Goal: Complete application form

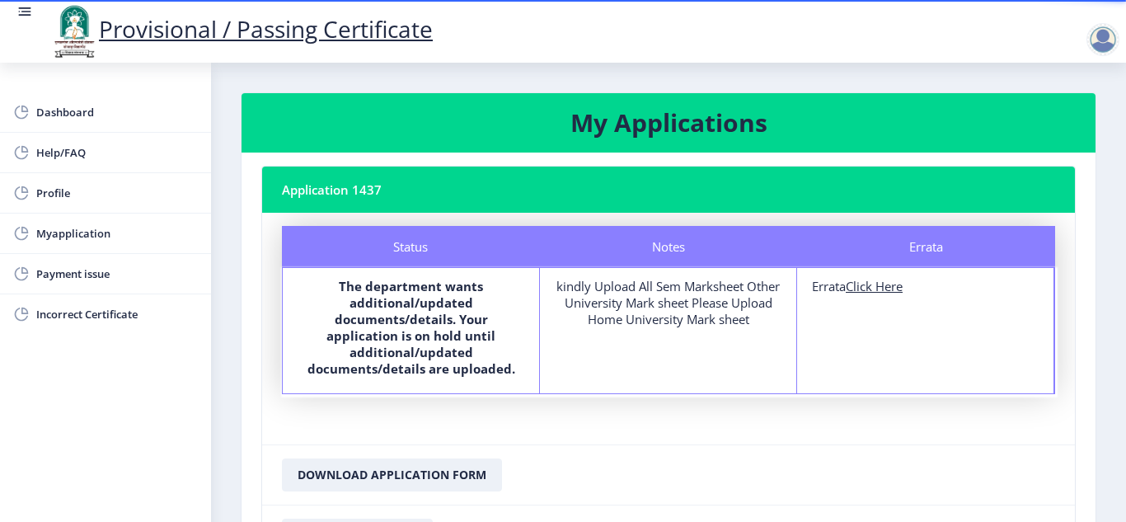
click at [862, 284] on u "Click Here" at bounding box center [874, 286] width 57 height 16
select select
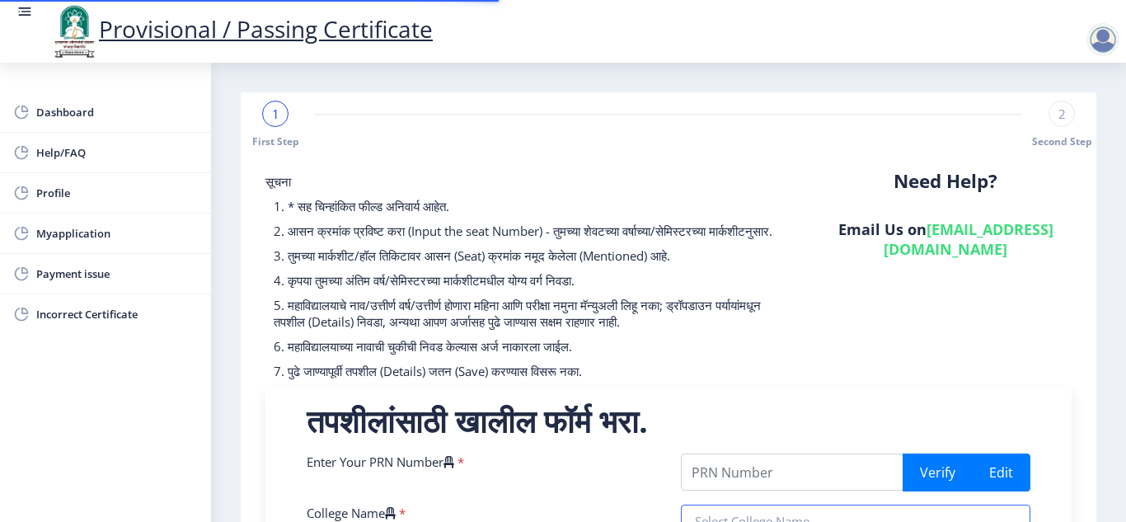
type input "2008032500033237"
type input "A R BURLA MAHILA VARISHTHA MAHAVIDYALAYA SOLAUR"
type input "Bachelor of Commerce"
type input "[PERSON_NAME] [PERSON_NAME]"
type input "[DEMOGRAPHIC_DATA]"
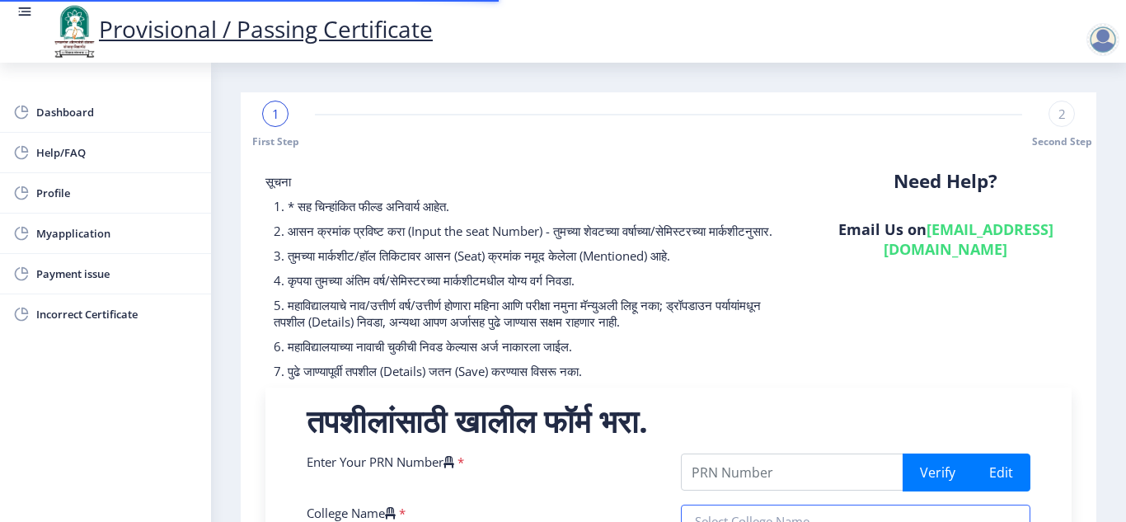
type input "B .COM"
type input "degree certificate"
type input "041079"
select select "PASS CLASS"
select select "Regular"
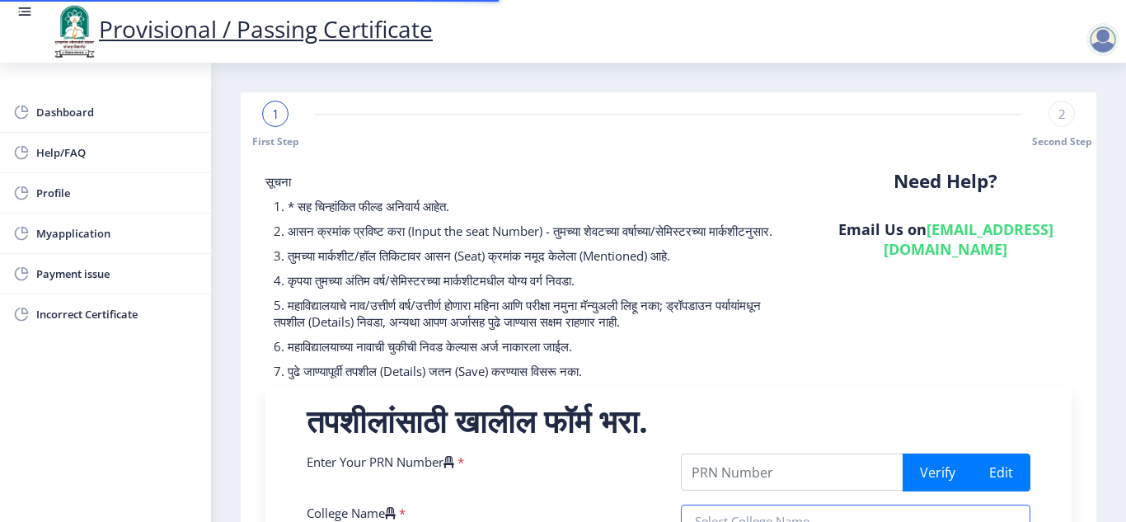
select select "ATKT"
select select "2011"
select select "October"
select select "Yearly"
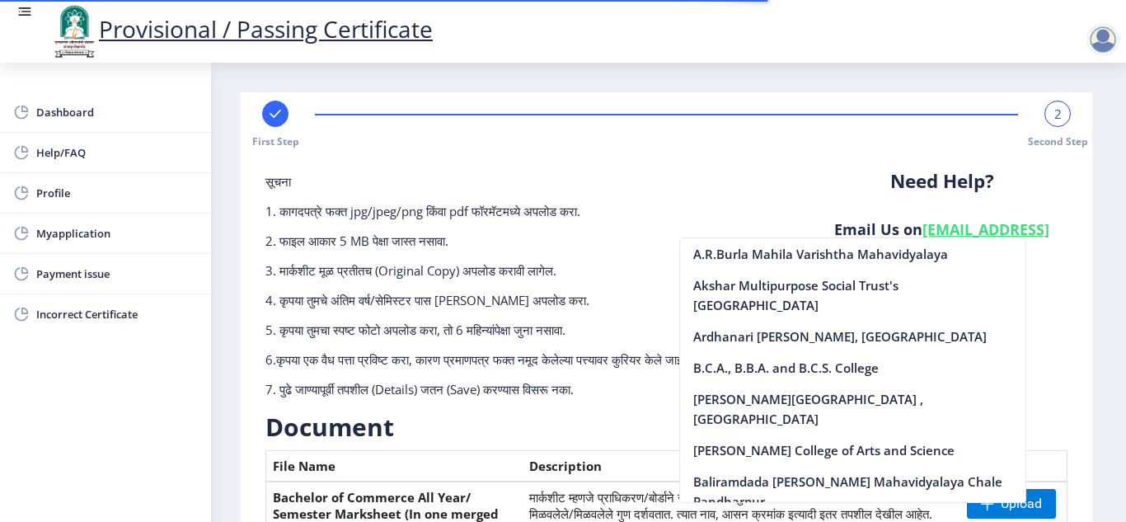
scroll to position [323, 0]
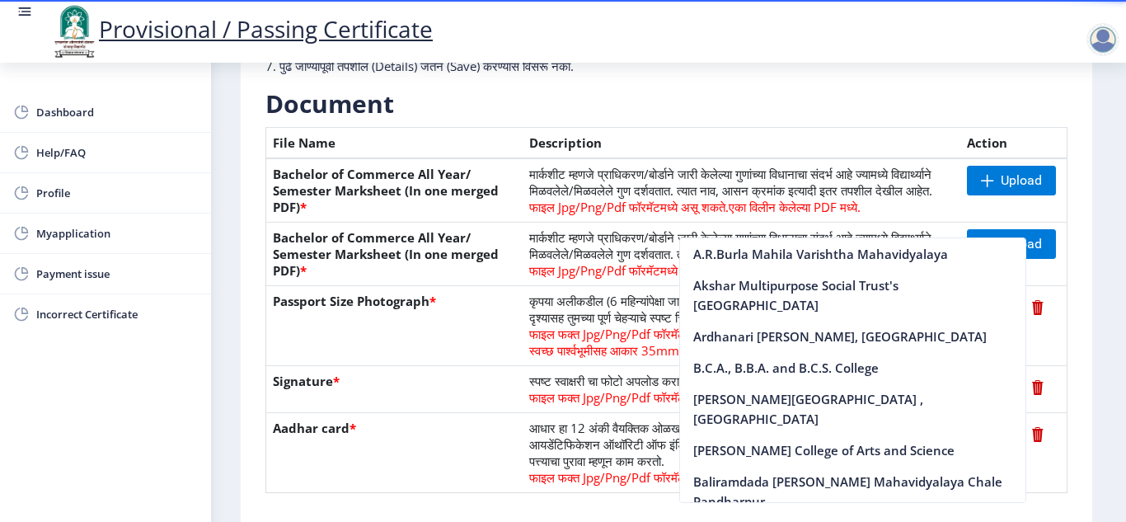
click at [1093, 137] on nb-layout-column "First Step 2 Second Step सूचना 1. कागदपत्रे फक्त jpg/jpeg/png किंवा pdf फॉरमॅटम…" at bounding box center [666, 194] width 911 height 910
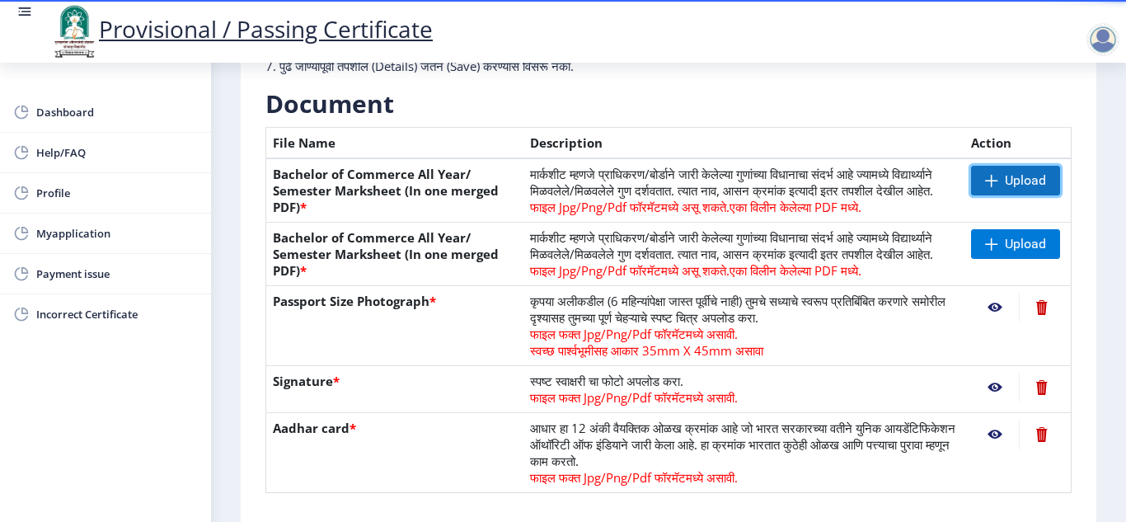
click at [1006, 184] on span "Upload" at bounding box center [1025, 180] width 41 height 16
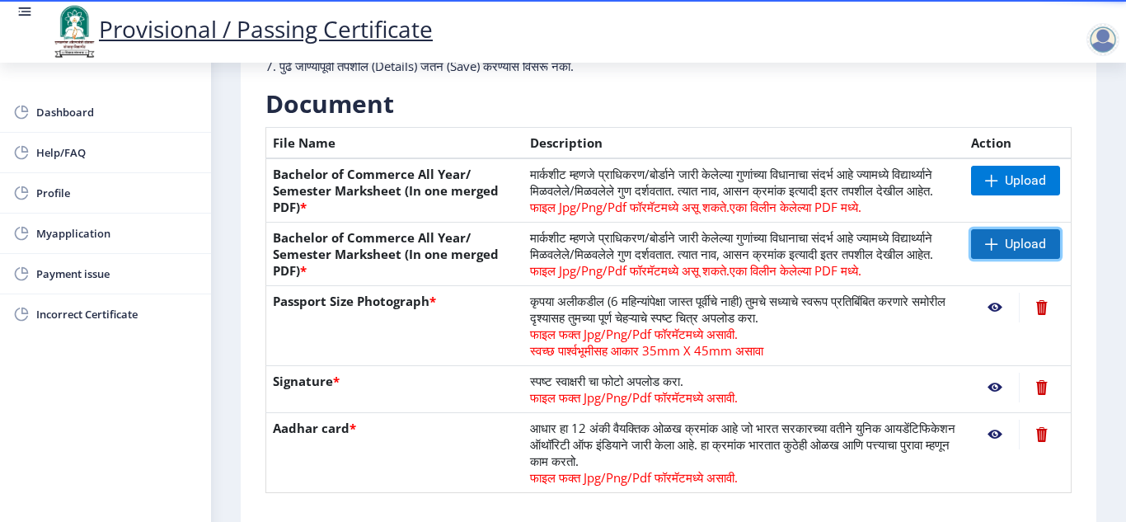
click at [996, 259] on span "Upload" at bounding box center [1015, 244] width 89 height 30
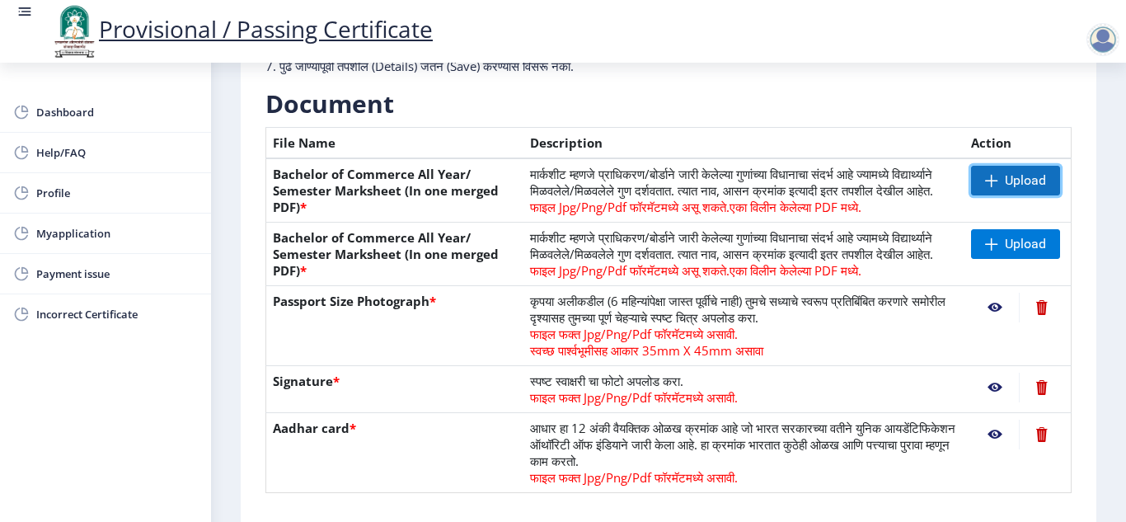
click at [1013, 183] on span "Upload" at bounding box center [1025, 180] width 41 height 16
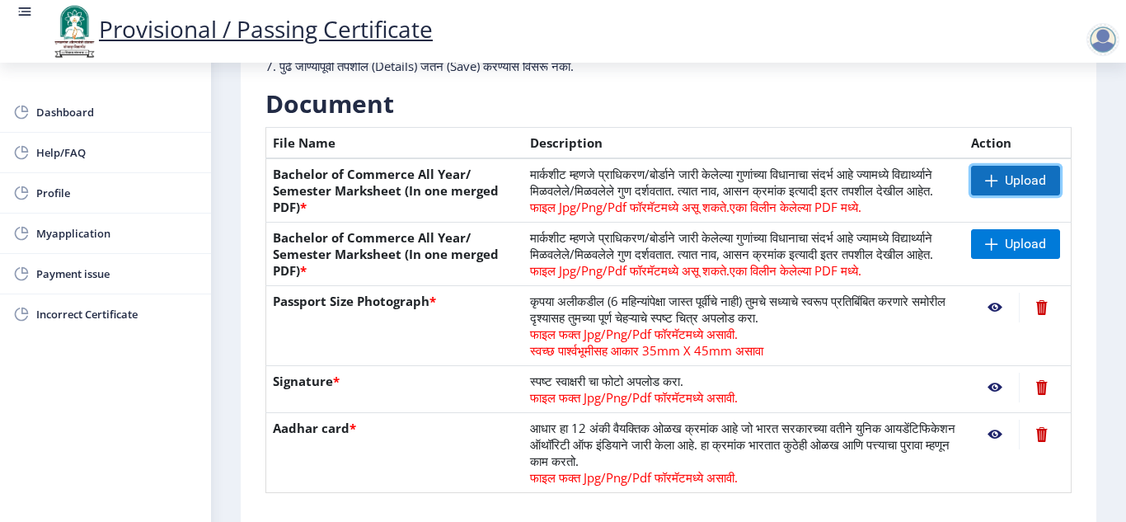
click at [1013, 183] on span "Upload" at bounding box center [1025, 180] width 41 height 16
click at [1113, 512] on nb-layout-column "First Step 2 Second Step सूचना 1. कागदपत्रे फक्त jpg/jpeg/png किंवा pdf फॉरमॅटम…" at bounding box center [668, 194] width 915 height 910
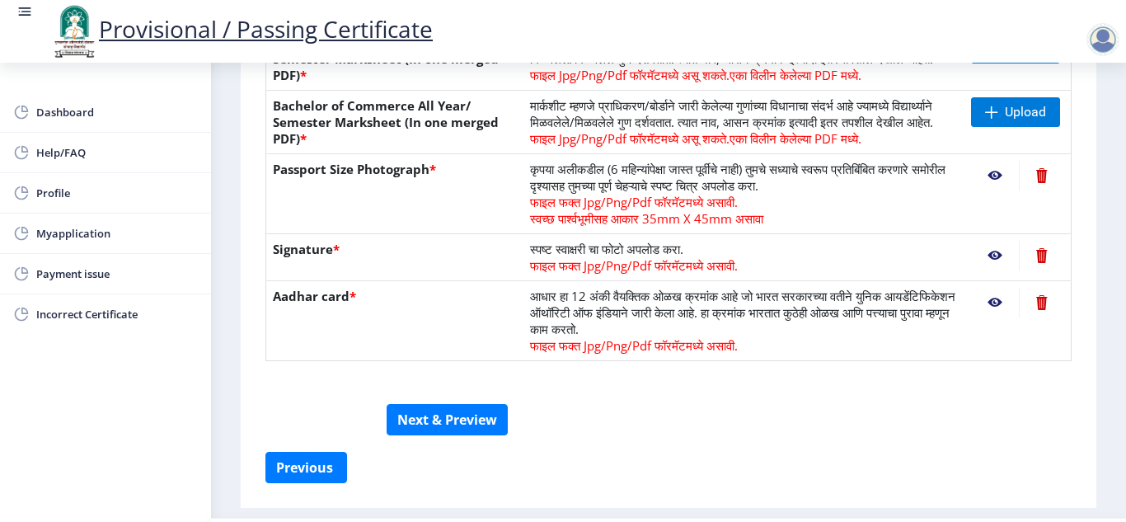
scroll to position [488, 0]
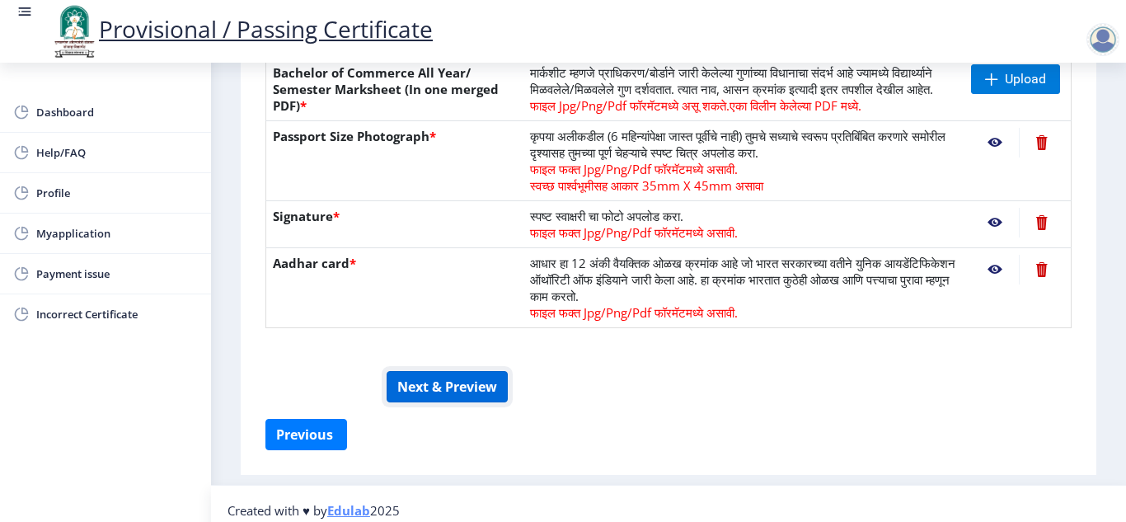
click at [435, 402] on button "Next & Preview" at bounding box center [447, 386] width 121 height 31
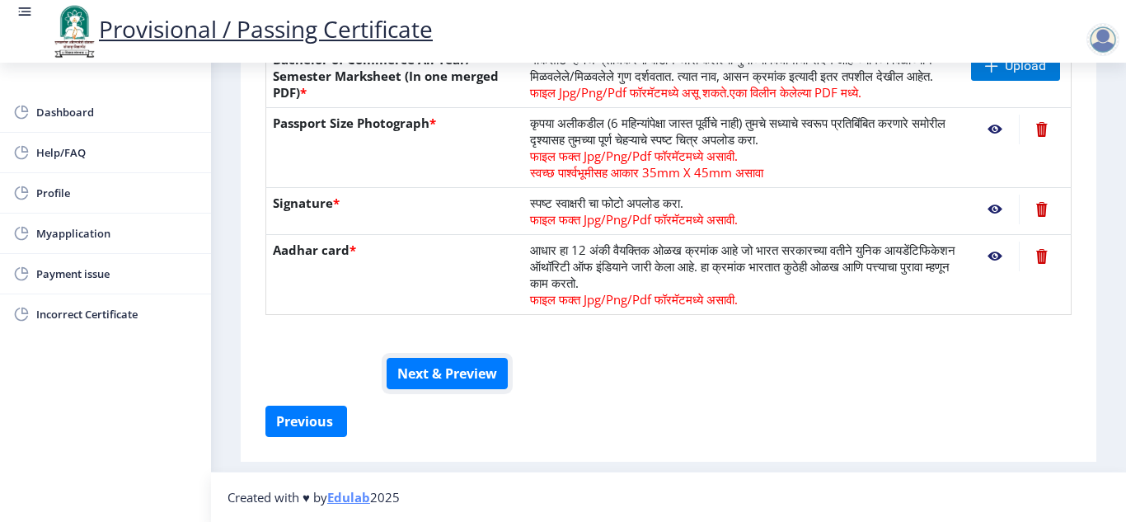
scroll to position [454, 0]
click at [975, 201] on nb-action at bounding box center [995, 210] width 48 height 30
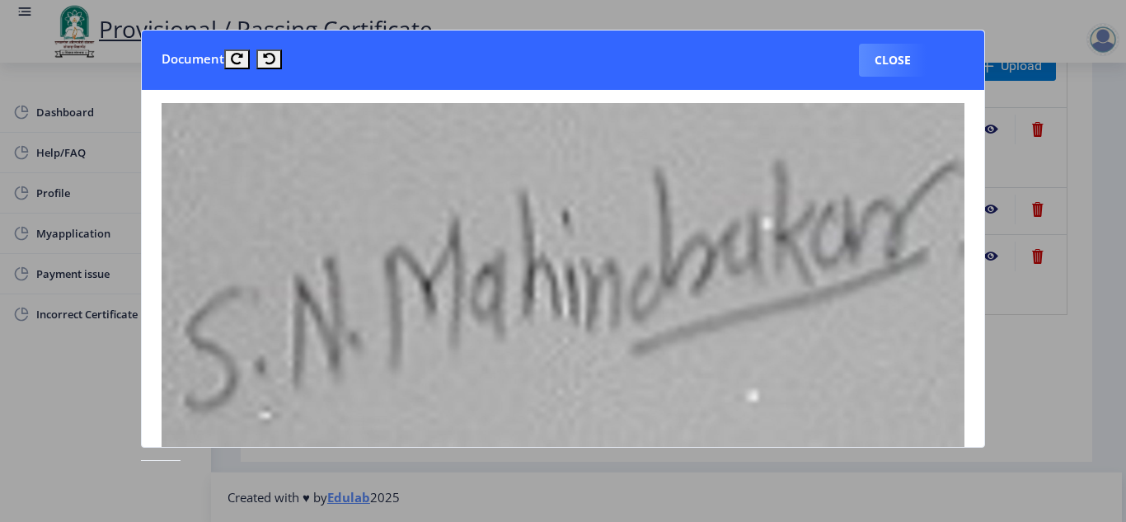
click at [1117, 212] on div at bounding box center [563, 261] width 1126 height 522
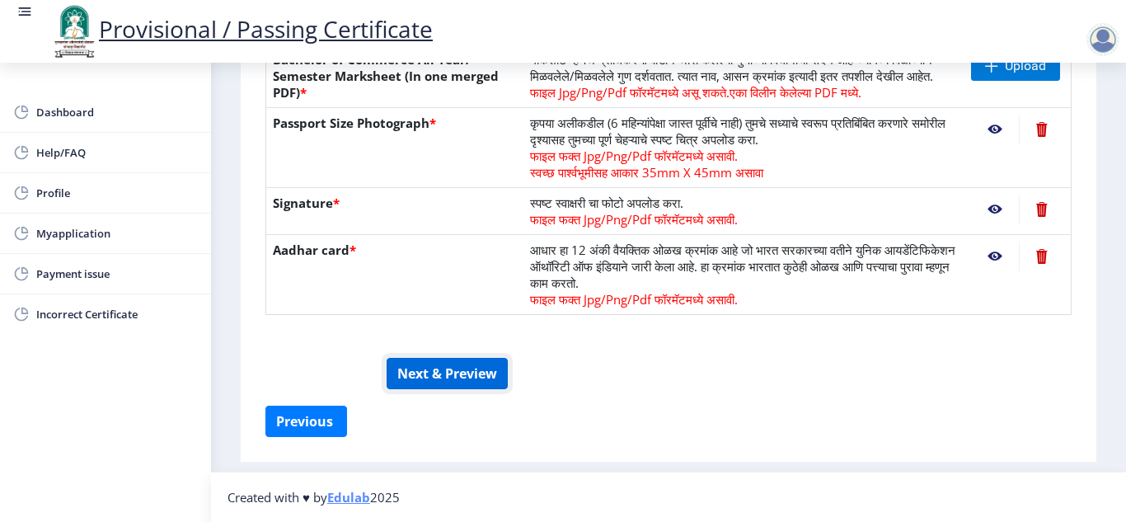
click at [427, 374] on button "Next & Preview" at bounding box center [447, 373] width 121 height 31
drag, startPoint x: 1112, startPoint y: 415, endPoint x: 426, endPoint y: 456, distance: 687.3
click at [426, 456] on nb-layout-column "First Step 2 Second Step सूचना 1. कागदपत्रे फक्त jpg/jpeg/png किंवा pdf फॉरमॅटम…" at bounding box center [668, 48] width 915 height 847
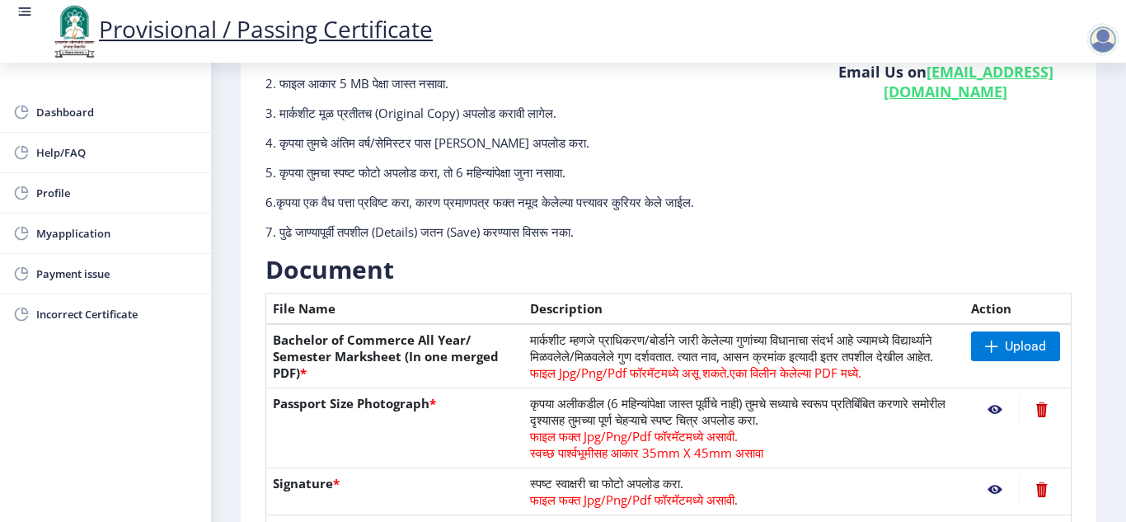
scroll to position [0, 0]
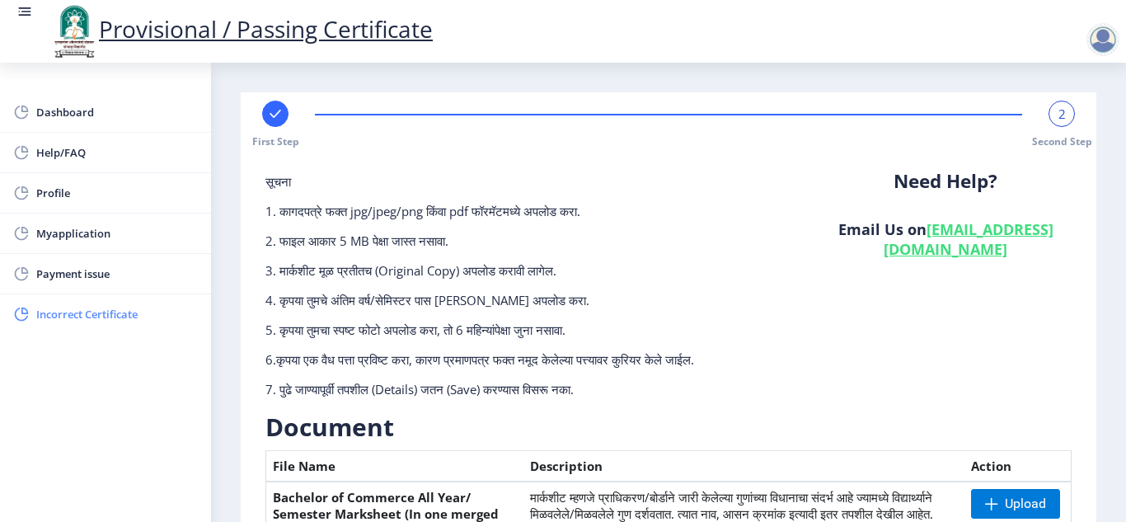
click at [73, 317] on span "Incorrect Certificate" at bounding box center [117, 314] width 162 height 20
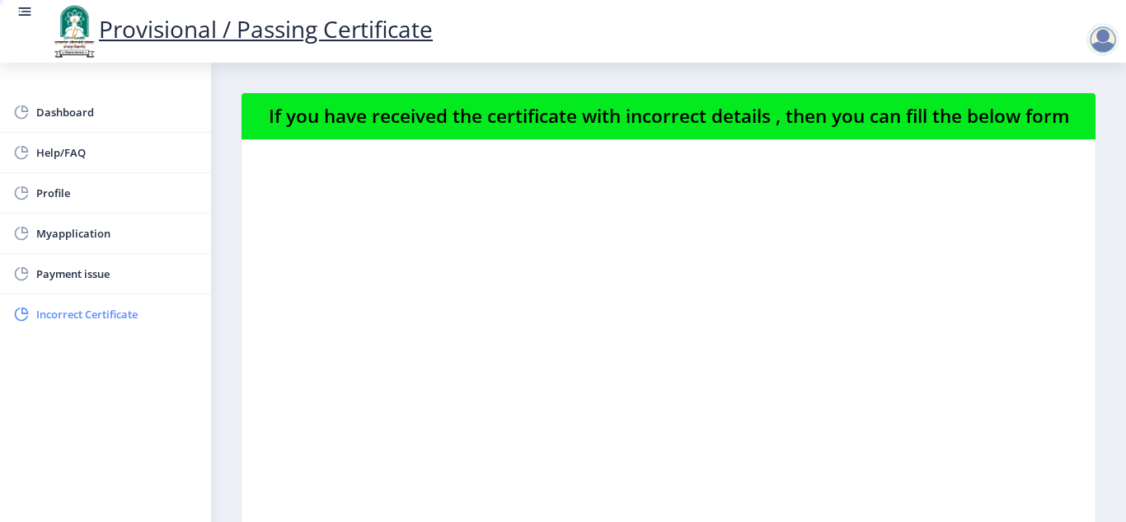
select select
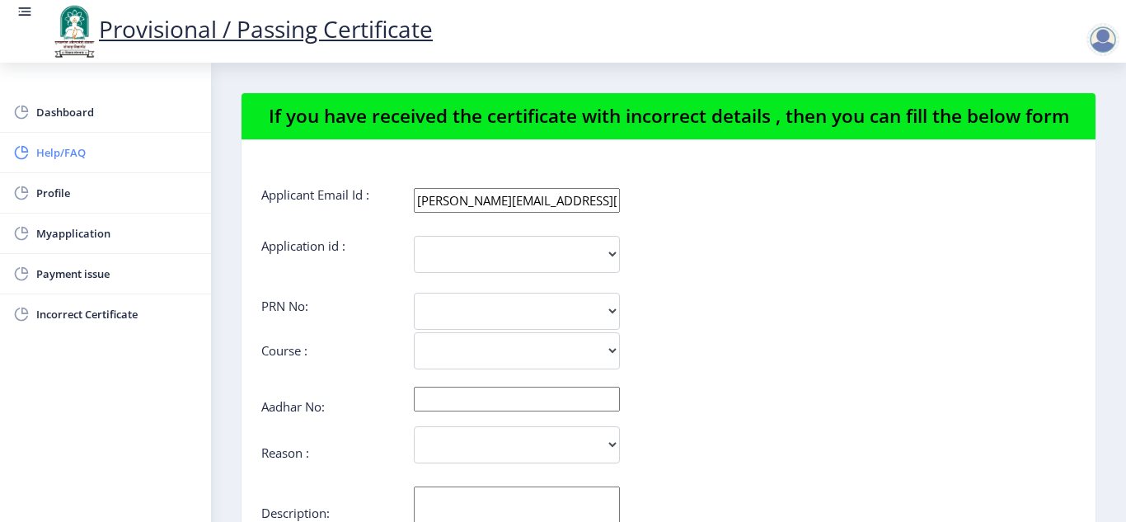
click at [67, 156] on span "Help/FAQ" at bounding box center [117, 153] width 162 height 20
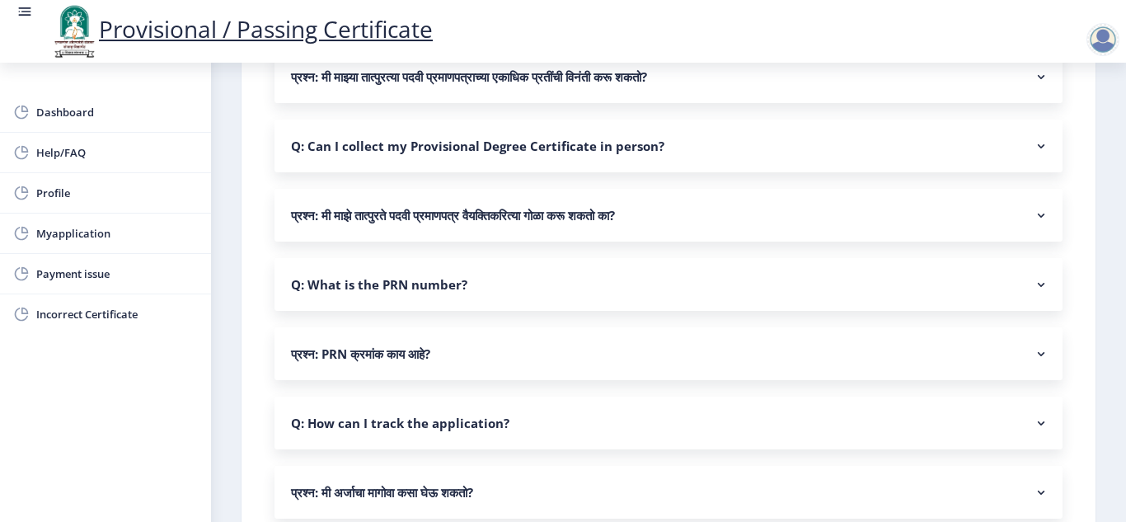
scroll to position [1121, 0]
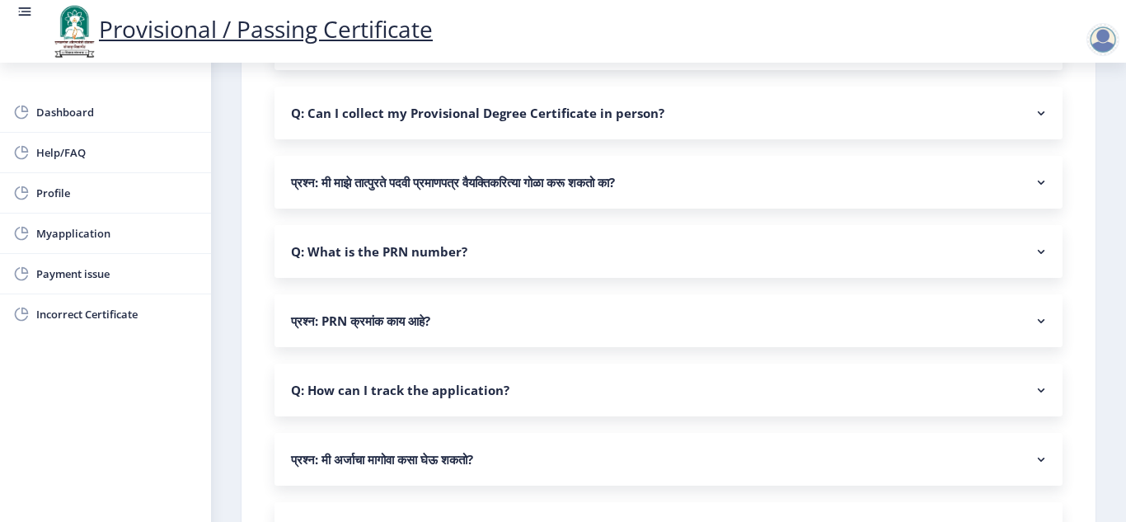
click at [1040, 319] on rect at bounding box center [1041, 321] width 16 height 16
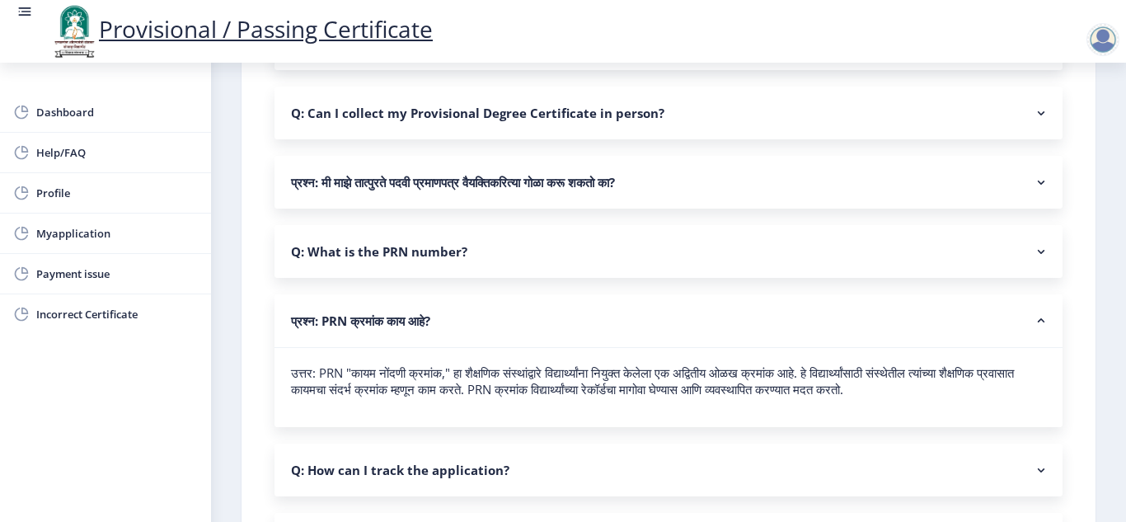
click at [1001, 259] on nb-accordion-item-header "Q: What is the PRN number?" at bounding box center [669, 251] width 788 height 53
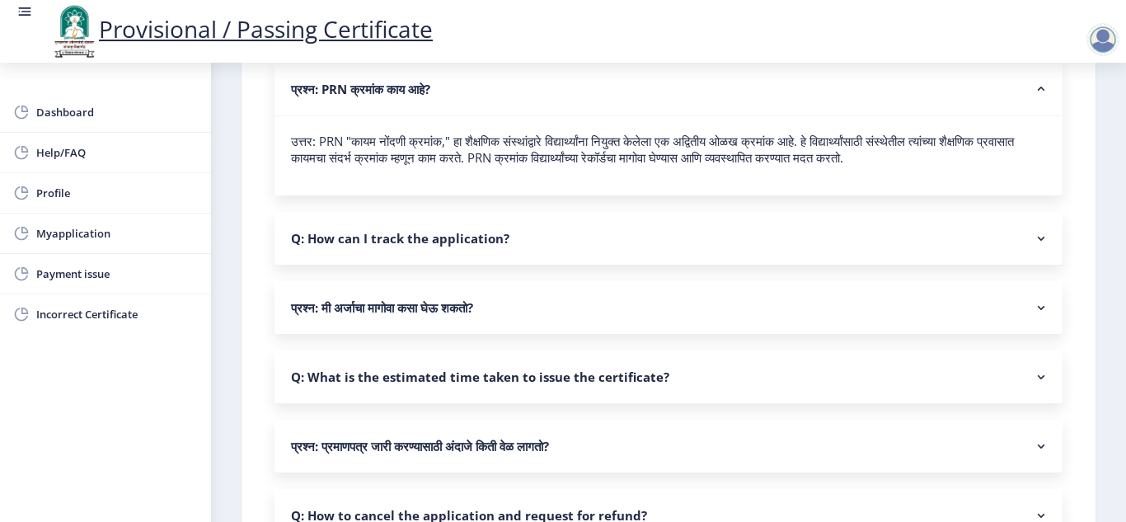
scroll to position [1451, 0]
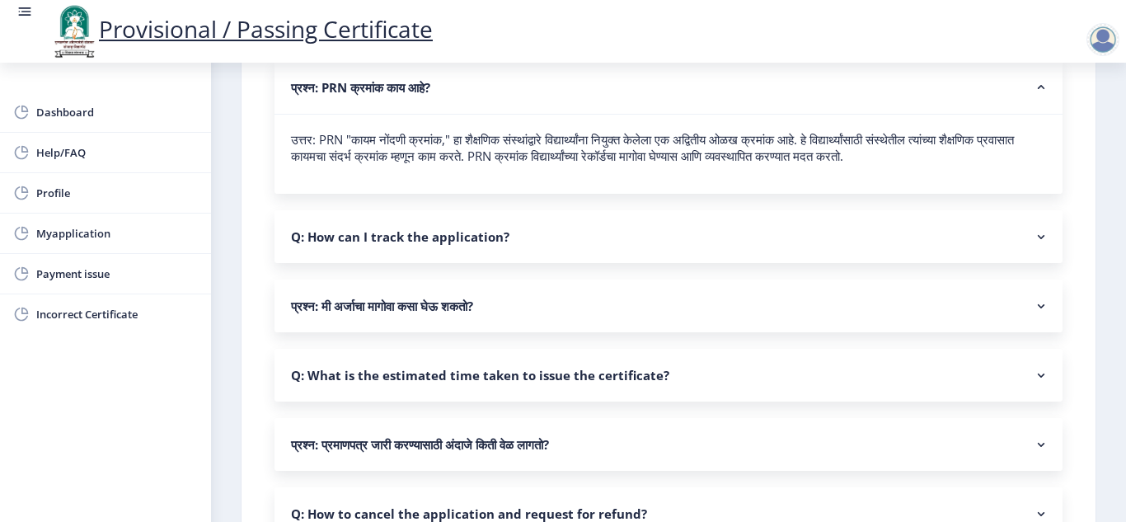
click at [1037, 305] on rect at bounding box center [1041, 306] width 16 height 16
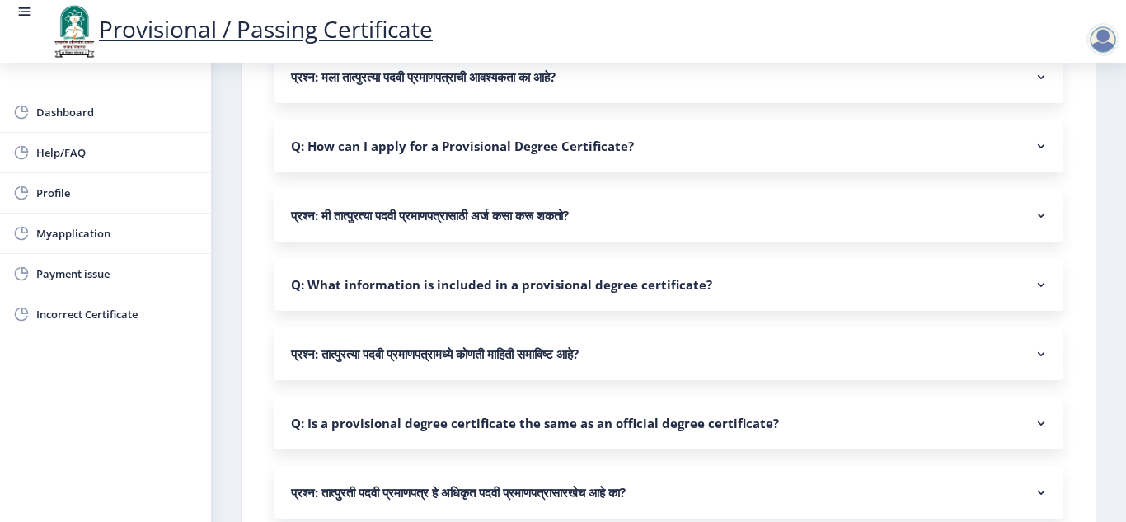
scroll to position [429, 0]
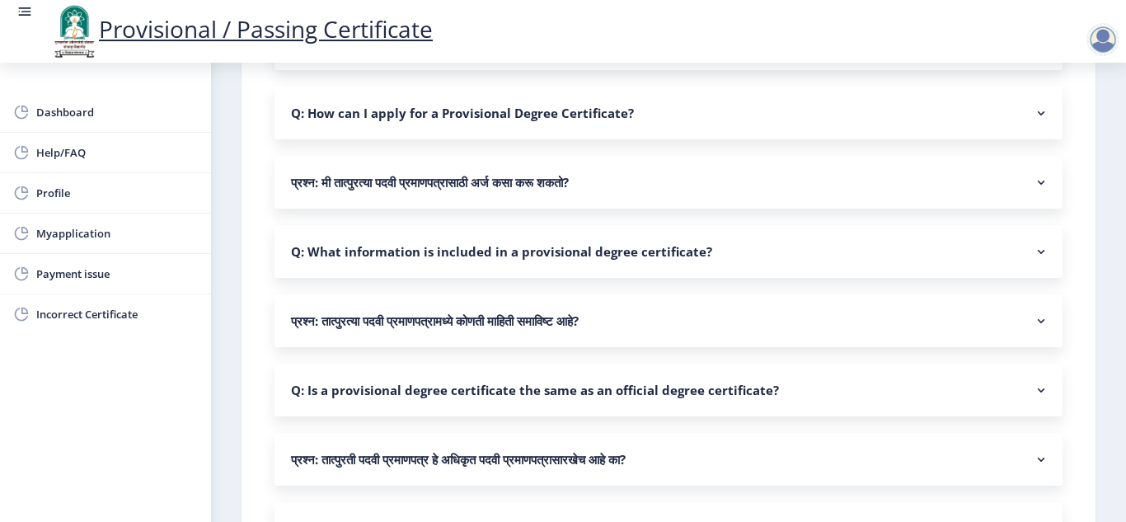
click at [1038, 324] on rect at bounding box center [1041, 321] width 16 height 16
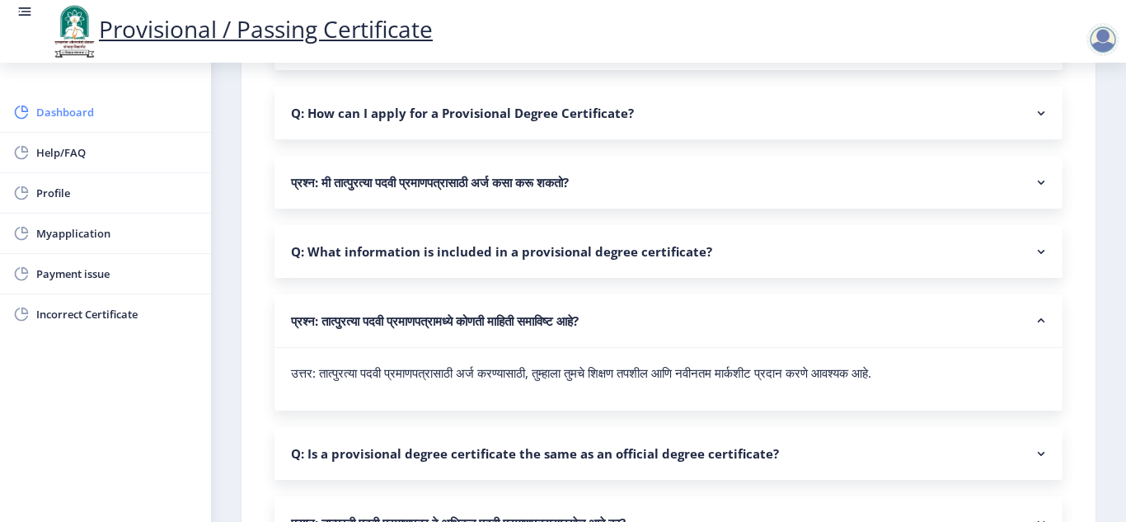
click at [98, 110] on span "Dashboard" at bounding box center [117, 112] width 162 height 20
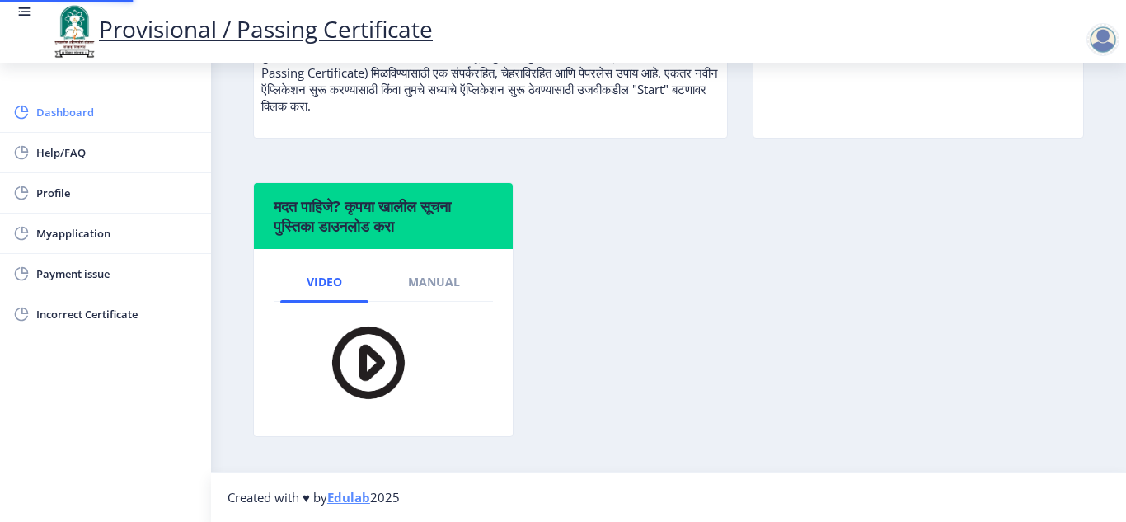
click at [98, 110] on span "Dashboard" at bounding box center [117, 112] width 162 height 20
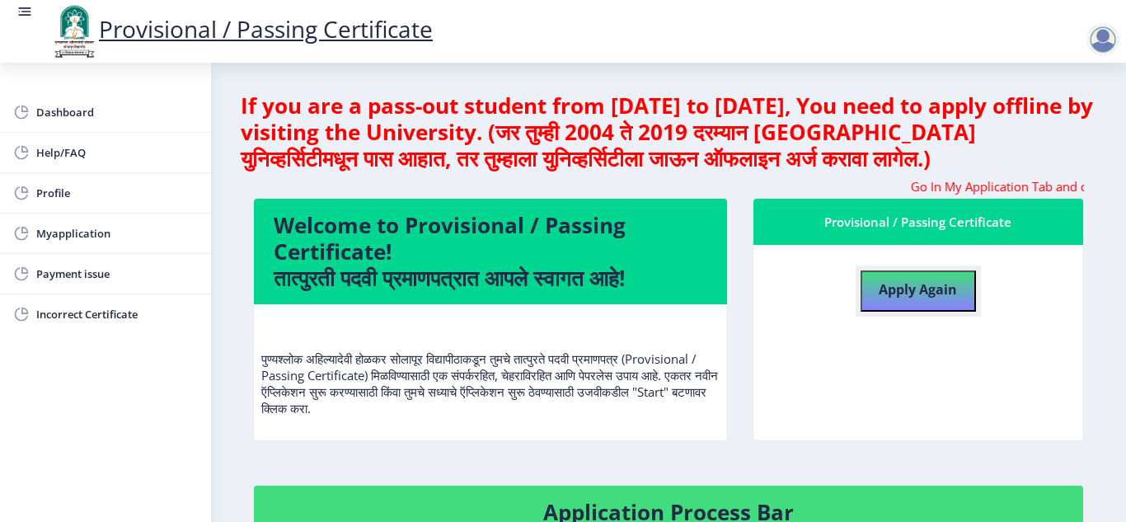
click at [903, 287] on b "Apply Again" at bounding box center [918, 289] width 78 height 18
select select
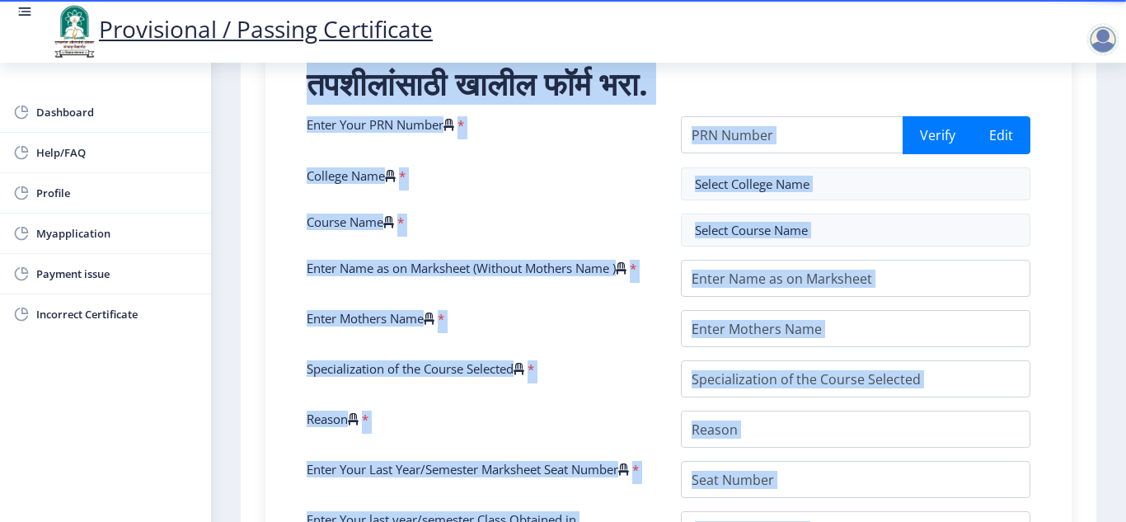
scroll to position [304, 0]
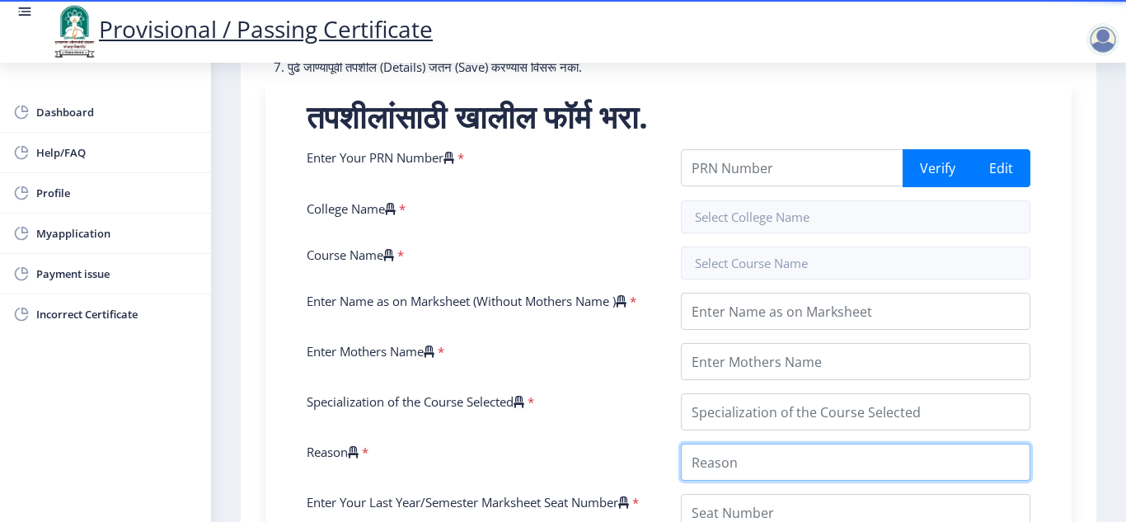
click at [767, 472] on input "Reason" at bounding box center [856, 462] width 350 height 37
type input "degree certificate"
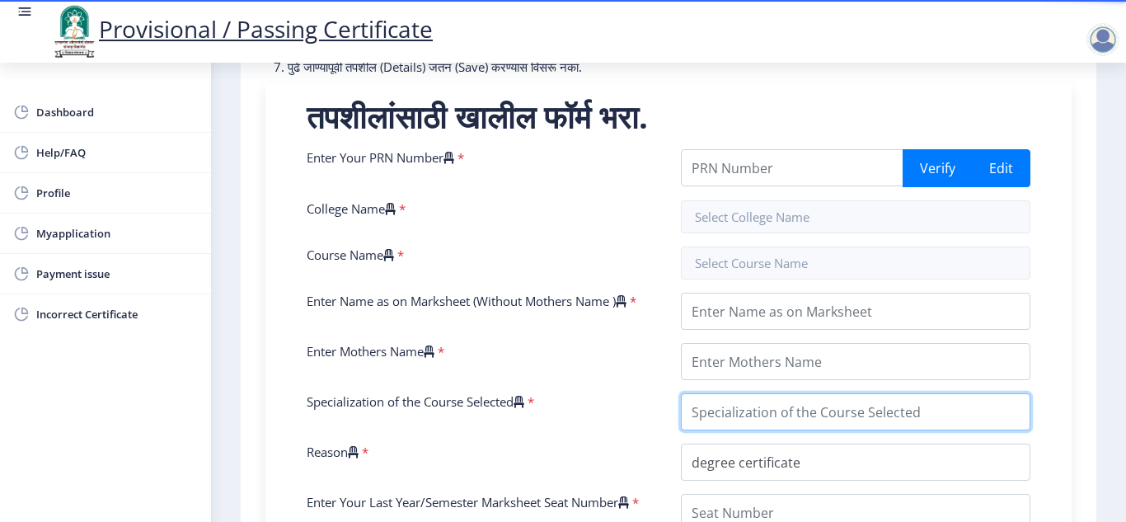
click at [788, 430] on input "Specialization of the Course Selected" at bounding box center [856, 411] width 350 height 37
type input "B .COM"
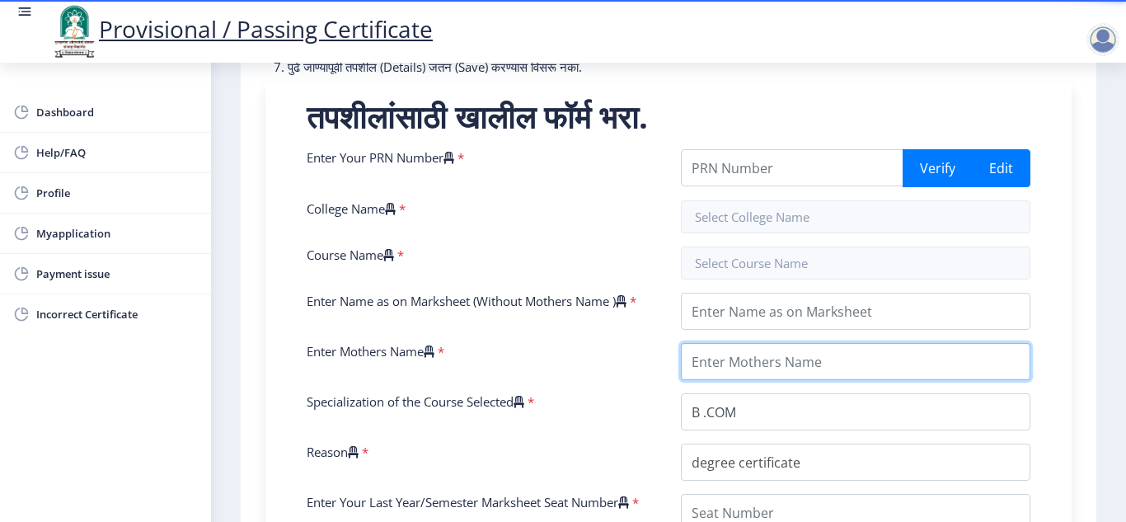
click at [801, 377] on input "Enter Mothers Name" at bounding box center [856, 361] width 350 height 37
type input "[DEMOGRAPHIC_DATA]"
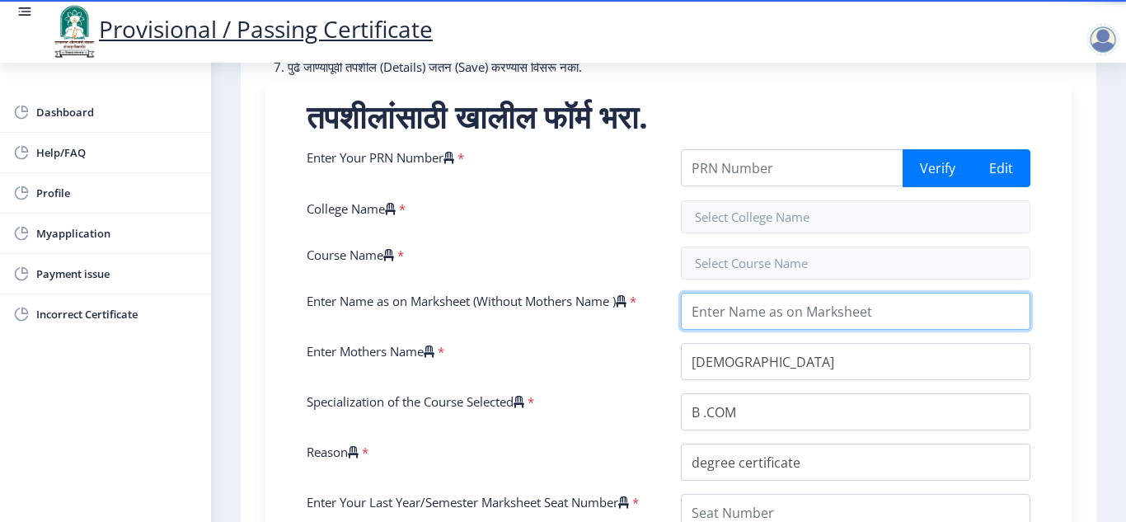
click at [811, 329] on input "Enter Name as on Marksheet (Without Mothers Name )" at bounding box center [856, 311] width 350 height 37
type input "[PERSON_NAME] [PERSON_NAME]"
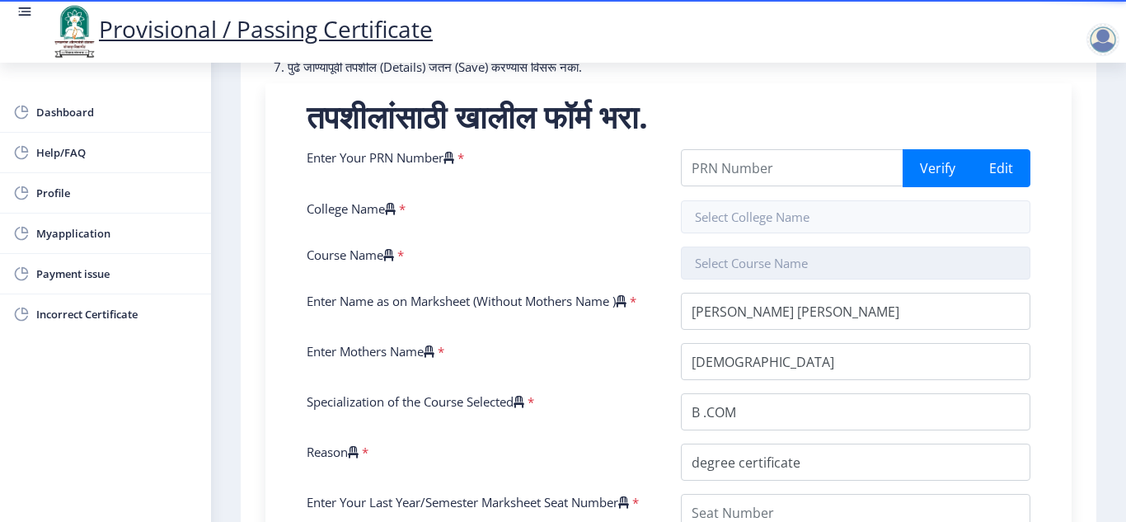
click at [802, 273] on input "text" at bounding box center [856, 263] width 350 height 33
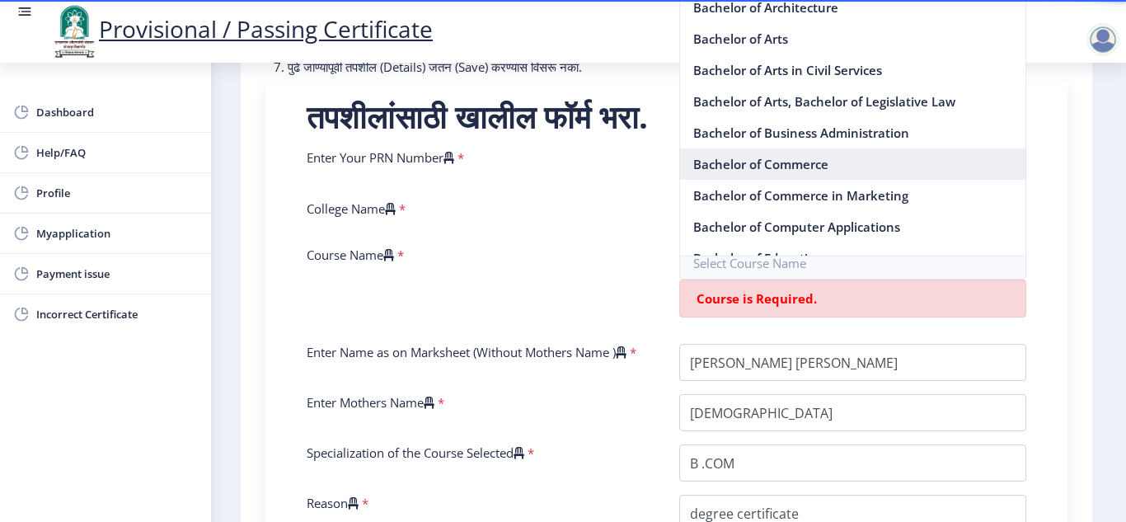
click at [788, 169] on nb-option "Bachelor of Commerce" at bounding box center [853, 163] width 346 height 31
type input "Bachelor of Commerce"
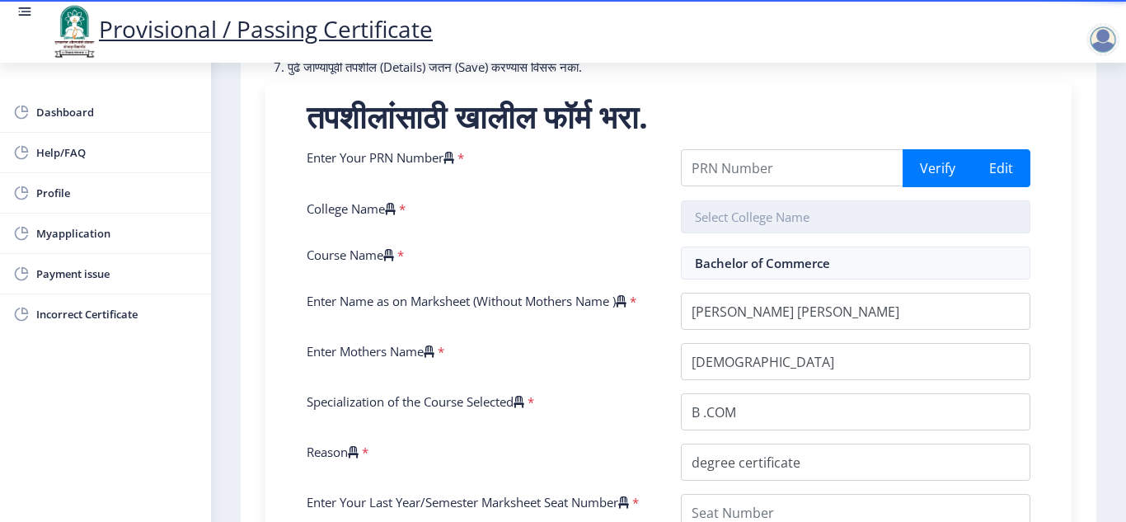
click at [807, 229] on input "text" at bounding box center [856, 216] width 350 height 33
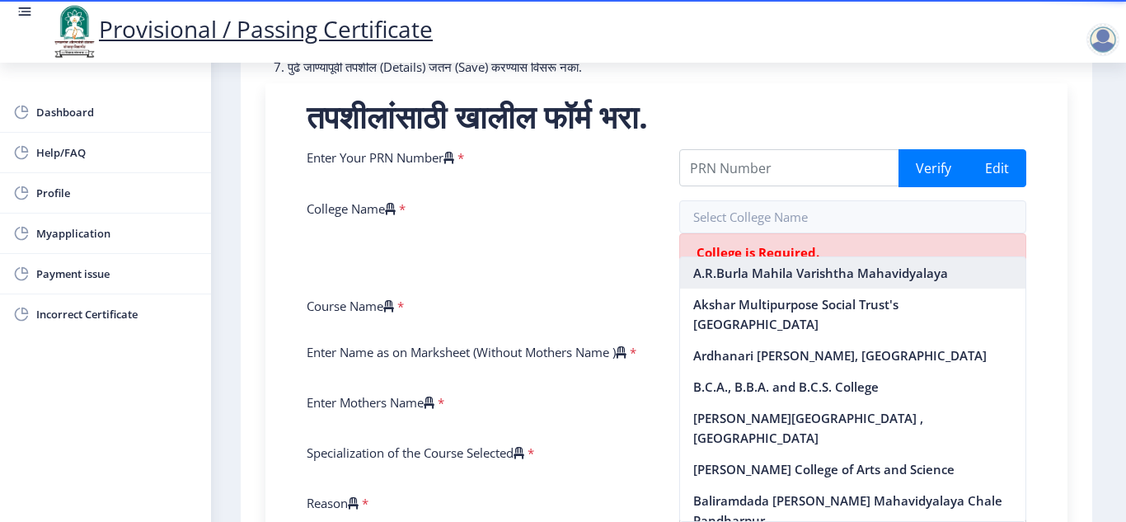
click at [815, 267] on nb-option "A.R.Burla Mahila Varishtha Mahavidyalaya" at bounding box center [853, 272] width 346 height 31
type input "A.R.Burla Mahila Varishtha Mahavidyalaya"
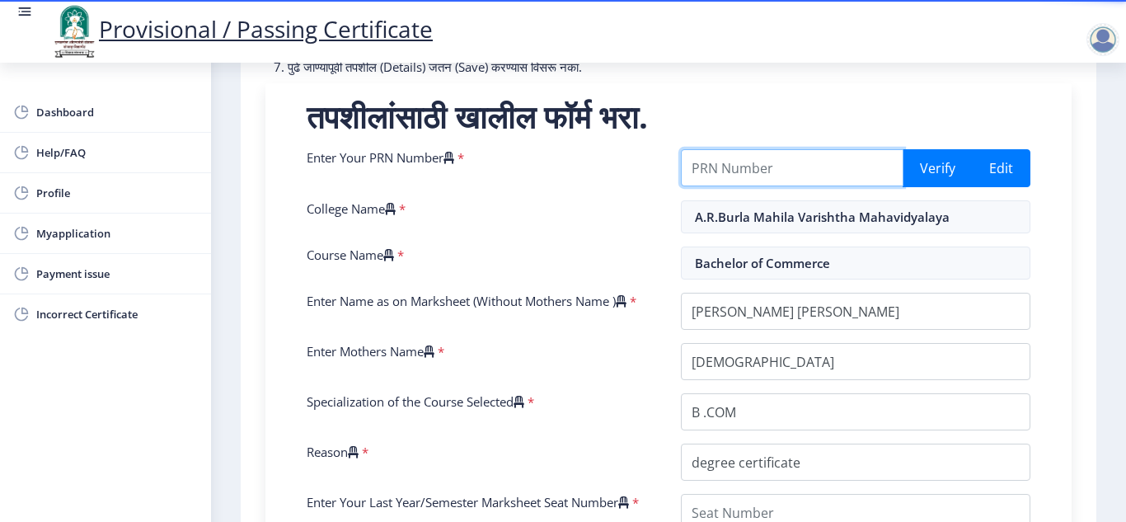
click at [817, 186] on input "Enter Your PRN Number" at bounding box center [792, 167] width 223 height 37
type input "2008032500033237"
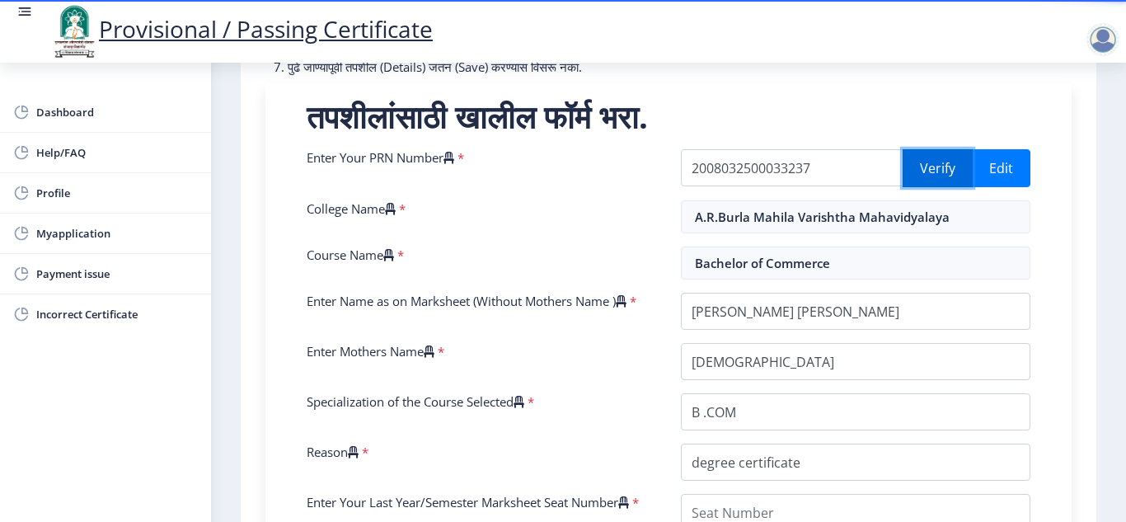
click at [925, 186] on button "Verify" at bounding box center [938, 168] width 70 height 38
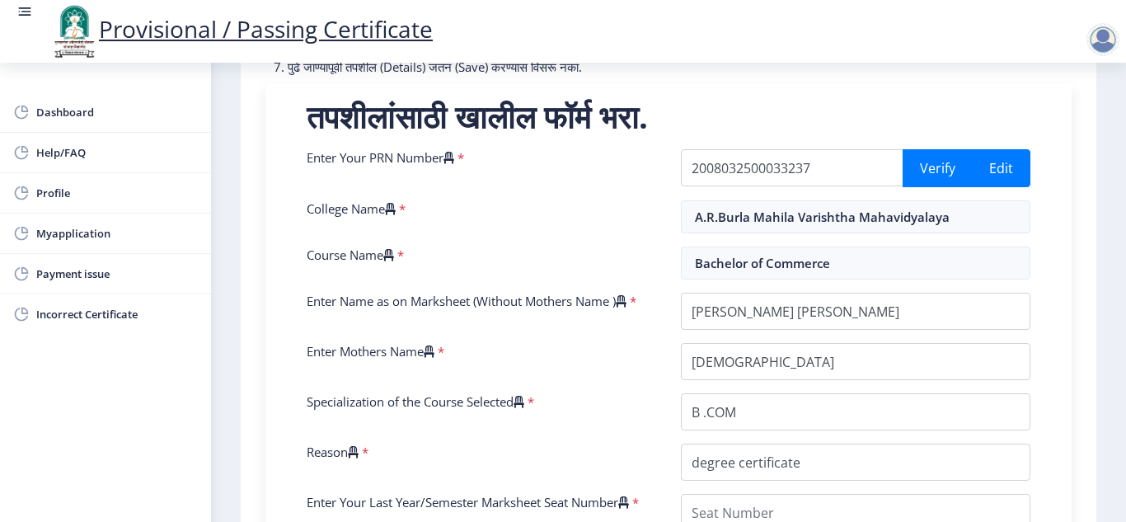
click at [1108, 354] on nb-layout-column "1 First Step 2 Second Step सूचना 1. * सह चिन्हांकित फील्ड अनिवार्य आहेत. 2. आसन…" at bounding box center [668, 396] width 915 height 1276
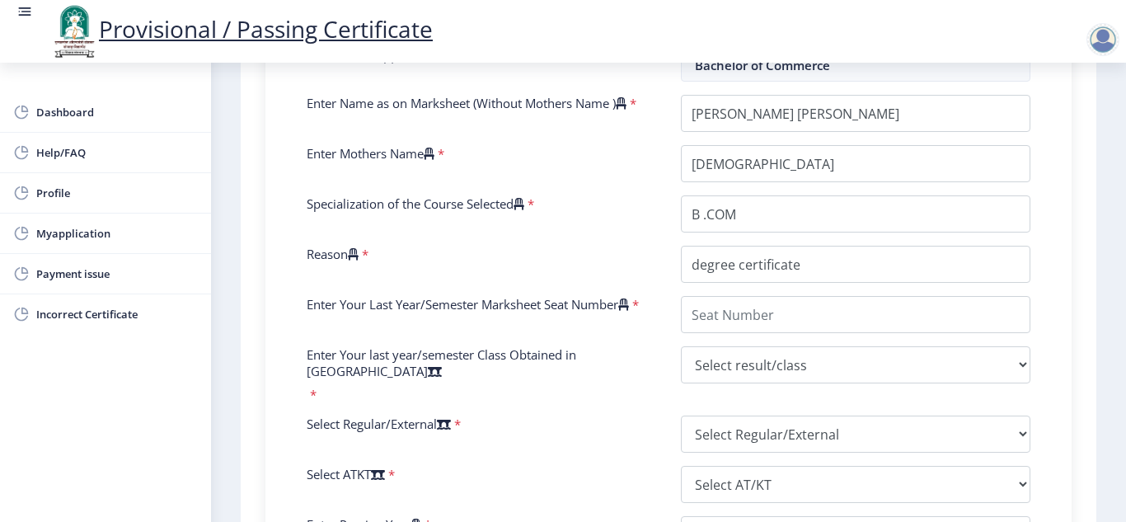
scroll to position [535, 0]
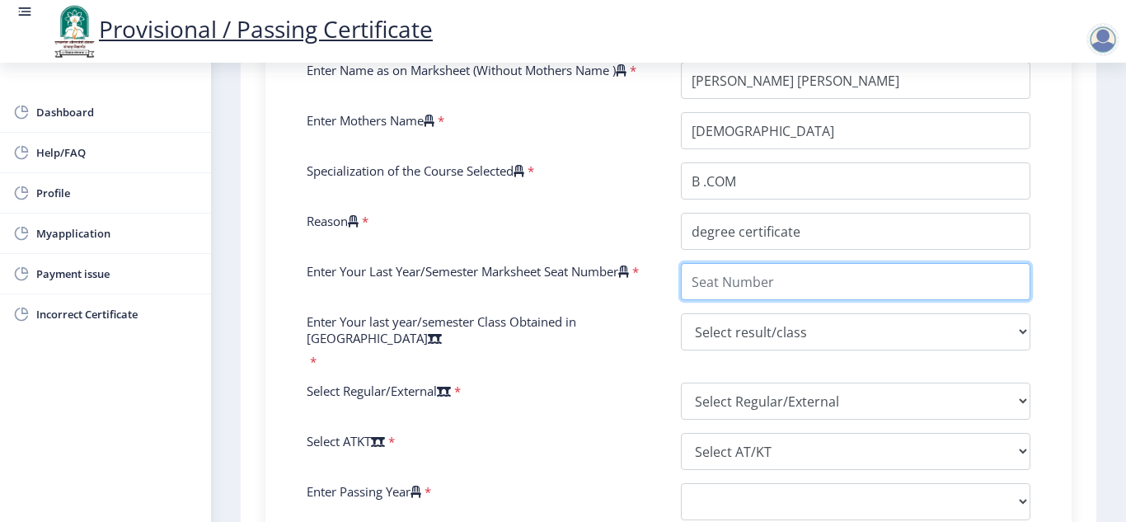
click at [814, 298] on input "Enter Your Last Year/Semester Marksheet Seat Number" at bounding box center [856, 281] width 350 height 37
type input "041079"
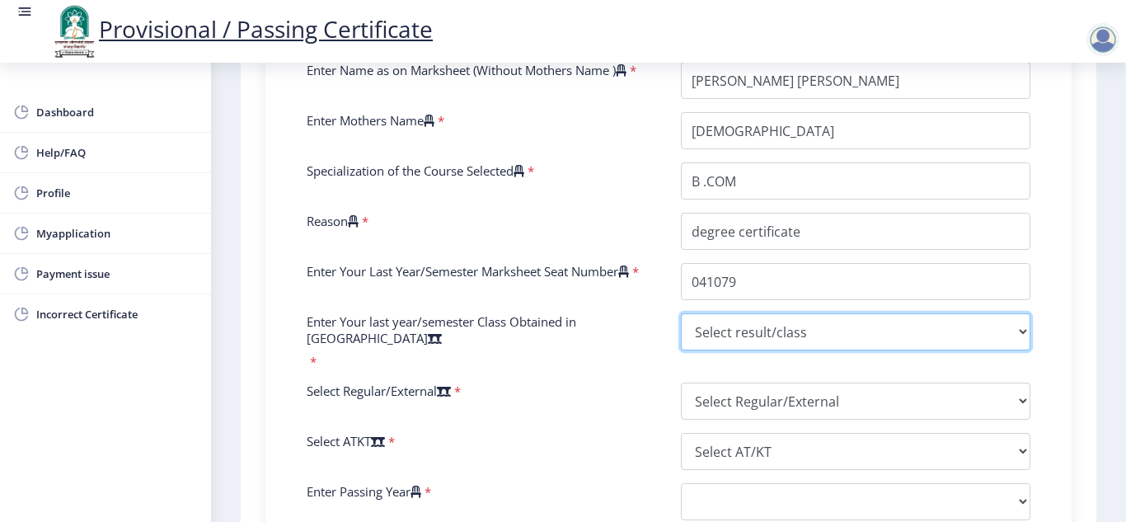
click at [781, 345] on select "Select result/class DISTINCTION FIRST CLASS HIGHER SECOND CLASS SECOND CLASS PA…" at bounding box center [856, 331] width 350 height 37
select select "PASS CLASS"
click at [681, 330] on select "Select result/class DISTINCTION FIRST CLASS HIGHER SECOND CLASS SECOND CLASS PA…" at bounding box center [856, 331] width 350 height 37
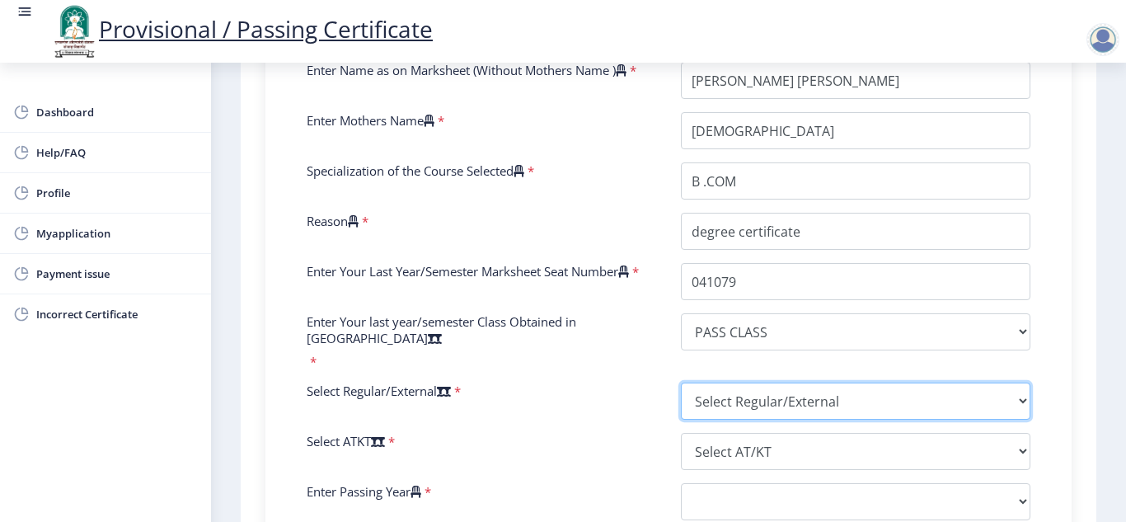
click at [1010, 394] on select "Select Regular/External Regular External Special" at bounding box center [856, 401] width 350 height 37
select select "Regular"
click at [681, 383] on select "Select Regular/External Regular External Special" at bounding box center [856, 401] width 350 height 37
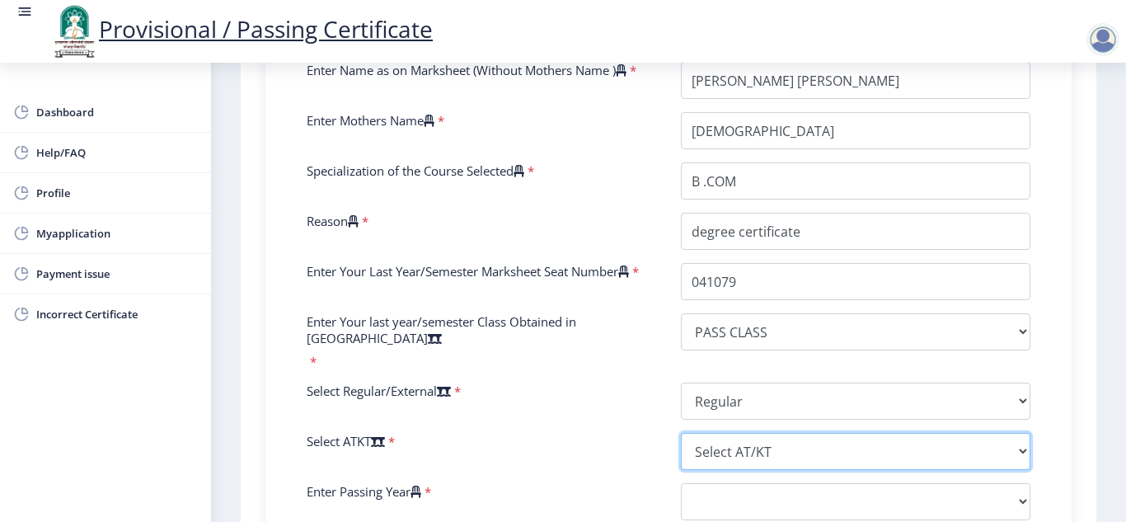
click at [1019, 446] on select "Select AT/KT None ATKT" at bounding box center [856, 451] width 350 height 37
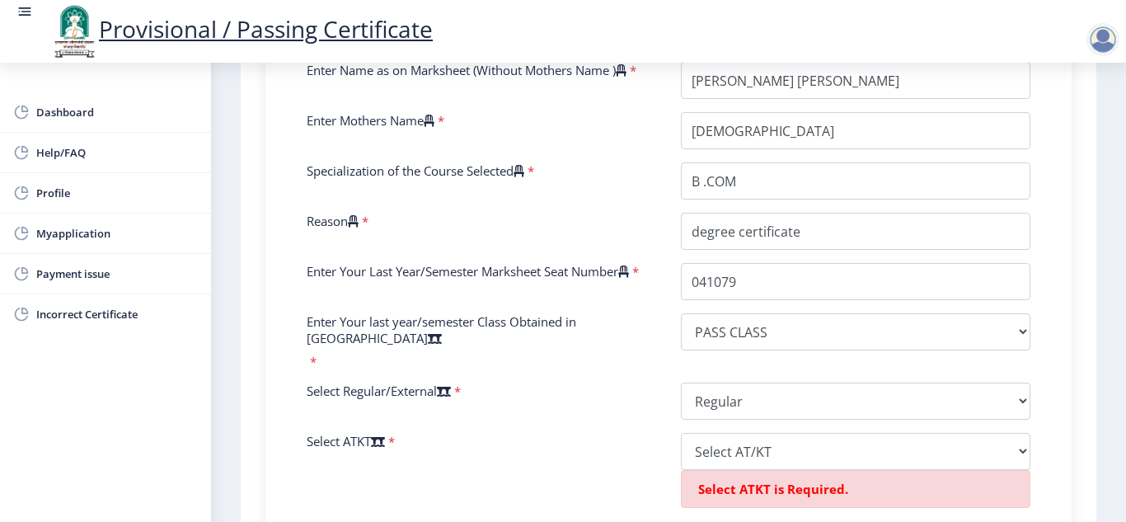
click at [618, 440] on div "Select ATKT *" at bounding box center [481, 477] width 374 height 88
click at [1014, 453] on select "Select AT/KT None ATKT" at bounding box center [856, 451] width 350 height 37
select select "ATKT"
click at [681, 433] on select "Select AT/KT None ATKT" at bounding box center [856, 451] width 350 height 37
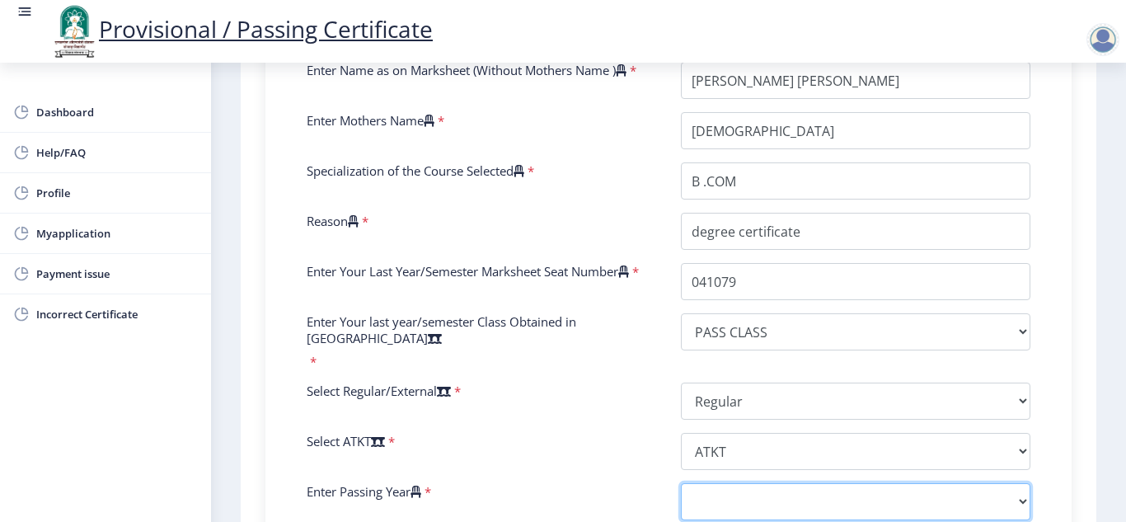
click at [1016, 497] on select "2025 2024 2023 2022 2021 2020 2019 2018 2017 2016 2015 2014 2013 2012 2011 2010…" at bounding box center [856, 501] width 350 height 37
select select "2011"
click at [681, 483] on select "2025 2024 2023 2022 2021 2020 2019 2018 2017 2016 2015 2014 2013 2012 2011 2010…" at bounding box center [856, 501] width 350 height 37
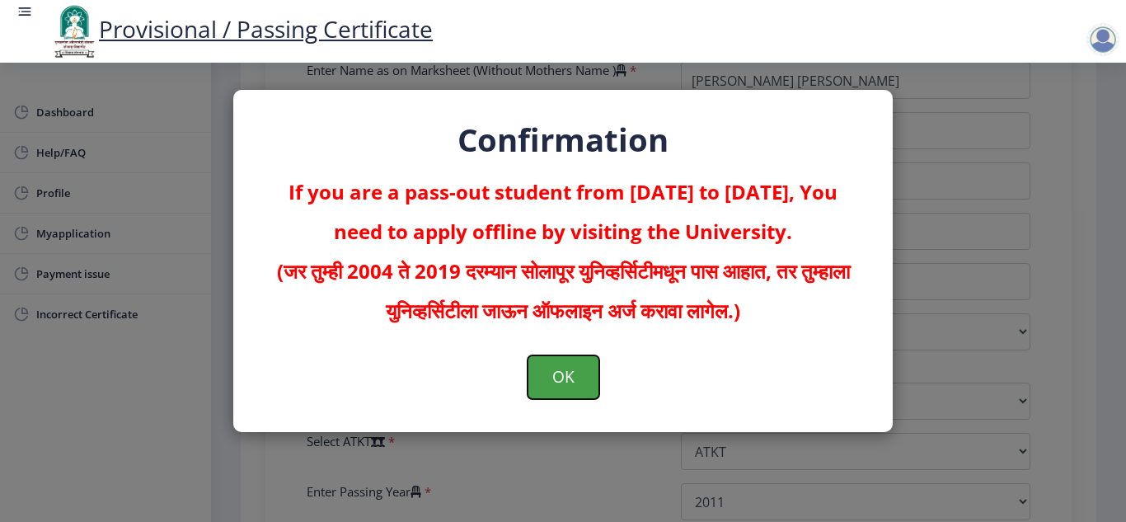
click at [549, 374] on button "OK" at bounding box center [564, 376] width 72 height 43
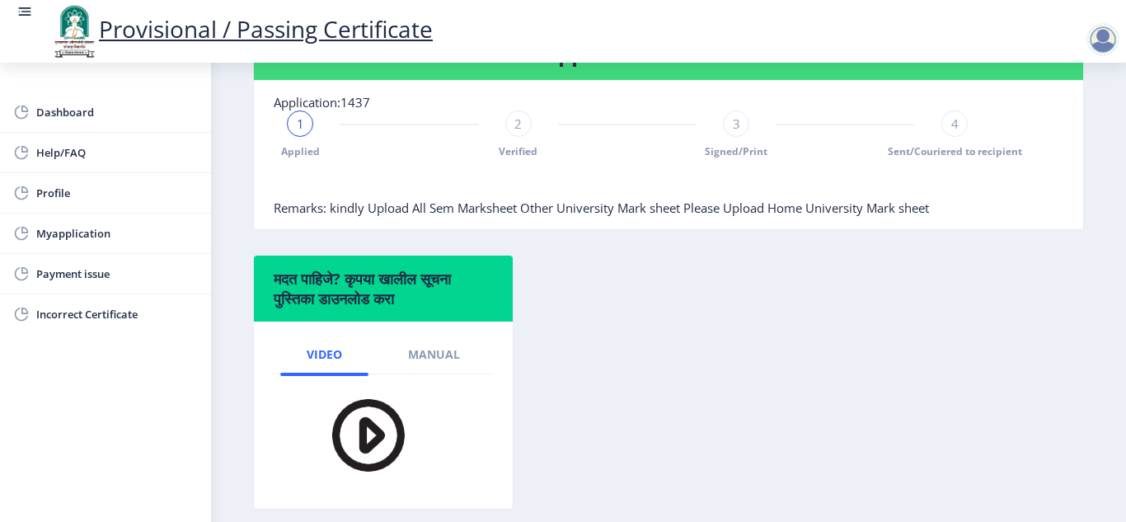
scroll to position [495, 0]
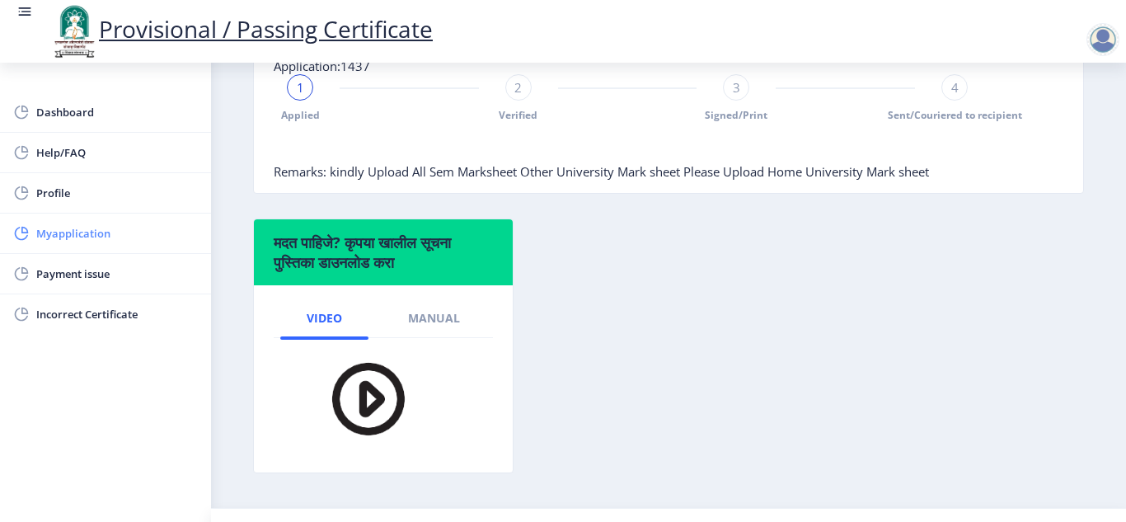
click at [152, 223] on link "Myapplication" at bounding box center [105, 234] width 211 height 40
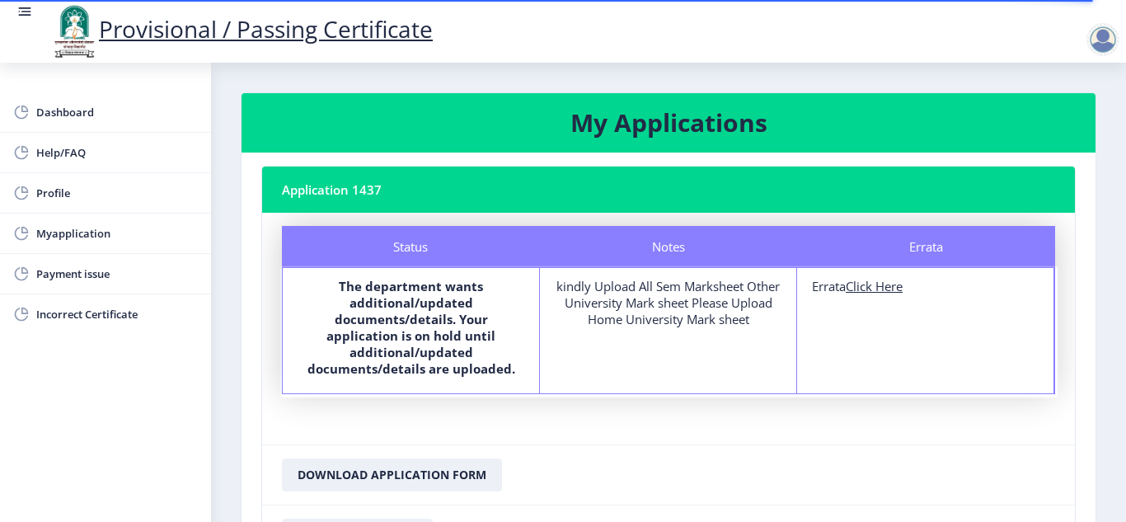
click at [772, 314] on div "kindly Upload All Sem Marksheet Other University Mark sheet Please Upload Home …" at bounding box center [668, 302] width 227 height 49
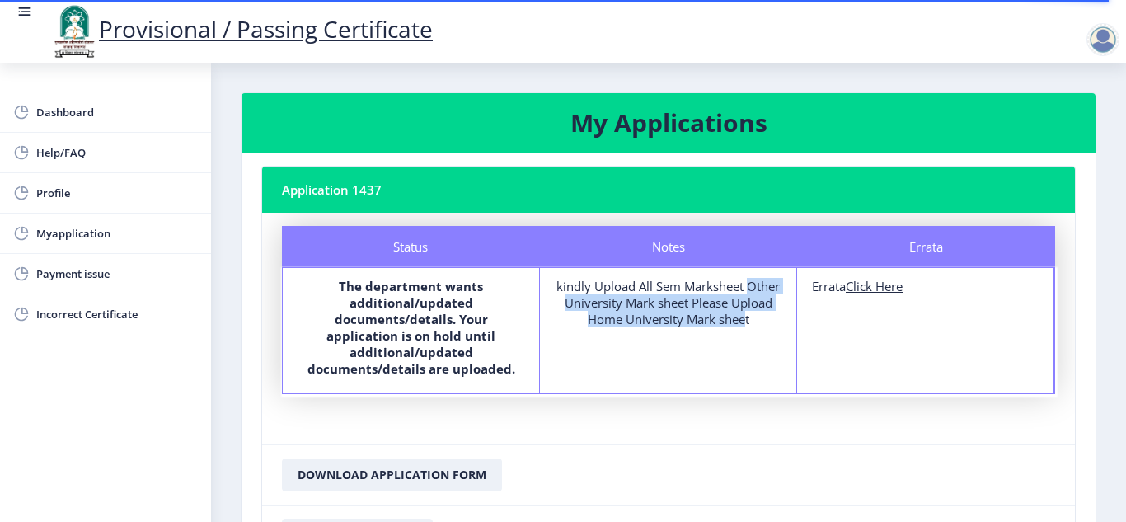
drag, startPoint x: 769, startPoint y: 284, endPoint x: 750, endPoint y: 342, distance: 60.8
click at [750, 342] on div "Notes kindly Upload All Sem Marksheet Other University Mark sheet Please Upload…" at bounding box center [668, 330] width 257 height 125
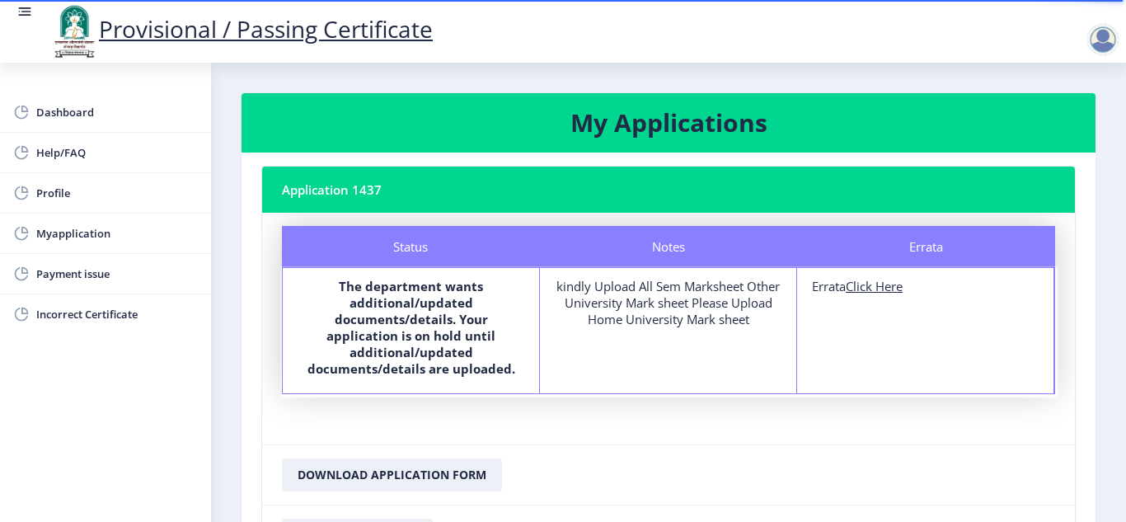
click at [770, 341] on div "Notes kindly Upload All Sem Marksheet Other University Mark sheet Please Upload…" at bounding box center [668, 330] width 257 height 125
click at [875, 293] on u "Click Here" at bounding box center [874, 286] width 57 height 16
select select
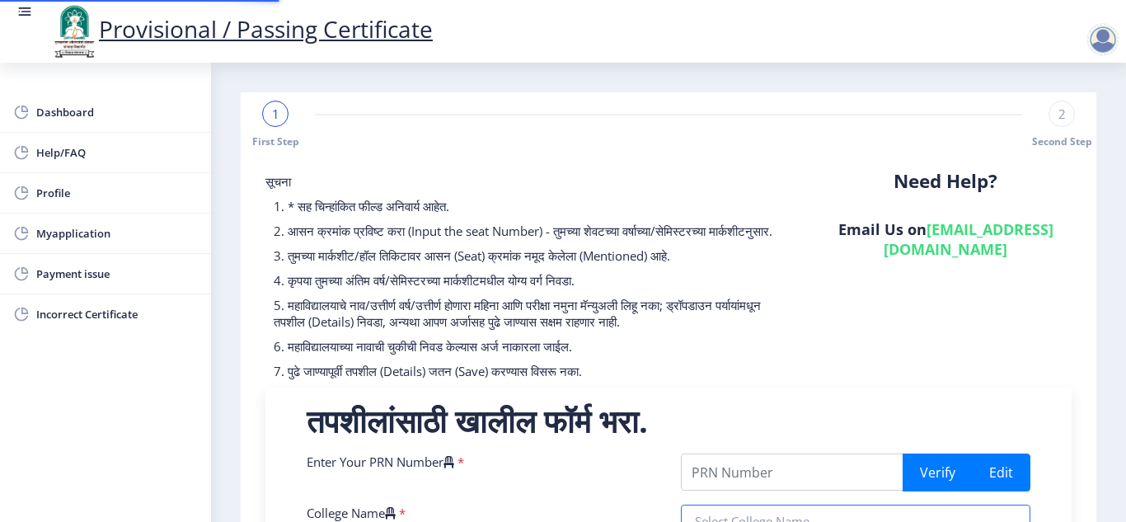
type input "2008032500033237"
type input "A R BURLA MAHILA VARISHTHA MAHAVIDYALAYA SOLAUR"
type input "Bachelor of Commerce"
type input "[PERSON_NAME] [PERSON_NAME]"
type input "[DEMOGRAPHIC_DATA]"
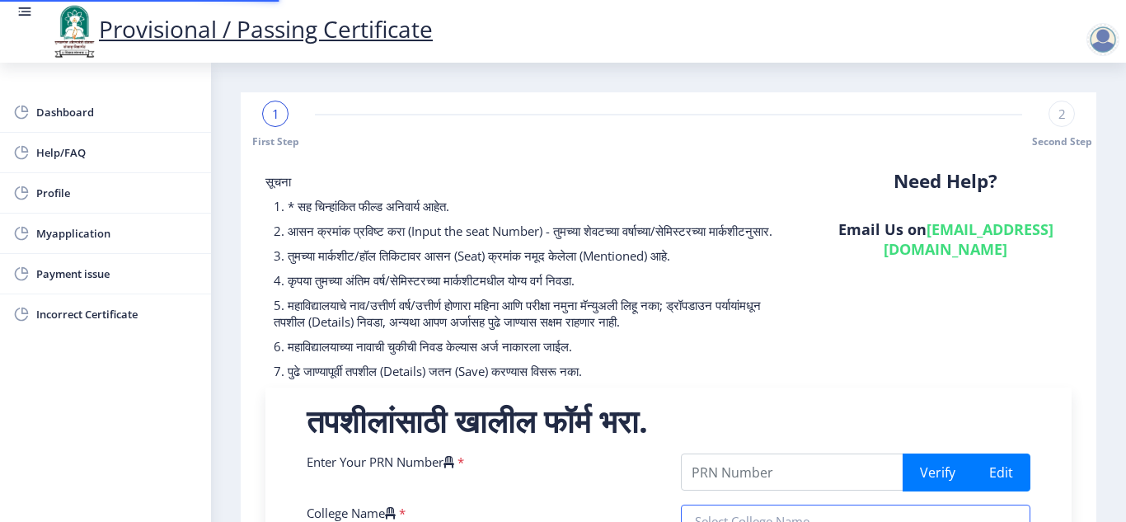
type input "B .COM"
type input "degree certificate"
type input "041079"
select select "PASS CLASS"
select select "Regular"
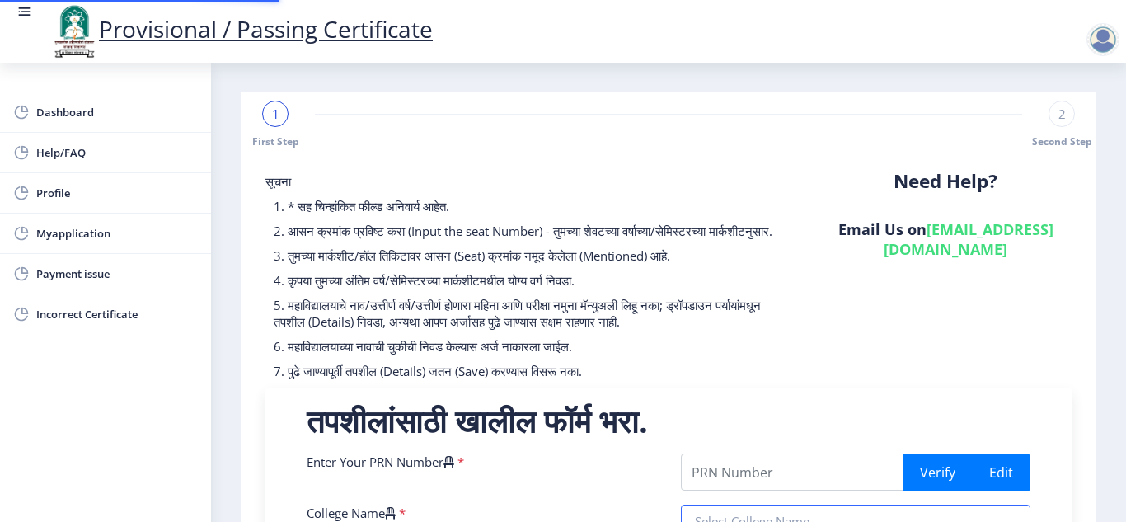
select select "ATKT"
select select "2011"
select select "October"
select select "Yearly"
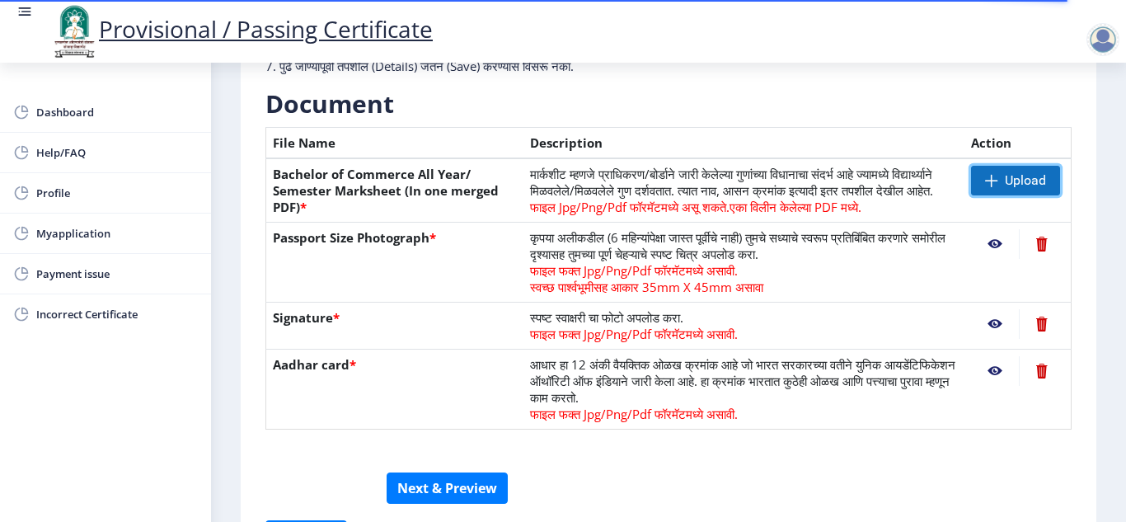
click at [1011, 176] on span "Upload" at bounding box center [1025, 180] width 41 height 16
click at [1023, 177] on span "Upload" at bounding box center [1025, 180] width 41 height 16
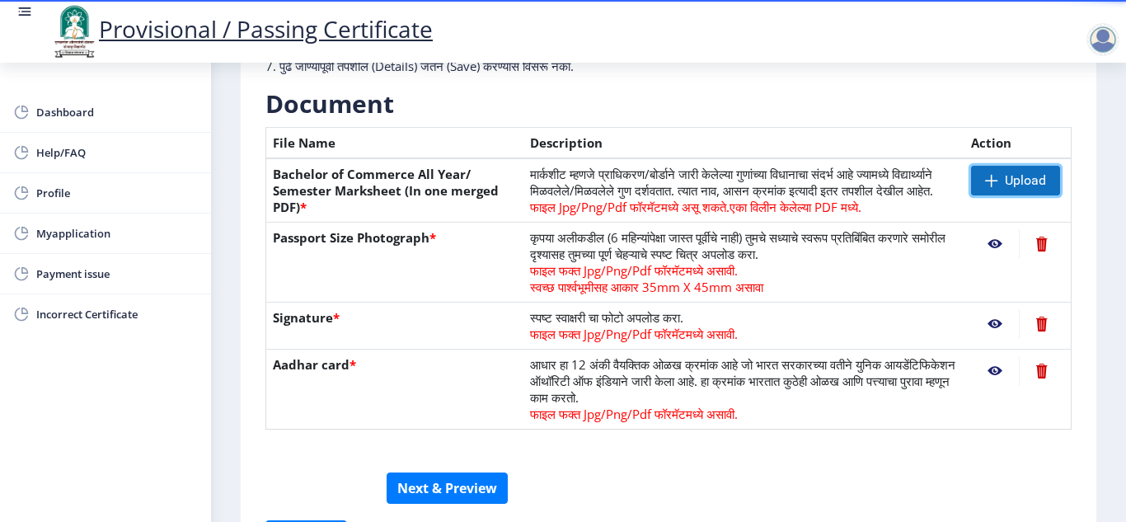
click at [1023, 177] on span "Upload" at bounding box center [1025, 180] width 41 height 16
drag, startPoint x: 1023, startPoint y: 177, endPoint x: 979, endPoint y: 177, distance: 43.7
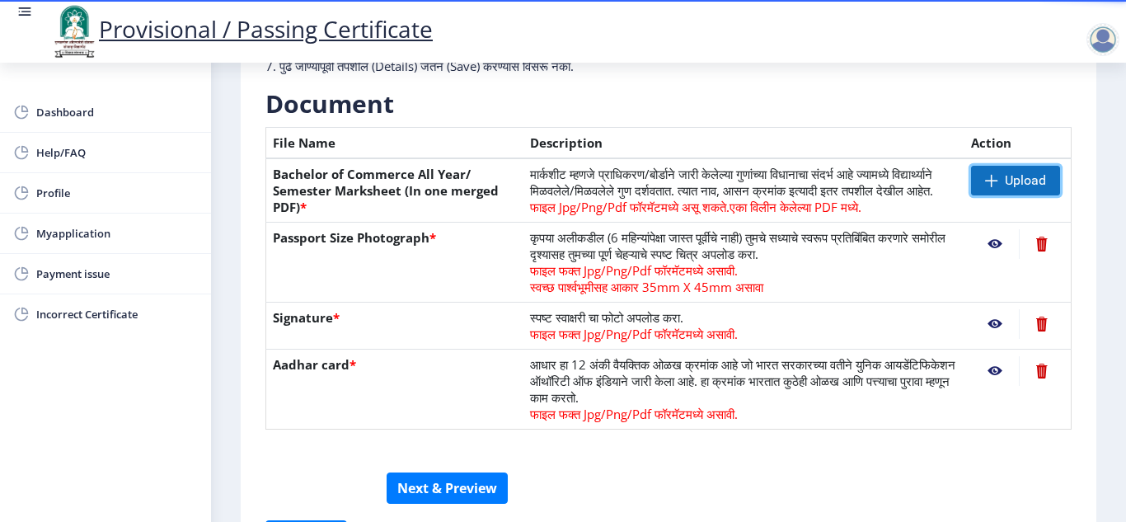
click at [979, 177] on span "Upload" at bounding box center [1015, 181] width 89 height 30
click at [987, 178] on span at bounding box center [991, 180] width 13 height 13
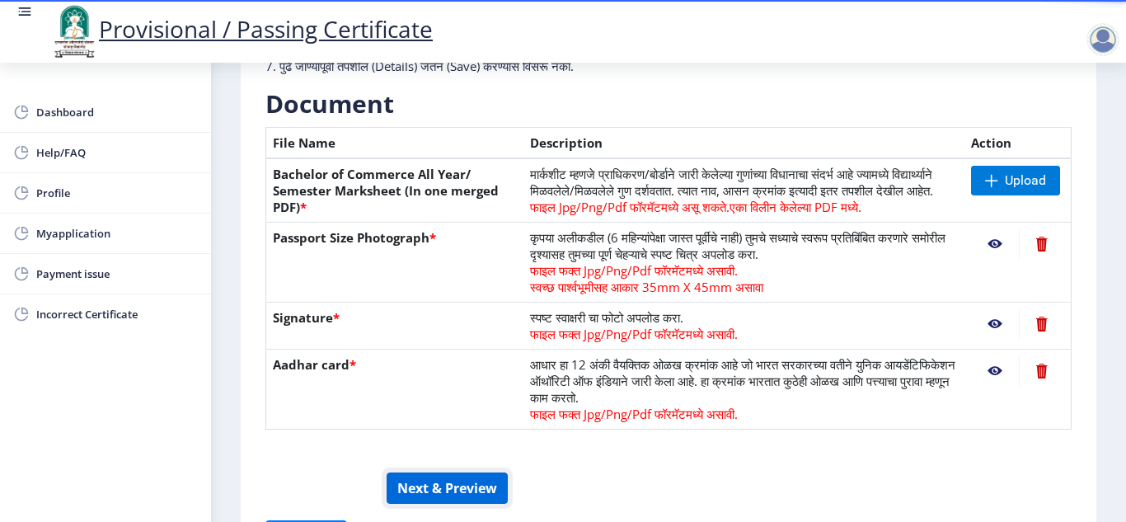
click at [459, 496] on button "Next & Preview" at bounding box center [447, 488] width 121 height 31
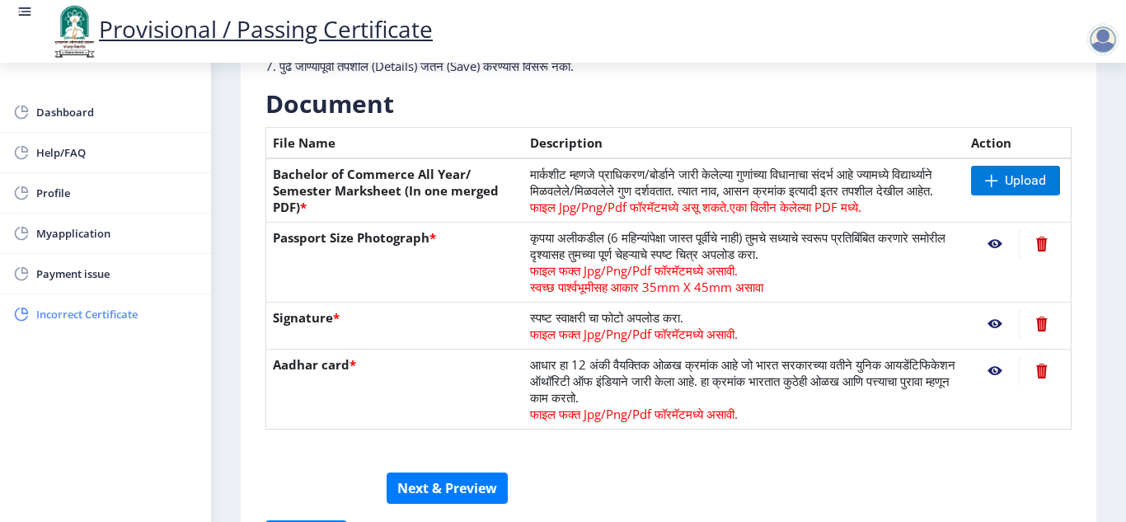
click at [106, 306] on span "Incorrect Certificate" at bounding box center [117, 314] width 162 height 20
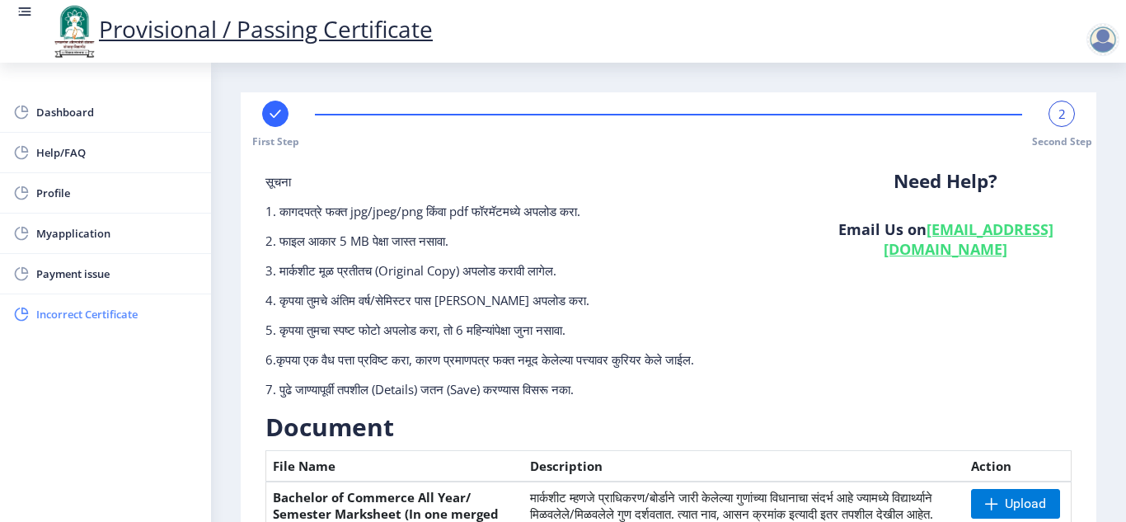
select select
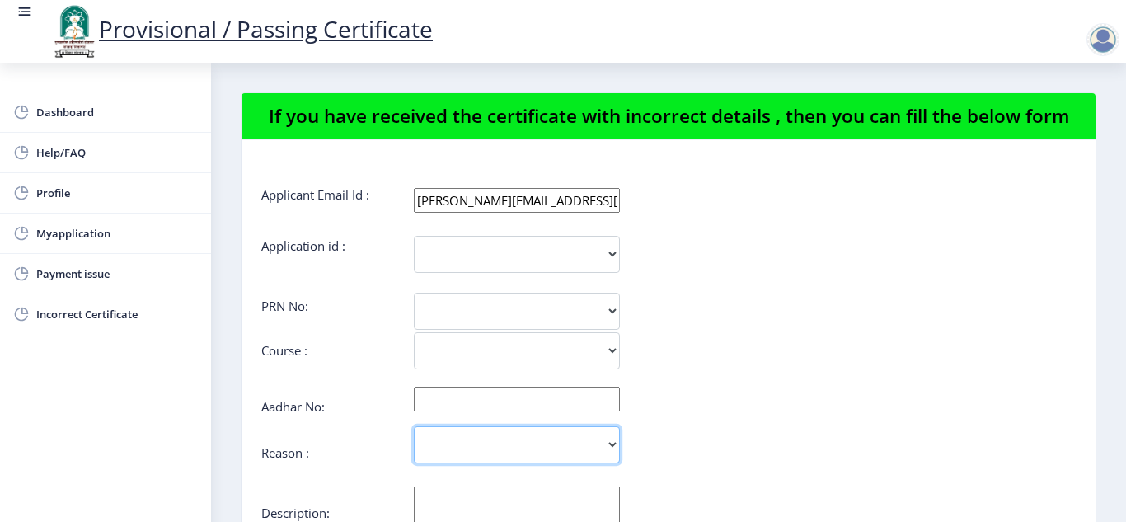
click at [609, 449] on select "Incorrect Course Name Incorrect Name/ Fathers Name Others" at bounding box center [517, 444] width 206 height 37
select select "Others"
click at [414, 426] on select "Incorrect Course Name Incorrect Name/ Fathers Name Others" at bounding box center [517, 444] width 206 height 37
click at [746, 445] on div "Incorrect Course Name Incorrect Name/ Fathers Name Others" at bounding box center [600, 444] width 679 height 37
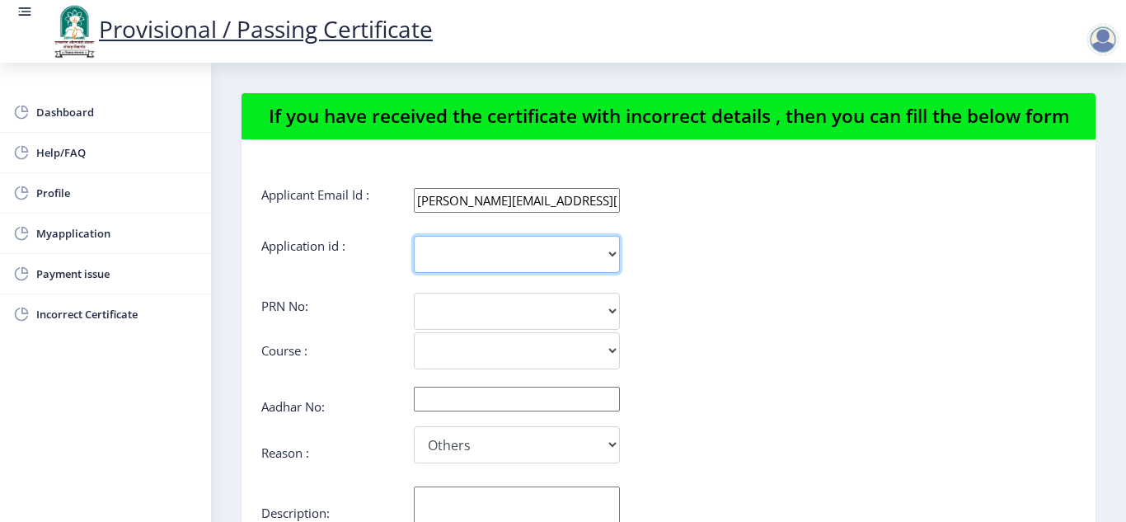
click at [485, 251] on select "1437" at bounding box center [517, 254] width 206 height 37
click at [110, 230] on span "Myapplication" at bounding box center [117, 233] width 162 height 20
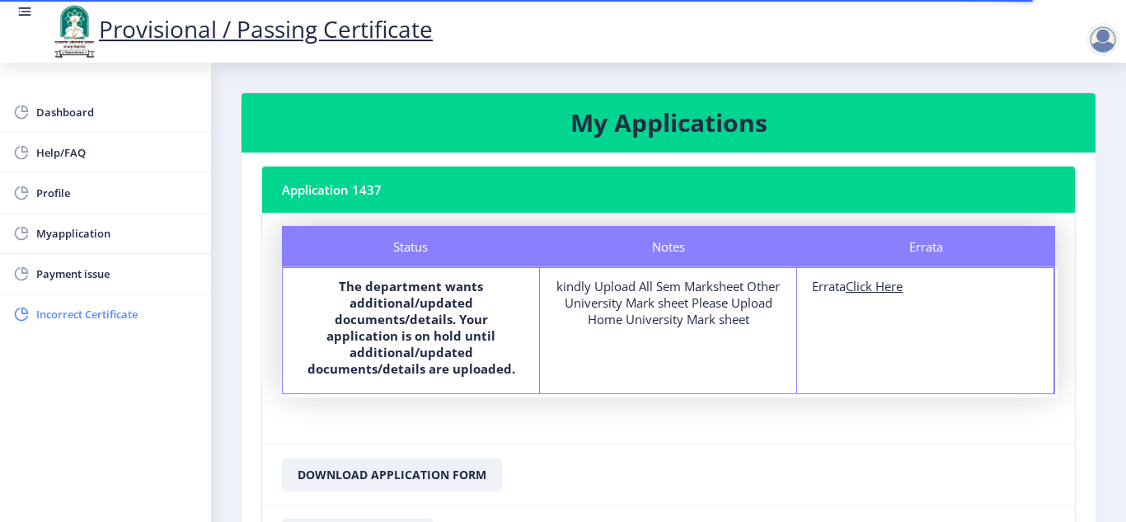
click at [85, 314] on span "Incorrect Certificate" at bounding box center [117, 314] width 162 height 20
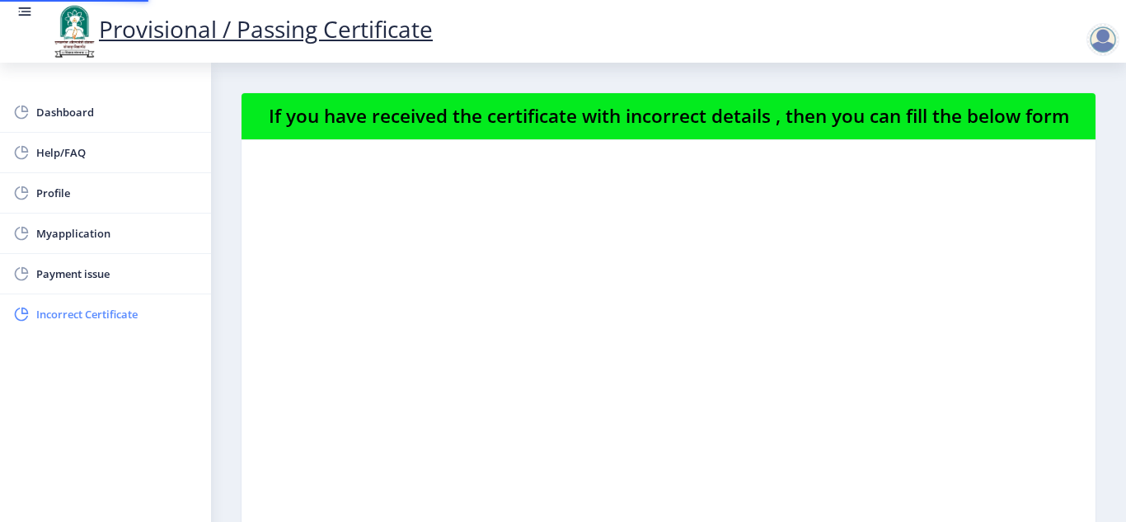
select select
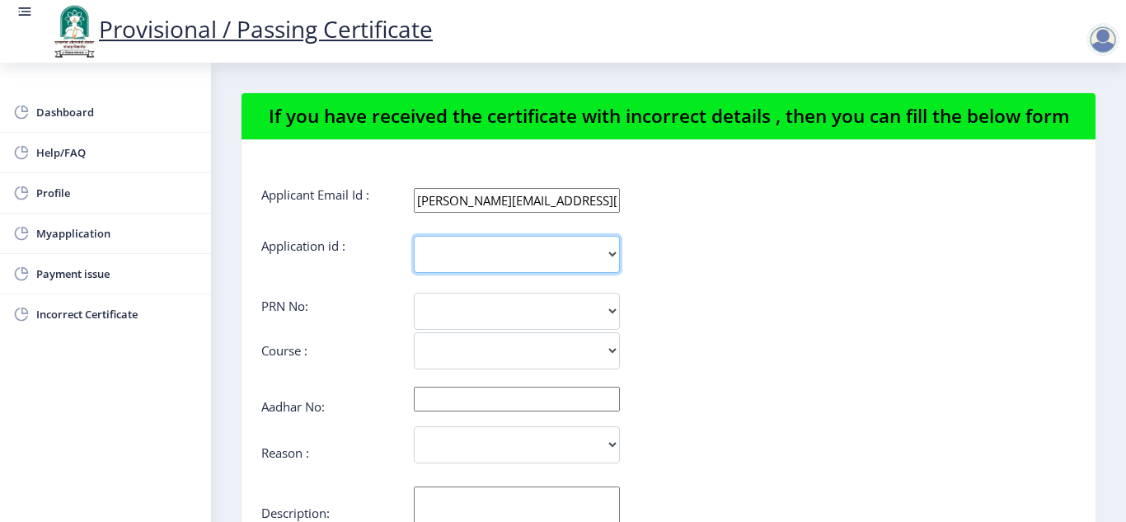
click at [604, 253] on select "1437" at bounding box center [517, 254] width 206 height 37
select select "1437"
click at [414, 236] on select "1437" at bounding box center [517, 254] width 206 height 37
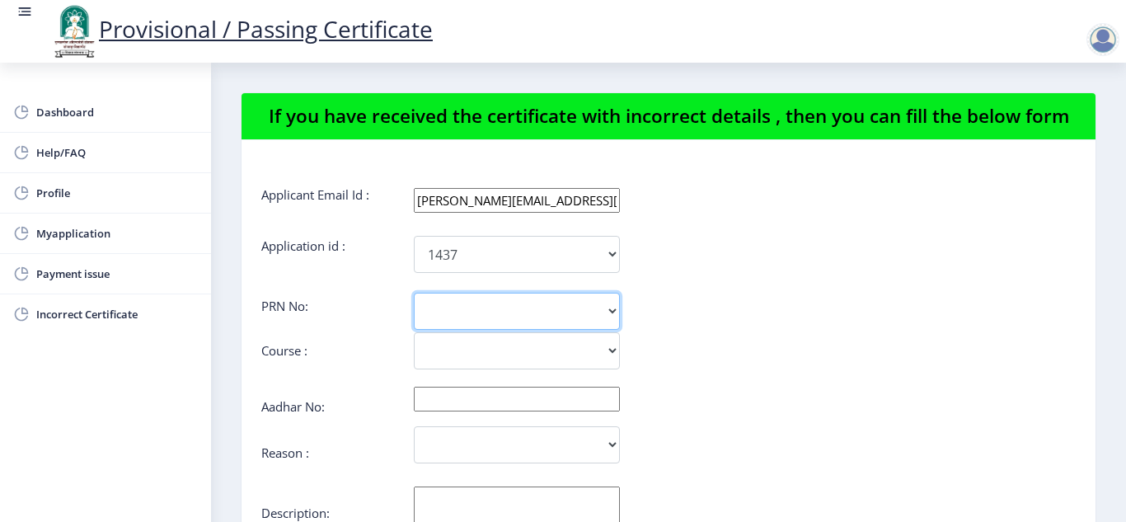
click at [520, 309] on select at bounding box center [517, 311] width 206 height 37
click at [448, 315] on select at bounding box center [517, 311] width 206 height 37
click at [448, 317] on select at bounding box center [517, 311] width 206 height 37
click at [610, 308] on select at bounding box center [517, 311] width 206 height 37
click at [435, 313] on select at bounding box center [517, 311] width 206 height 37
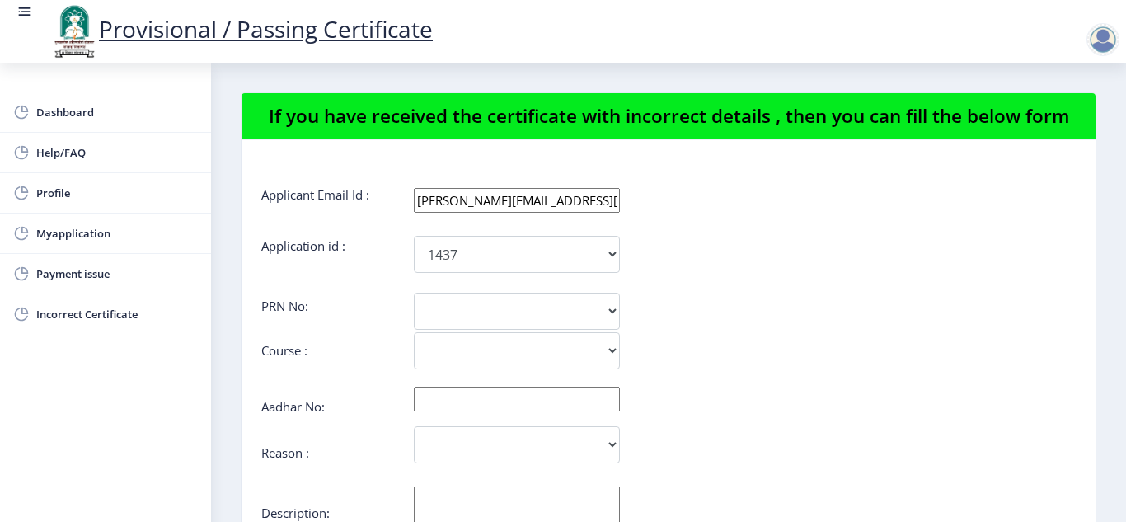
click at [717, 317] on div "PRN No:" at bounding box center [668, 308] width 815 height 20
click at [611, 349] on select "Bachelor of Commerce" at bounding box center [517, 350] width 206 height 37
select select "Bachelor of Commerce"
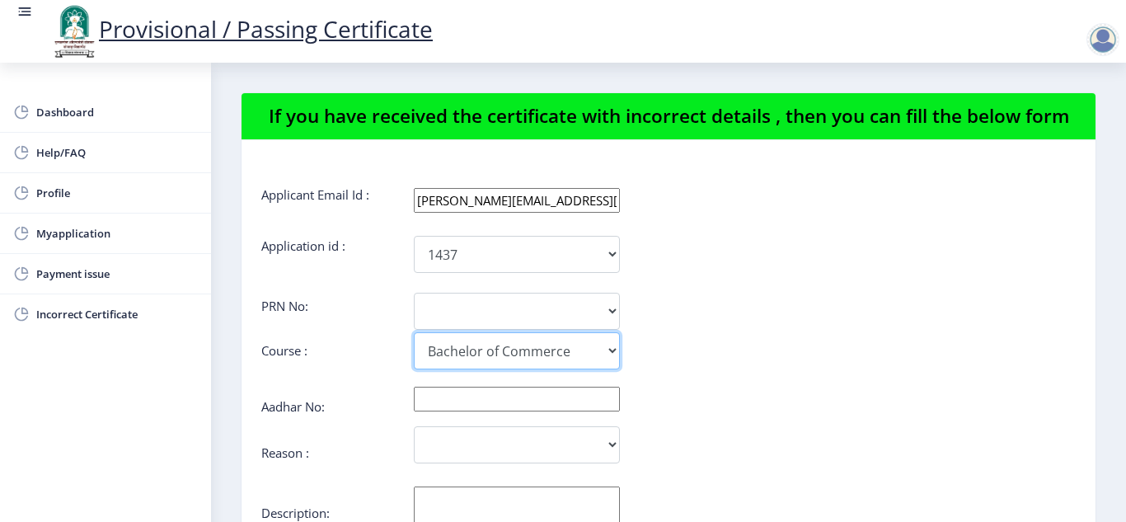
click at [414, 332] on select "Bachelor of Commerce" at bounding box center [517, 350] width 206 height 37
click at [516, 322] on select at bounding box center [517, 311] width 206 height 37
click at [707, 308] on div "PRN No:" at bounding box center [668, 308] width 815 height 20
click at [609, 309] on select at bounding box center [517, 311] width 206 height 37
select select
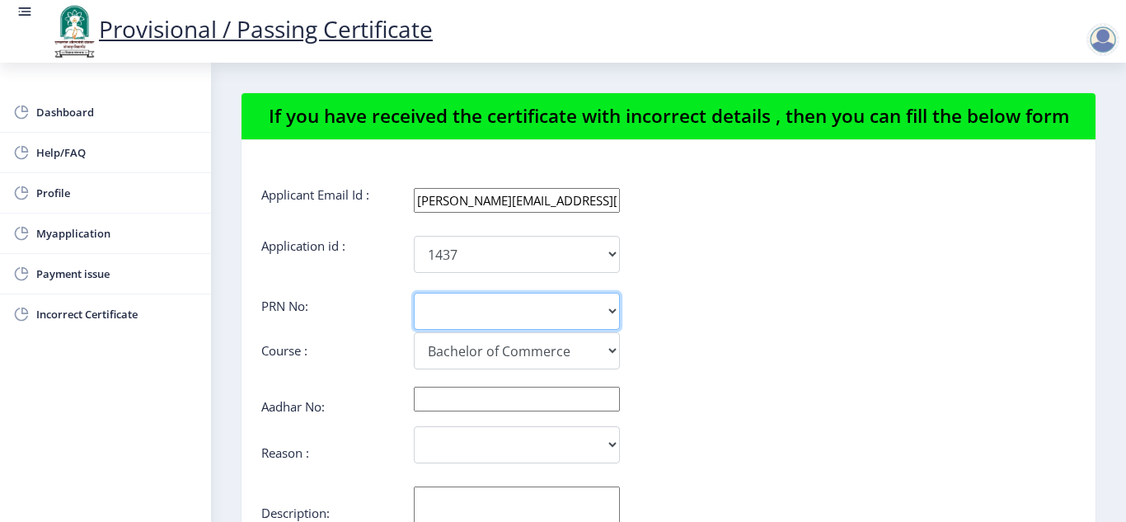
click at [414, 293] on select at bounding box center [517, 311] width 206 height 37
click at [477, 393] on input "text" at bounding box center [517, 399] width 206 height 25
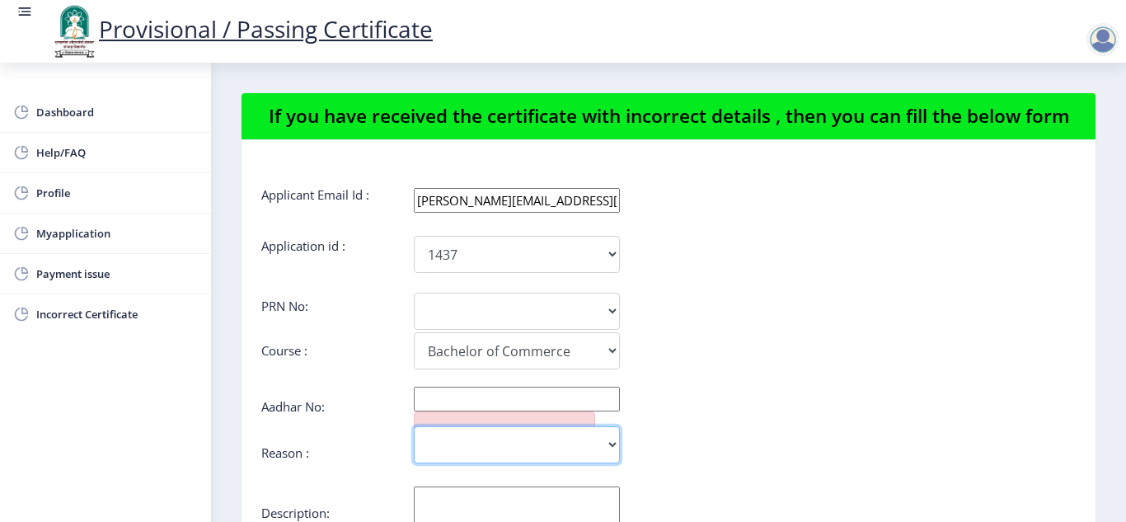
click at [613, 448] on select "Incorrect Course Name Incorrect Name/ Fathers Name Others" at bounding box center [517, 444] width 206 height 37
select select "Others"
click at [414, 426] on select "Incorrect Course Name Incorrect Name/ Fathers Name Others" at bounding box center [517, 444] width 206 height 37
click at [950, 441] on form "Applicant Email Id : [PERSON_NAME][EMAIL_ADDRESS][DOMAIN_NAME] Application id :…" at bounding box center [668, 493] width 815 height 614
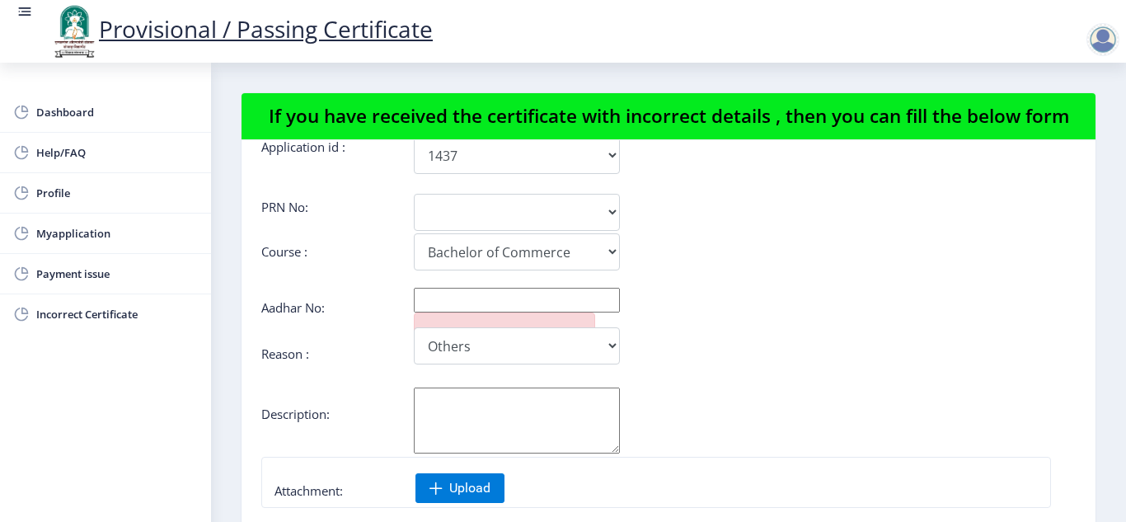
scroll to position [132, 0]
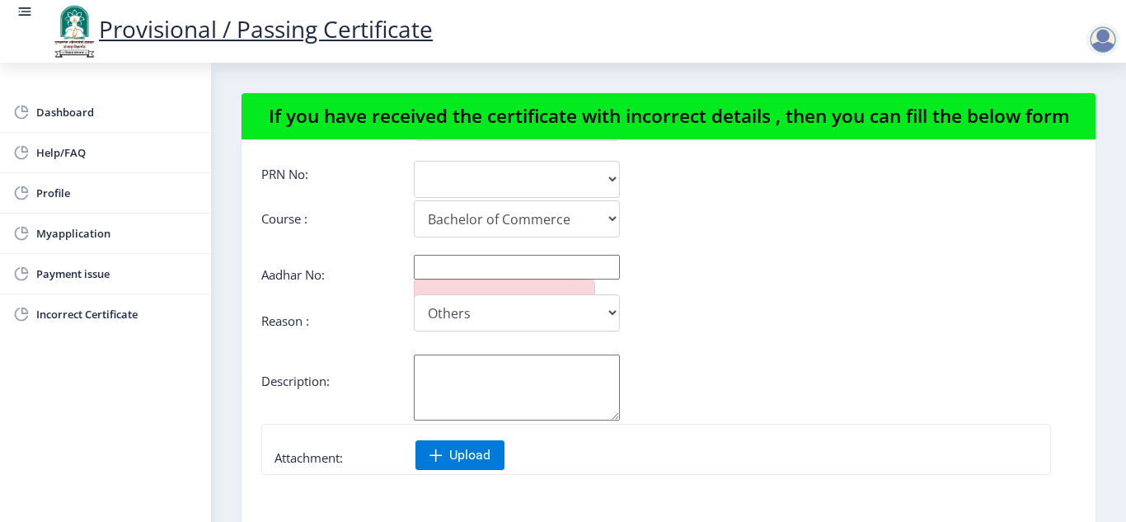
click at [527, 394] on textarea "Aadhar No:" at bounding box center [517, 388] width 206 height 66
click at [502, 379] on textarea "the document was uploaded incorreclyand" at bounding box center [517, 388] width 206 height 66
type textarea "the document was uploaded incorrecly"
click at [461, 271] on input "text" at bounding box center [517, 267] width 206 height 25
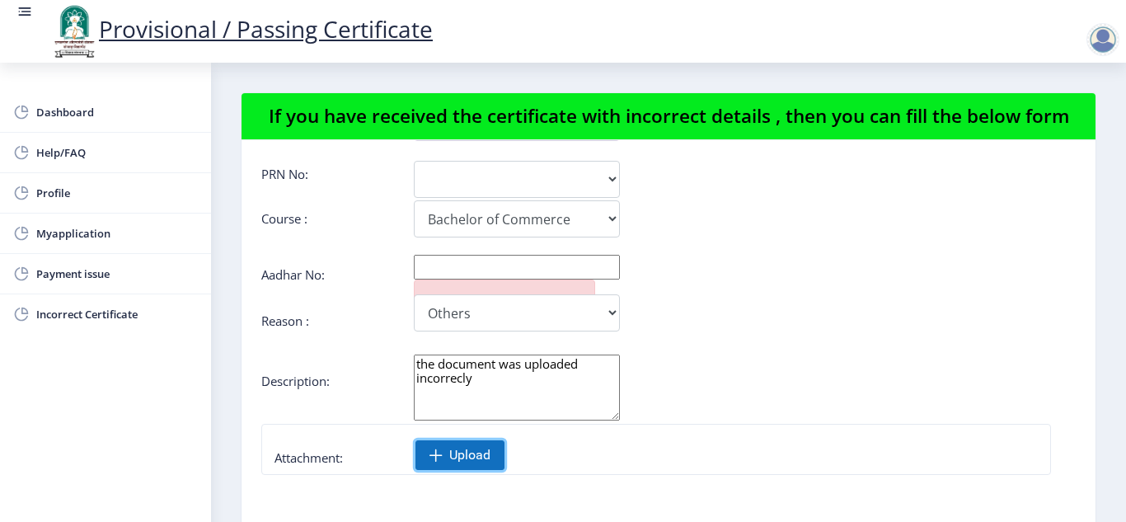
click at [449, 454] on span "Upload" at bounding box center [469, 455] width 41 height 16
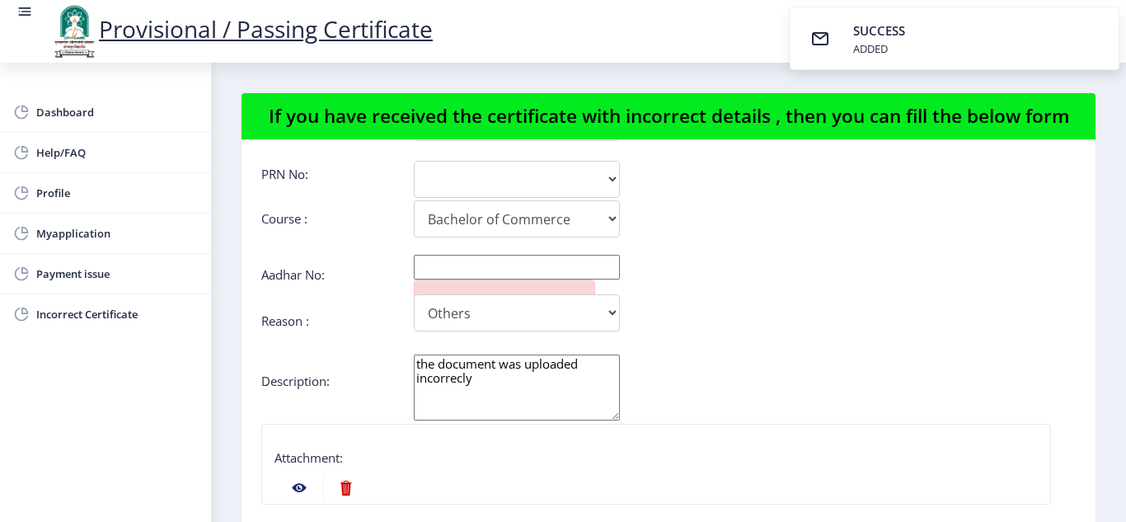
click at [1121, 505] on nb-layout-column "If you have received the certificate with incorrect details , then you can fill…" at bounding box center [668, 336] width 915 height 547
click at [1113, 499] on nb-layout-column "If you have received the certificate with incorrect details , then you can fill…" at bounding box center [668, 336] width 915 height 547
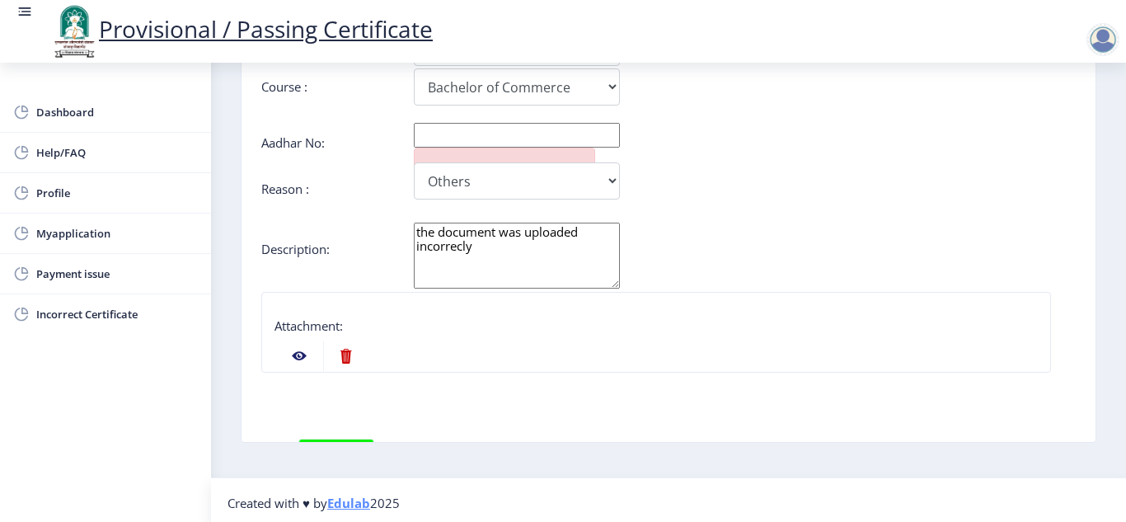
scroll to position [138, 0]
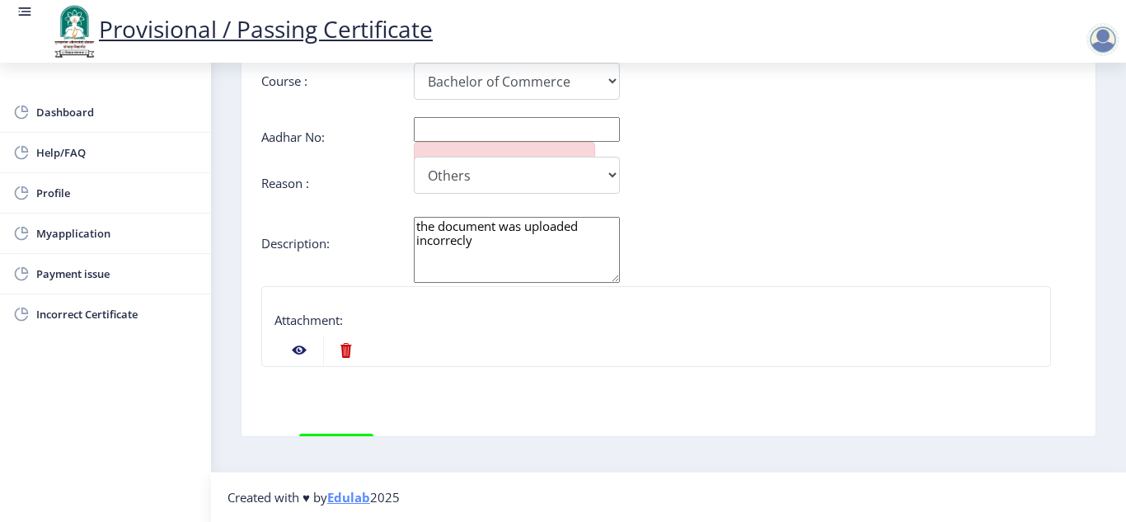
click at [1093, 347] on nb-layout-column "If you have received the certificate with incorrect details , then you can fill…" at bounding box center [668, 198] width 915 height 547
click at [312, 435] on button "submit" at bounding box center [337, 449] width 76 height 33
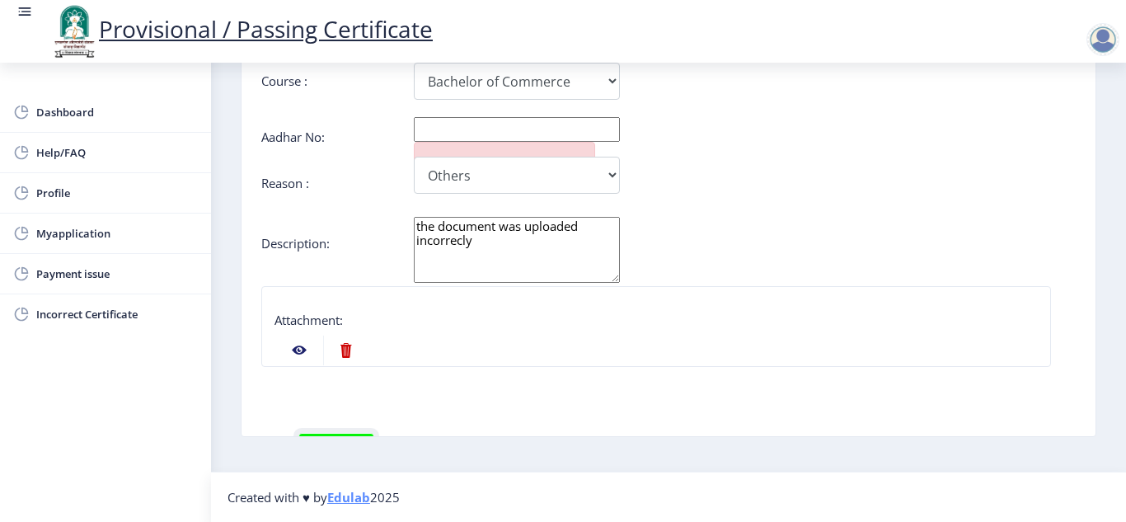
click at [312, 435] on button "submit" at bounding box center [337, 449] width 76 height 33
click at [294, 351] on nb-action at bounding box center [299, 351] width 48 height 30
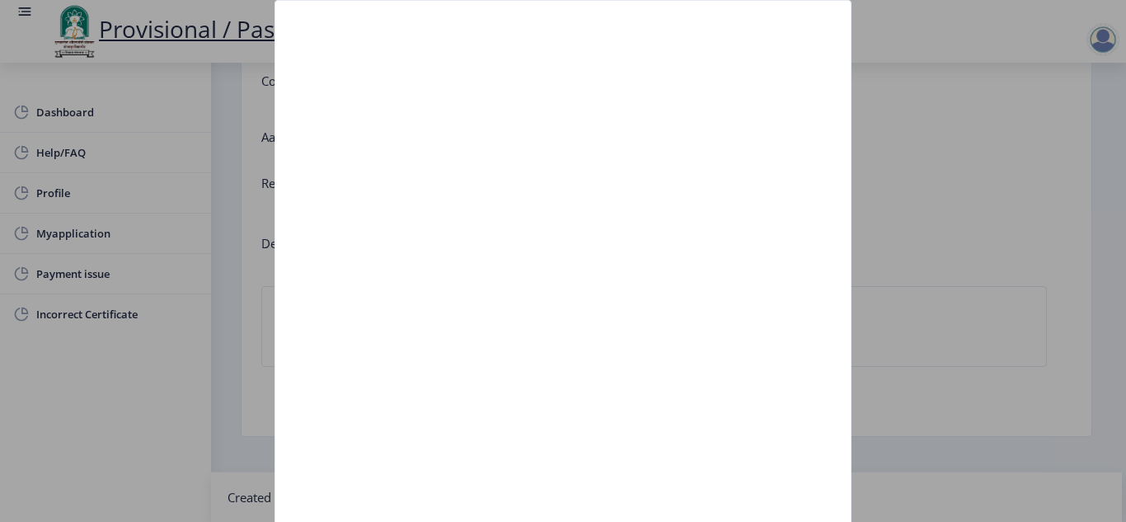
click at [323, 18] on img at bounding box center [360, 24] width 131 height 16
click at [322, 28] on img at bounding box center [360, 24] width 131 height 16
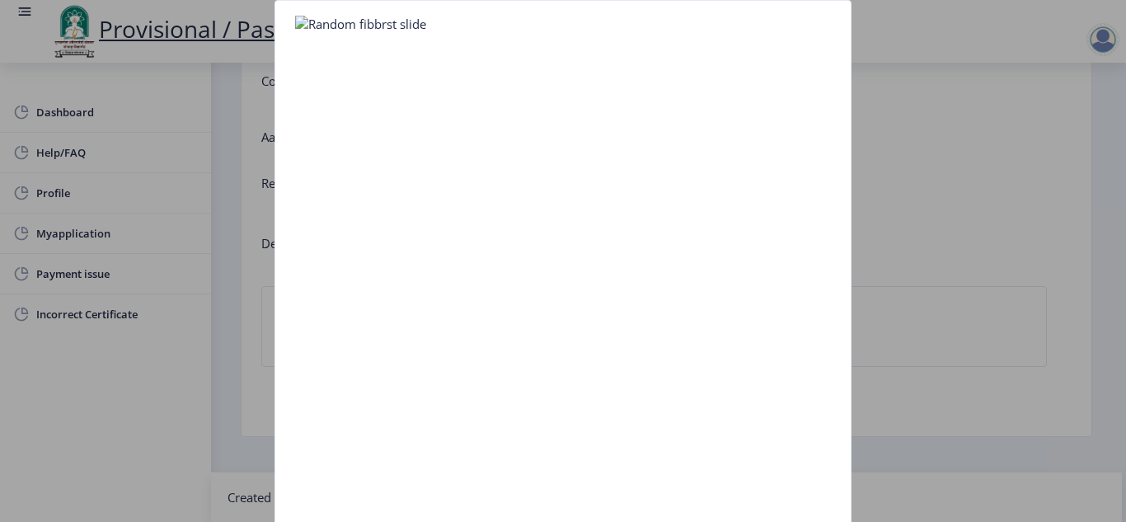
click at [322, 28] on img at bounding box center [360, 24] width 131 height 16
click at [86, 454] on div at bounding box center [563, 261] width 1126 height 522
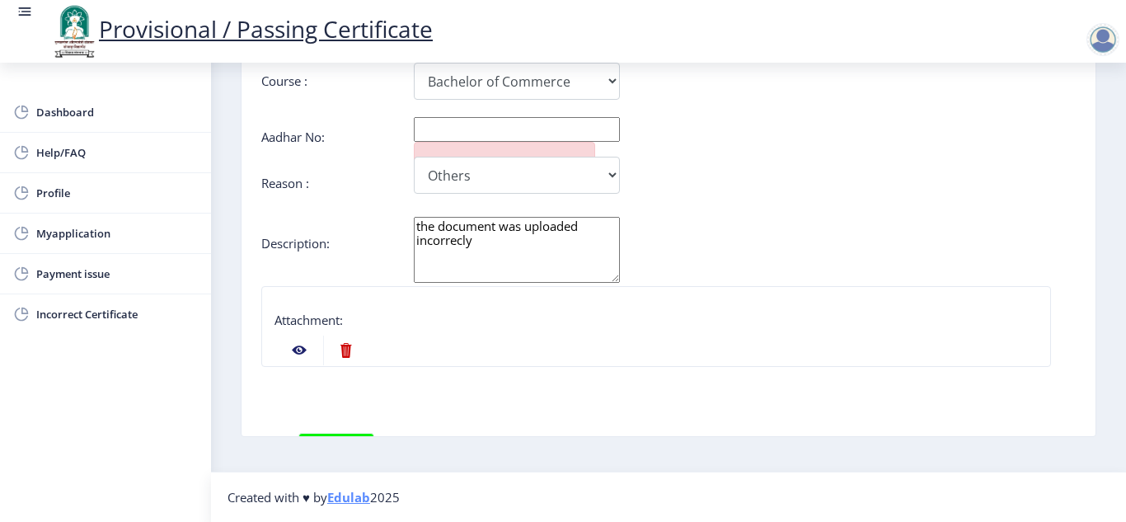
click at [300, 351] on nb-action at bounding box center [299, 351] width 48 height 30
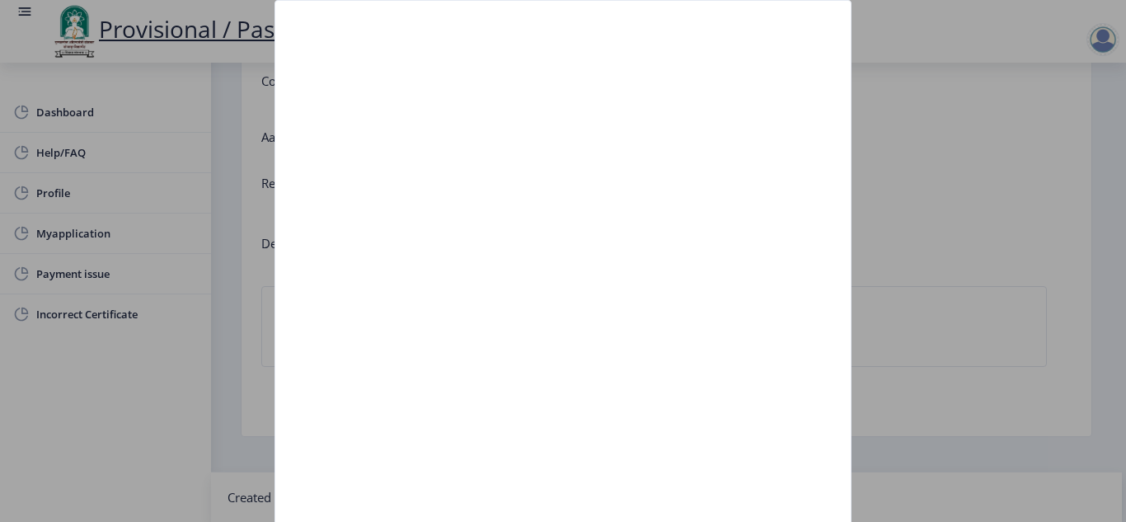
click at [426, 357] on nb-card-body at bounding box center [563, 289] width 576 height 576
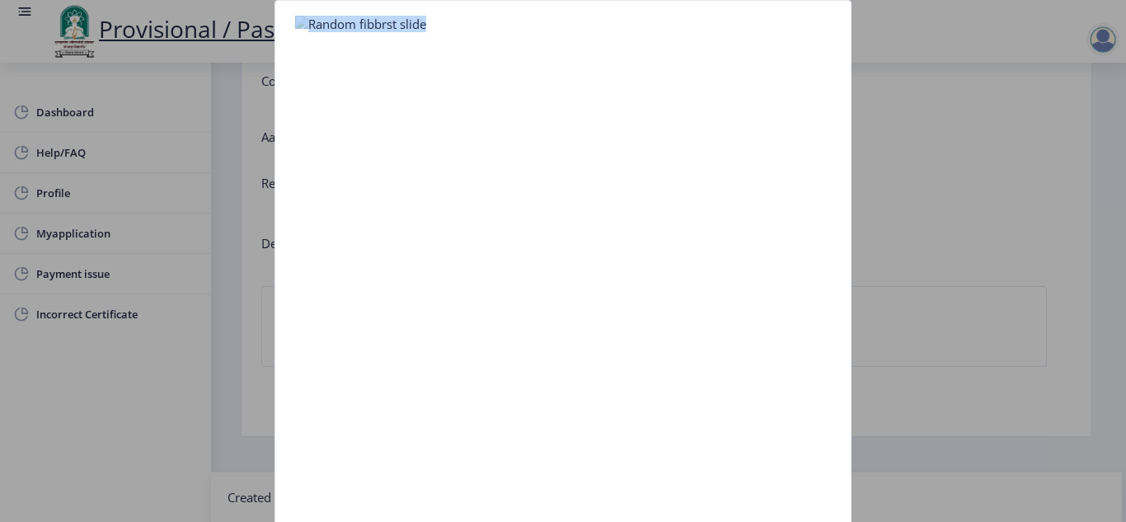
click at [426, 357] on nb-card-body at bounding box center [563, 289] width 576 height 576
click at [614, 339] on nb-card-body at bounding box center [563, 289] width 576 height 576
click at [1054, 308] on div at bounding box center [563, 261] width 1126 height 522
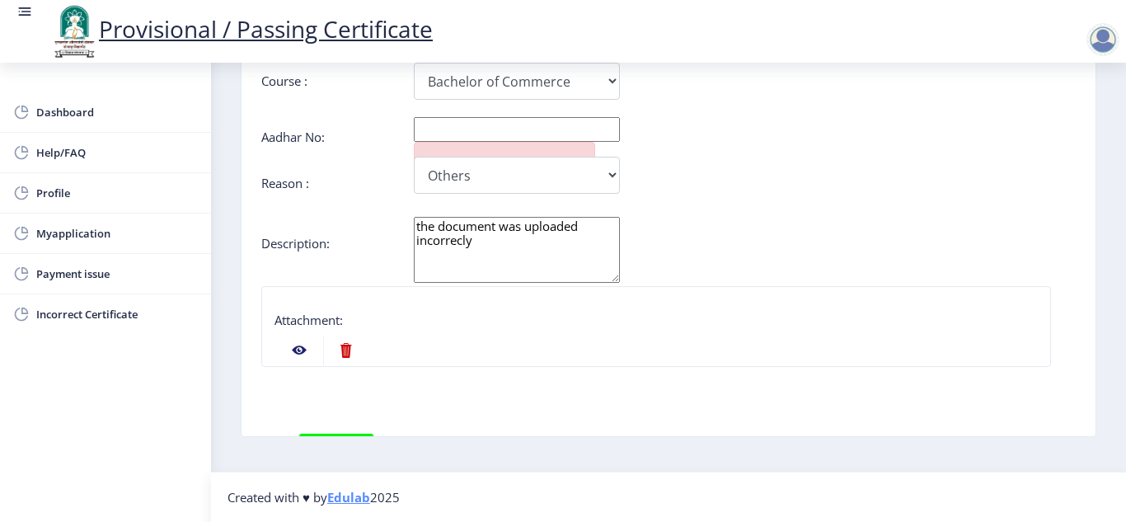
click at [346, 346] on nb-action at bounding box center [345, 351] width 45 height 30
select select
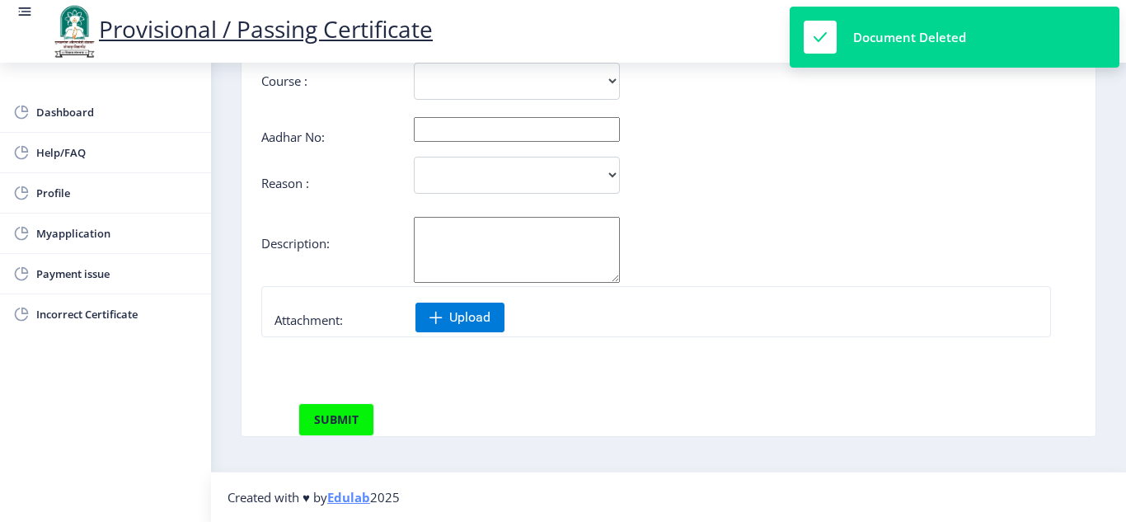
select select
click at [472, 319] on span "Upload" at bounding box center [469, 317] width 41 height 16
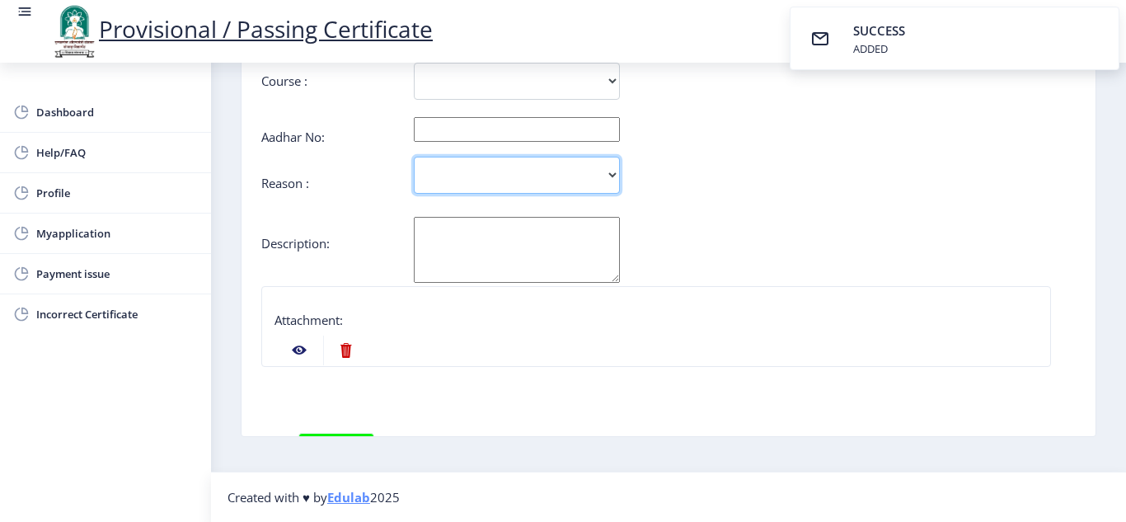
click at [609, 172] on select "Incorrect Course Name Incorrect Name/ Fathers Name Others" at bounding box center [517, 175] width 206 height 37
select select "Others"
click at [414, 157] on select "Incorrect Course Name Incorrect Name/ Fathers Name Others" at bounding box center [517, 175] width 206 height 37
click at [474, 270] on textarea "Aadhar No:" at bounding box center [517, 250] width 206 height 66
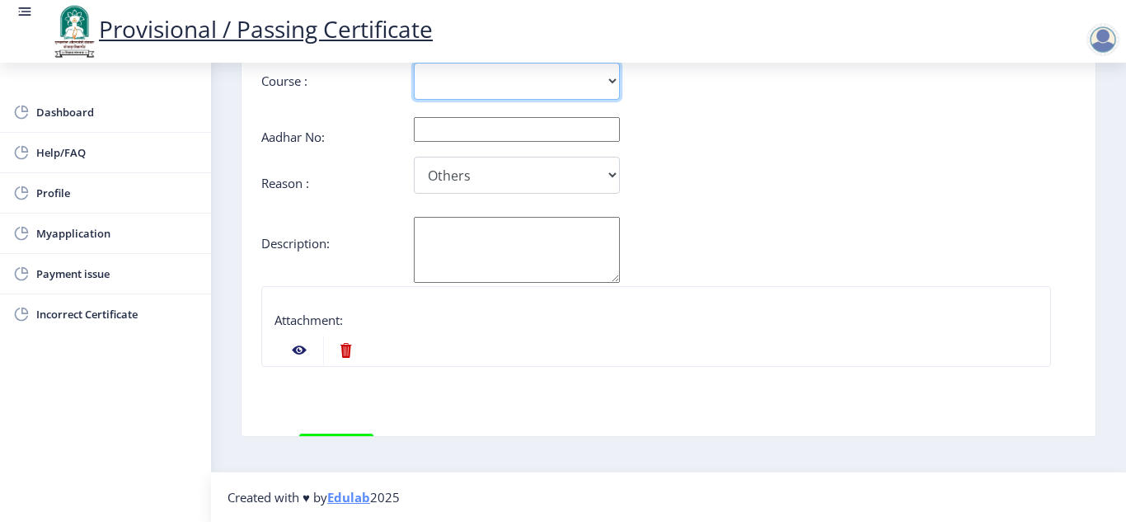
click at [611, 79] on select "Bachelor of Commerce" at bounding box center [517, 81] width 206 height 37
select select "Bachelor of Commerce"
click at [414, 63] on select "Bachelor of Commerce" at bounding box center [517, 81] width 206 height 37
click at [701, 233] on div at bounding box center [741, 251] width 679 height 69
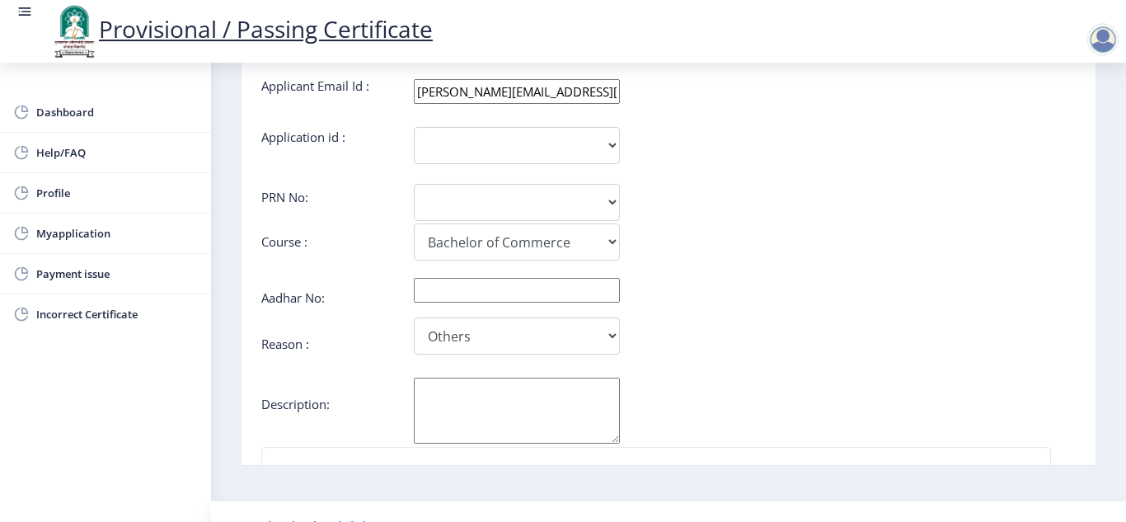
scroll to position [105, 0]
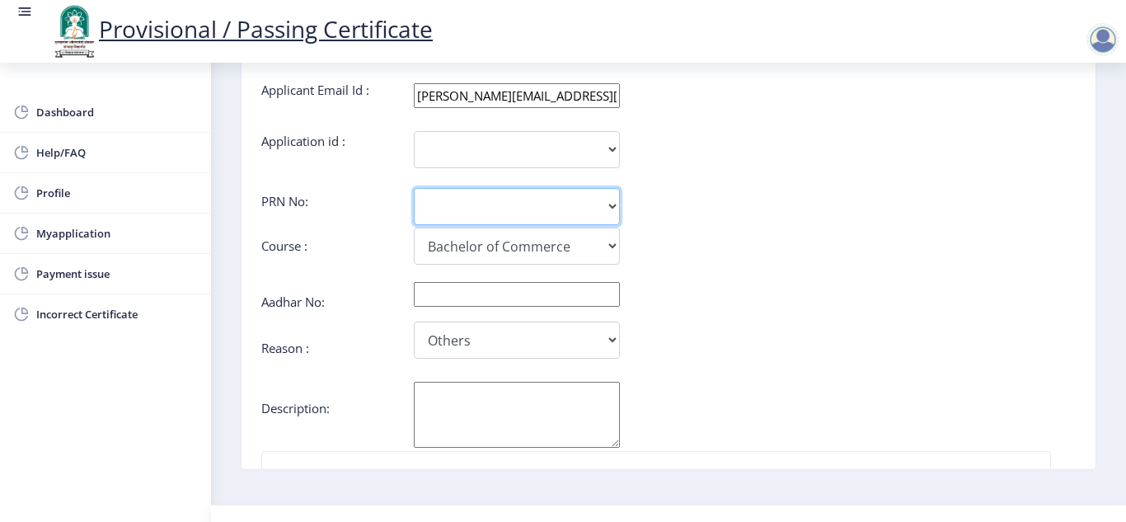
click at [607, 214] on select at bounding box center [517, 206] width 206 height 37
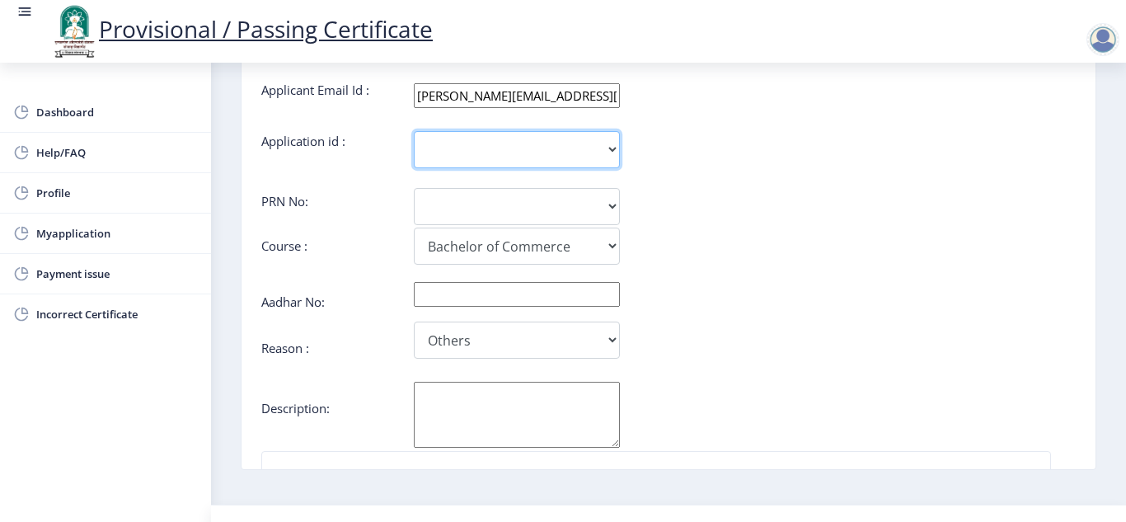
click at [610, 148] on select "1437" at bounding box center [517, 149] width 206 height 37
select select "1437"
click at [414, 131] on select "1437" at bounding box center [517, 149] width 206 height 37
click at [1092, 438] on nb-card "If you have received the certificate with incorrect details , then you can fill…" at bounding box center [669, 229] width 856 height 482
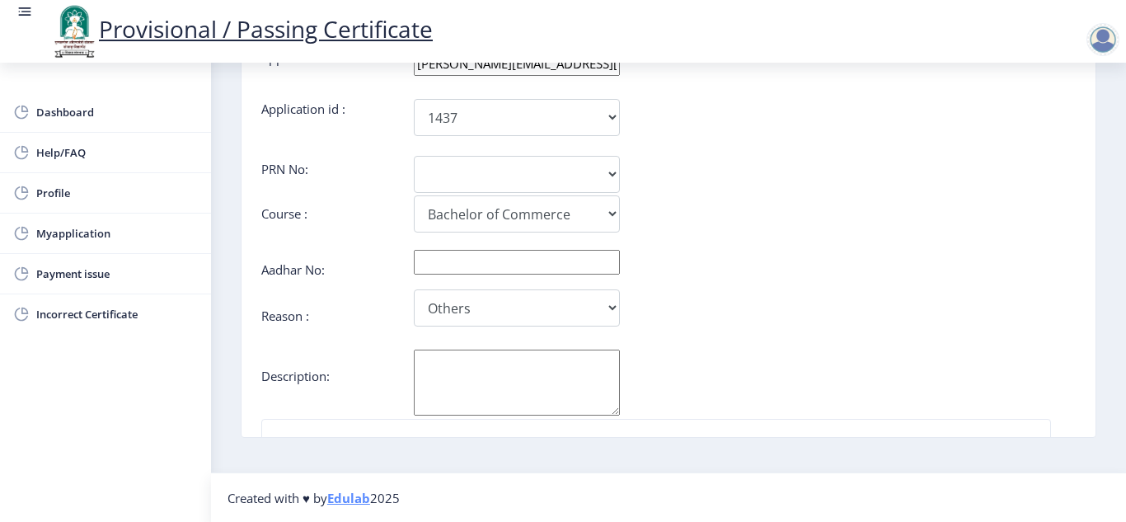
scroll to position [138, 0]
click at [724, 317] on div "Incorrect Course Name Incorrect Name/ Fathers Name Others" at bounding box center [600, 307] width 679 height 37
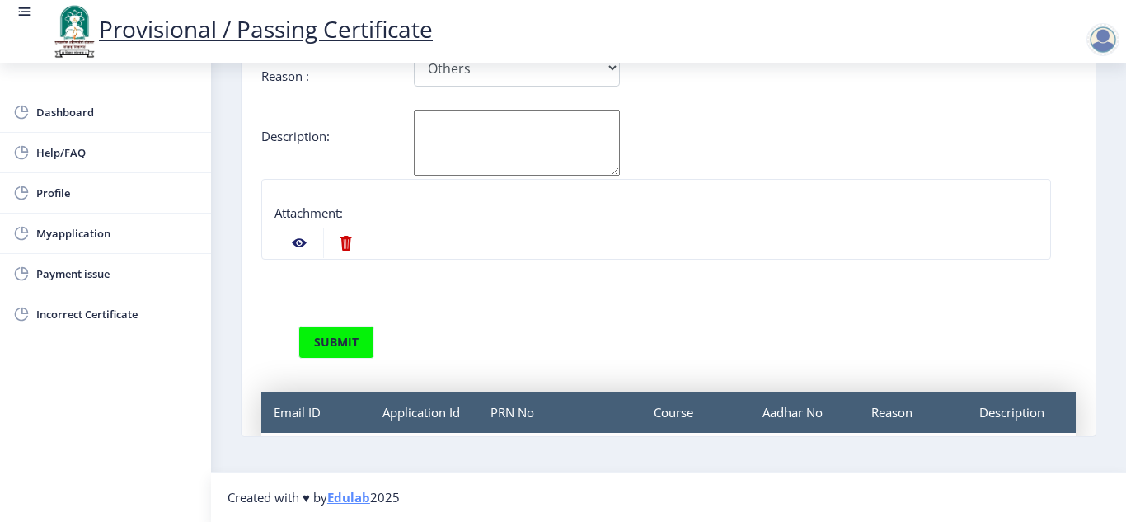
scroll to position [306, 0]
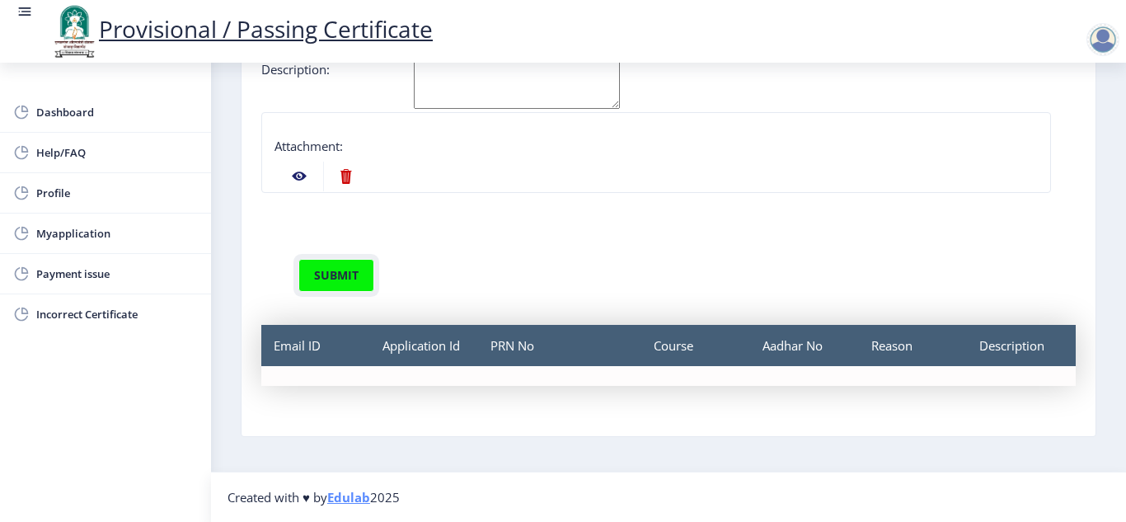
click at [337, 270] on button "submit" at bounding box center [337, 275] width 76 height 33
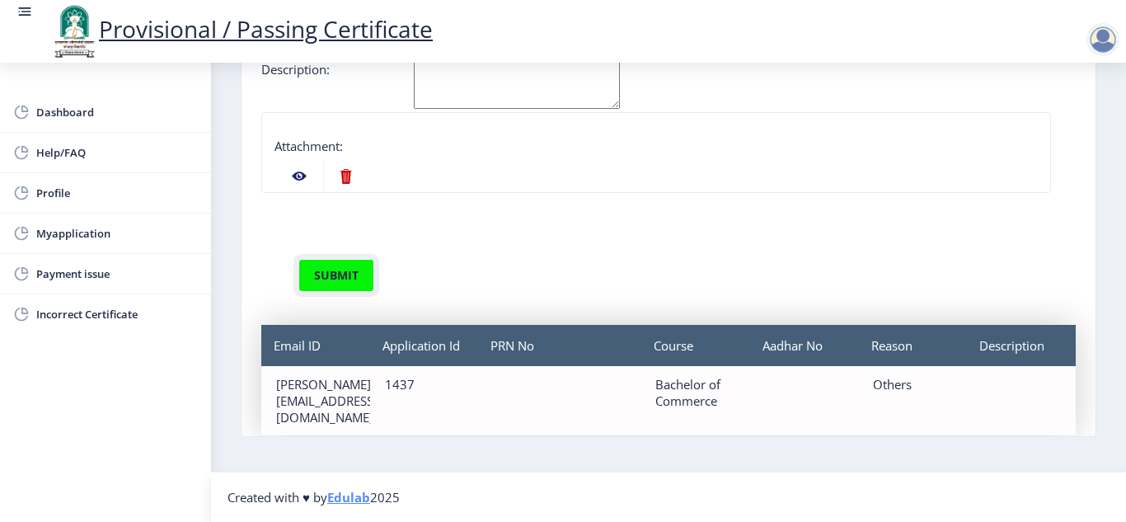
click at [345, 268] on button "submit" at bounding box center [337, 275] width 76 height 33
click at [108, 234] on span "Myapplication" at bounding box center [117, 233] width 162 height 20
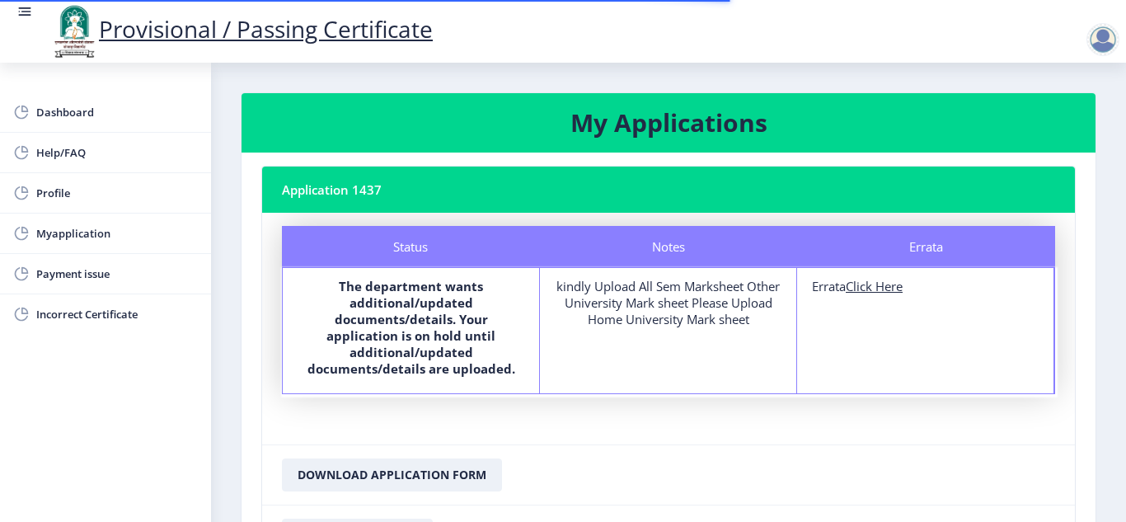
click at [863, 293] on u "Click Here" at bounding box center [874, 286] width 57 height 16
select select "PASS CLASS"
select select "Regular"
select select "ATKT"
select select "2011"
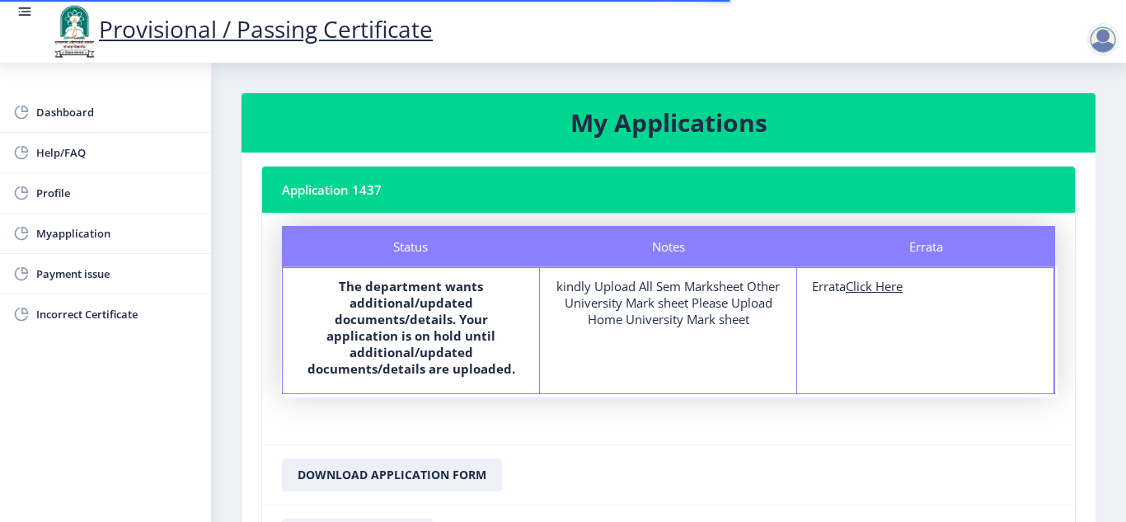
select select "October"
select select "Yearly"
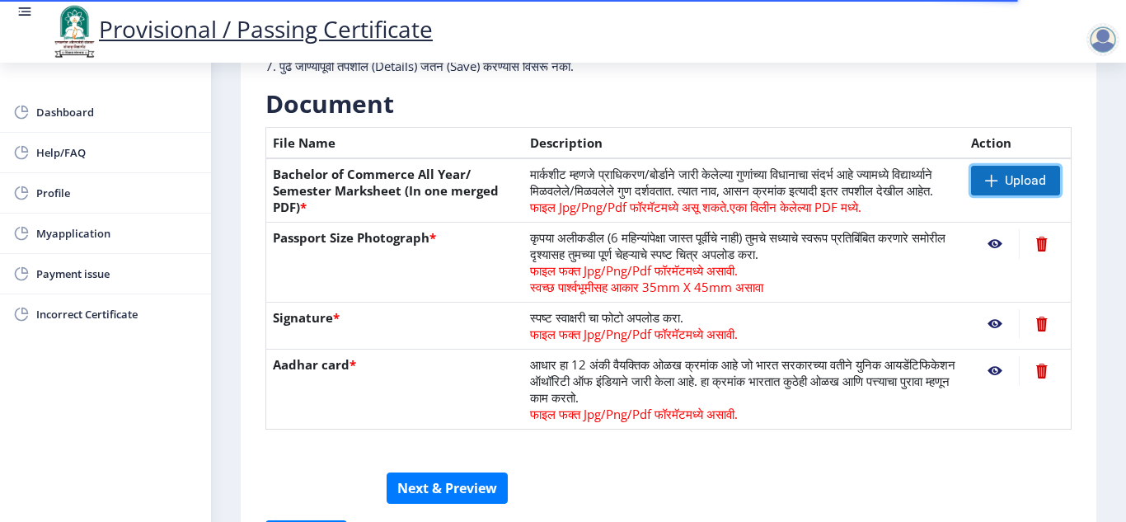
click at [1021, 174] on span "Upload" at bounding box center [1025, 180] width 41 height 16
click at [440, 290] on th "Passport Size Photograph *" at bounding box center [395, 263] width 258 height 80
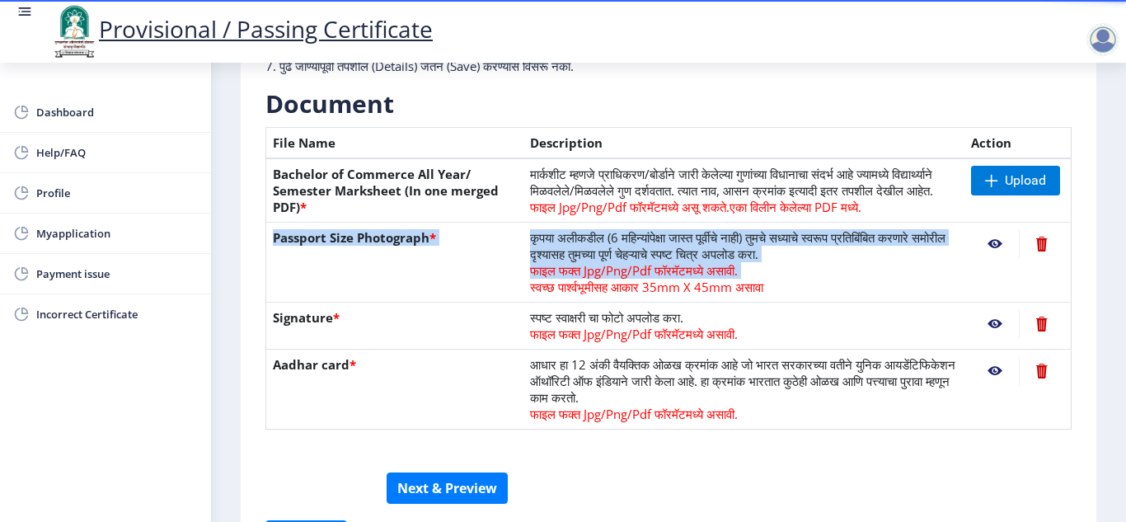
drag, startPoint x: 440, startPoint y: 290, endPoint x: 566, endPoint y: 296, distance: 126.3
click at [566, 296] on tr "Passport Size Photograph * कृपया अलीकडील (6 महिन्यांपेक्षा जास्त पूर्वीचे नाही)…" at bounding box center [669, 263] width 806 height 80
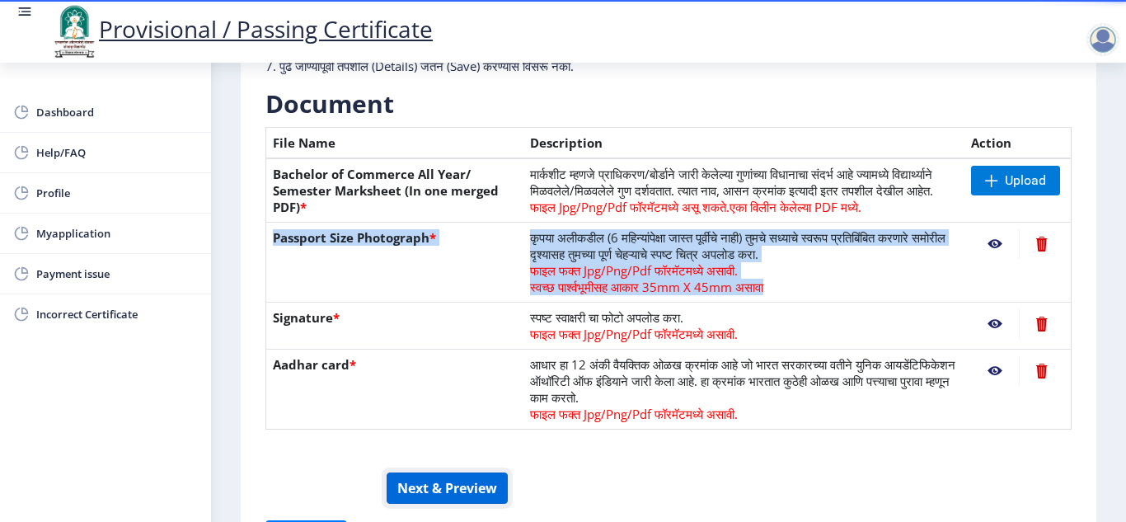
click at [439, 503] on button "Next & Preview" at bounding box center [447, 488] width 121 height 31
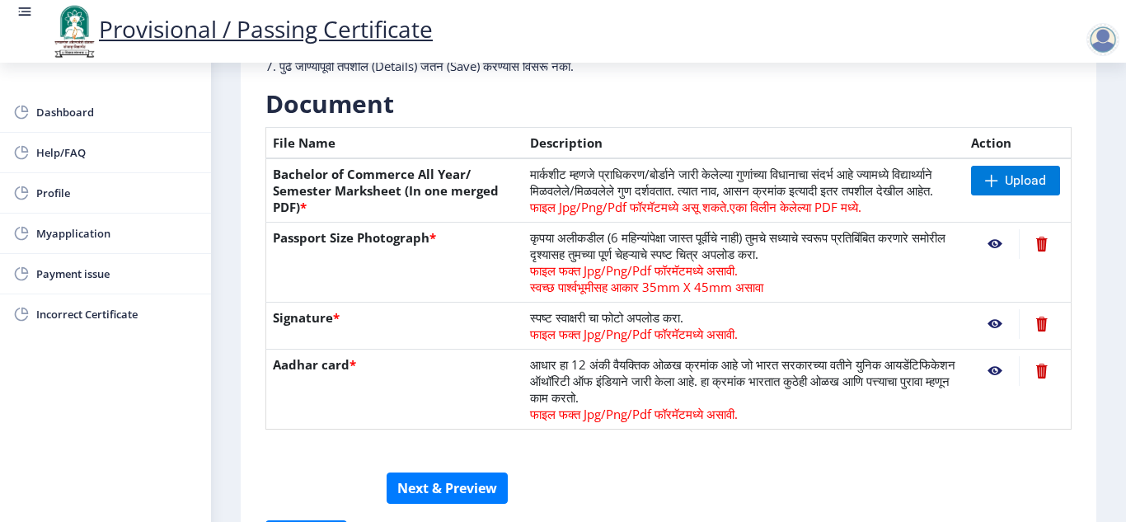
click at [175, 421] on div "Dashboard Help/FAQ Profile Myapplication Payment issue Incorrect Certificate" at bounding box center [105, 292] width 211 height 459
click at [130, 314] on span "Incorrect Certificate" at bounding box center [117, 314] width 162 height 20
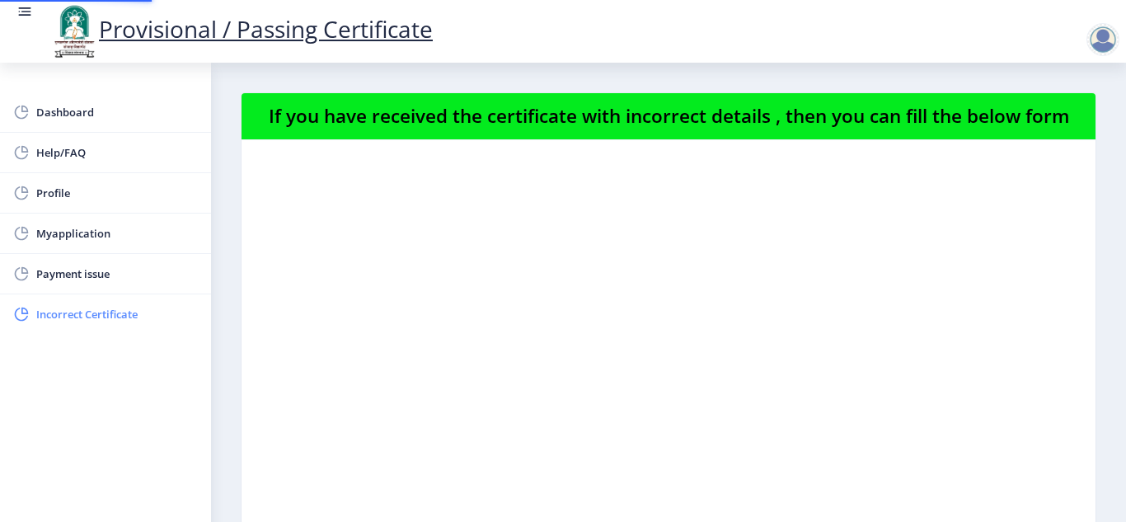
select select
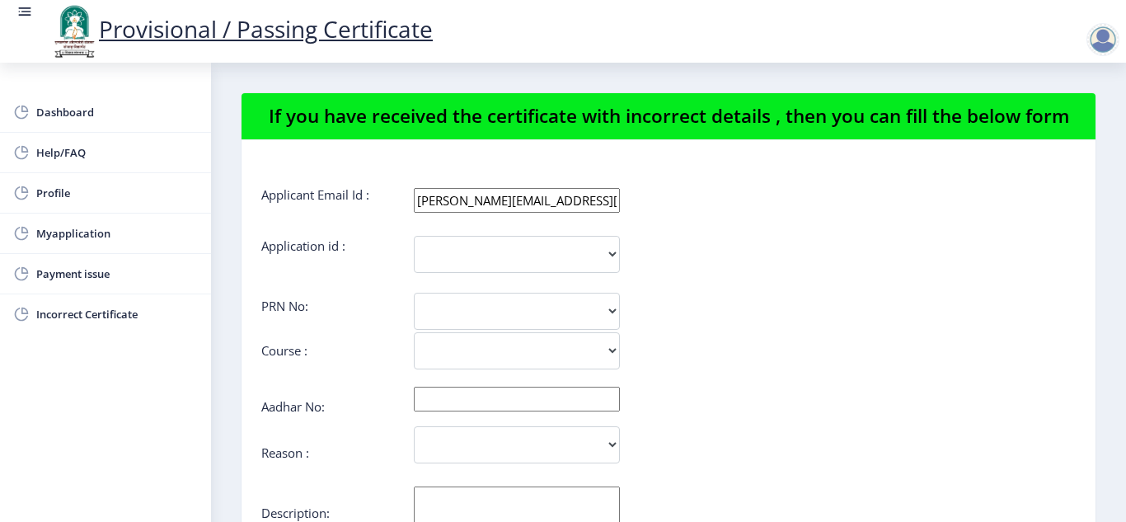
click at [1042, 456] on div "Reason : Incorrect Course Name Incorrect Name/ Fathers Name Others" at bounding box center [668, 453] width 815 height 19
drag, startPoint x: 1042, startPoint y: 456, endPoint x: 1032, endPoint y: 459, distance: 11.2
click at [1032, 459] on div "Reason : Incorrect Course Name Incorrect Name/ Fathers Name Others" at bounding box center [668, 453] width 815 height 19
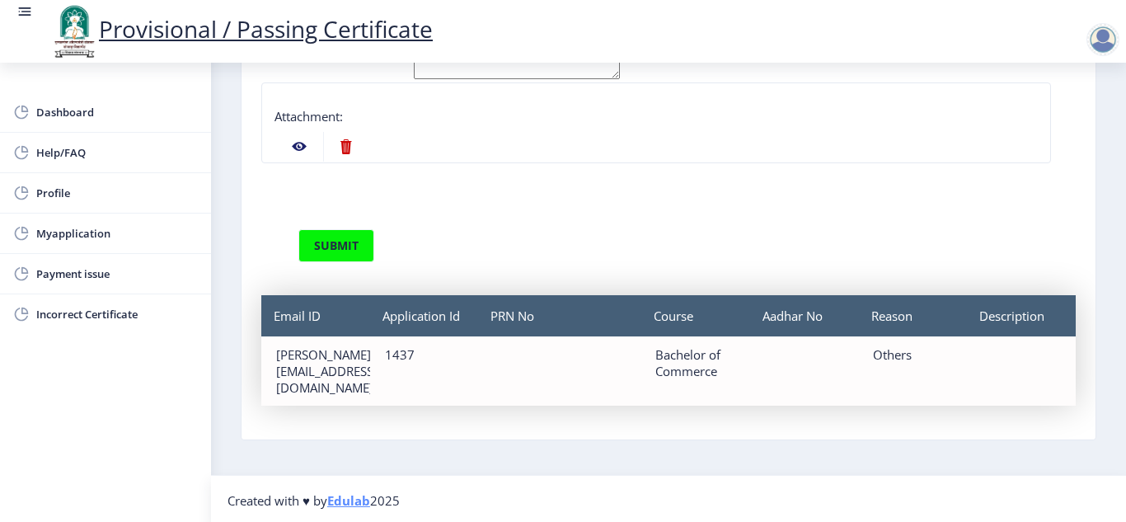
scroll to position [138, 0]
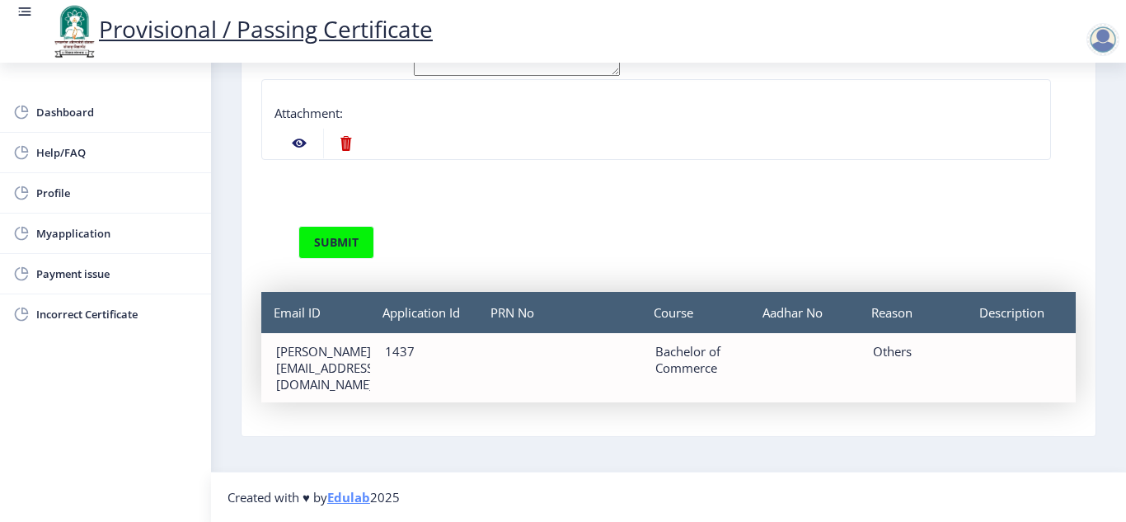
click at [342, 134] on nb-action at bounding box center [345, 144] width 45 height 30
select select
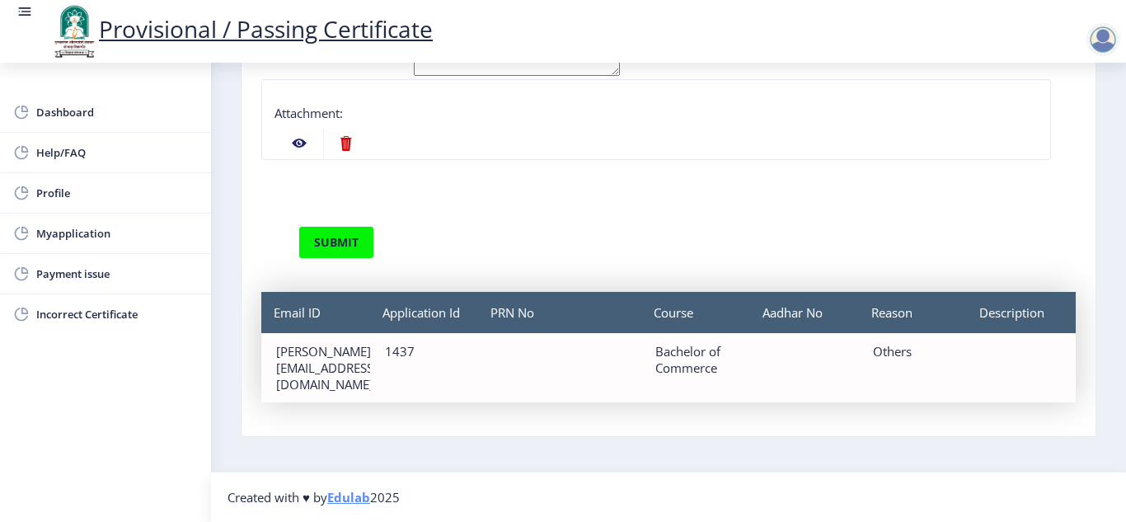
scroll to position [276, 0]
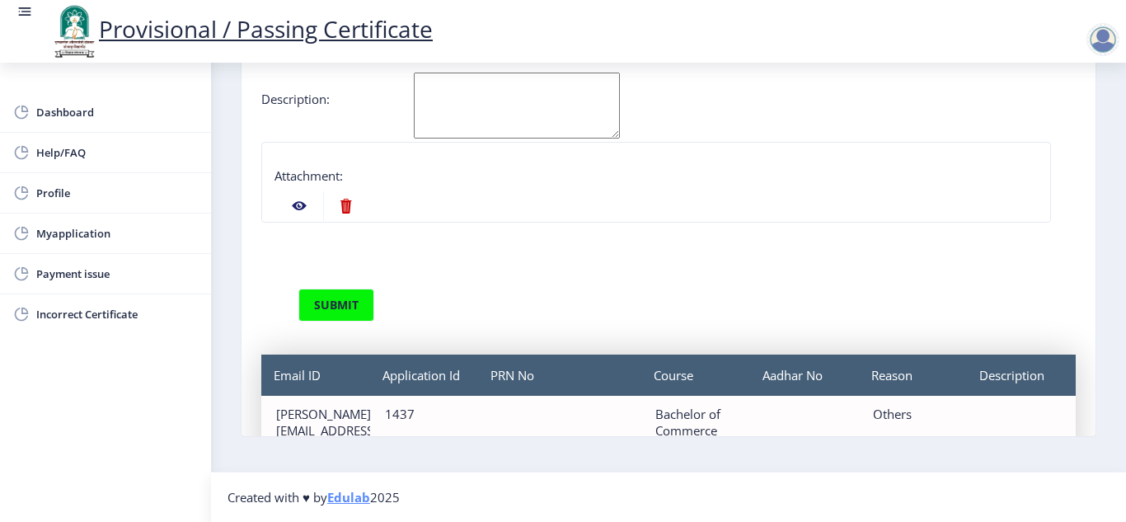
select select
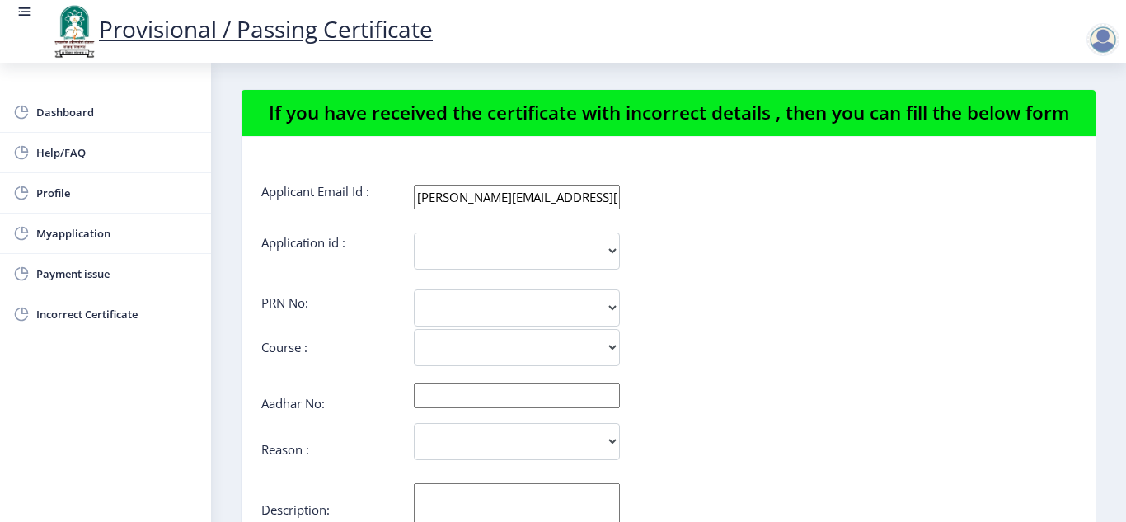
scroll to position [0, 0]
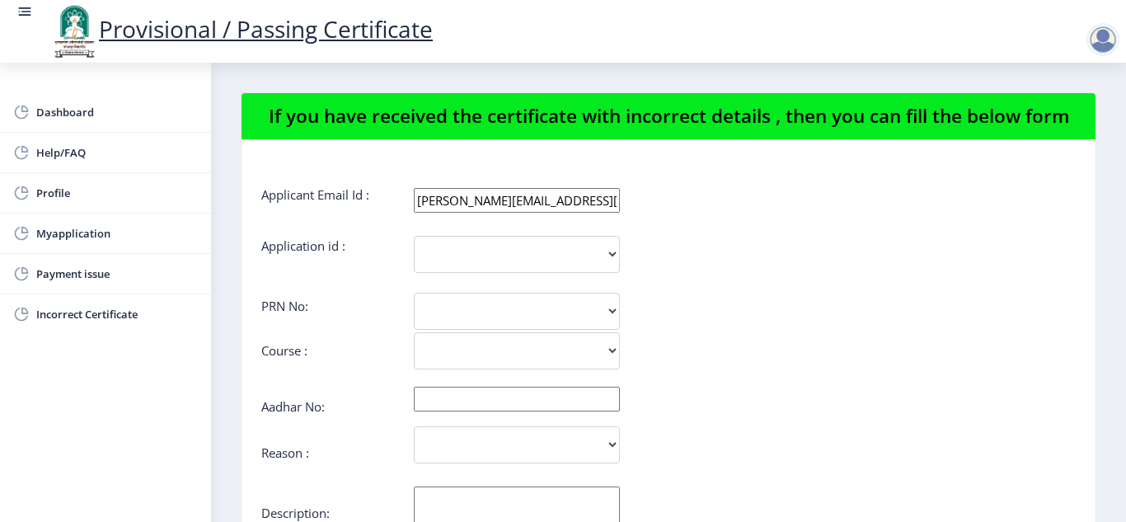
click at [618, 200] on input "[PERSON_NAME][EMAIL_ADDRESS][DOMAIN_NAME]" at bounding box center [517, 200] width 206 height 25
type input "s"
click at [105, 230] on span "Myapplication" at bounding box center [117, 233] width 162 height 20
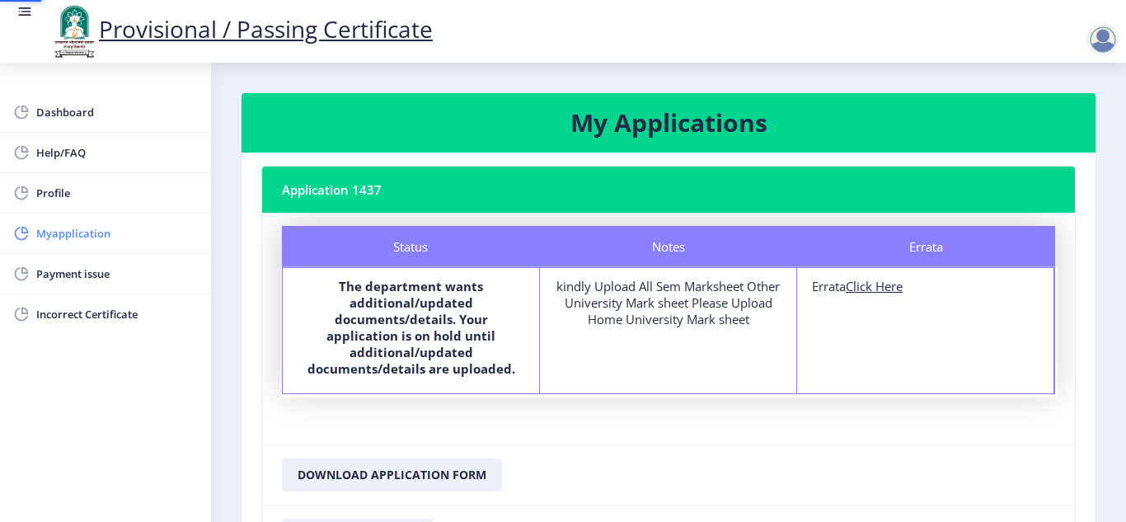
click at [105, 230] on span "Myapplication" at bounding box center [117, 233] width 162 height 20
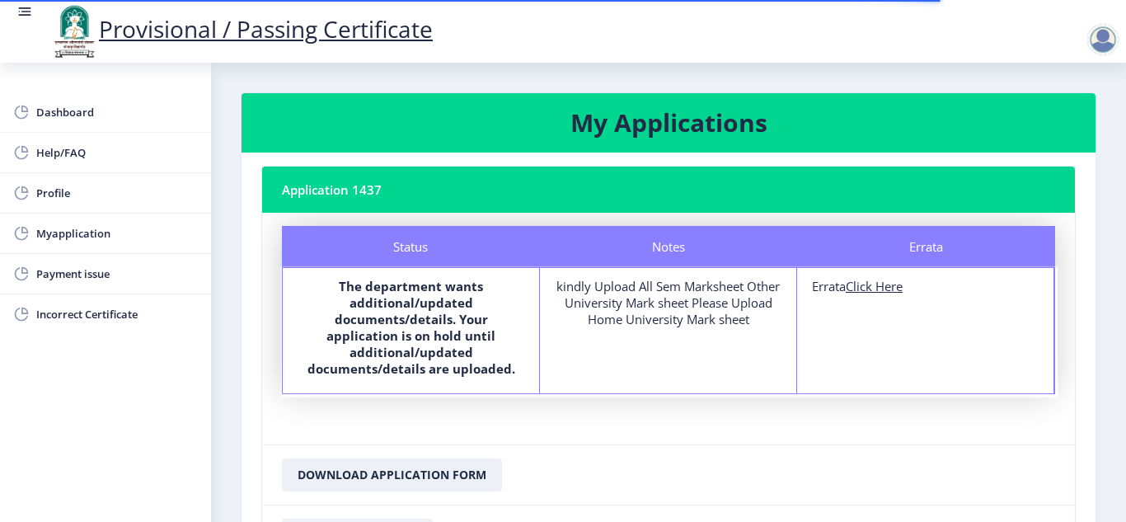
click at [870, 294] on div "Errata Errata Click Here" at bounding box center [925, 330] width 257 height 125
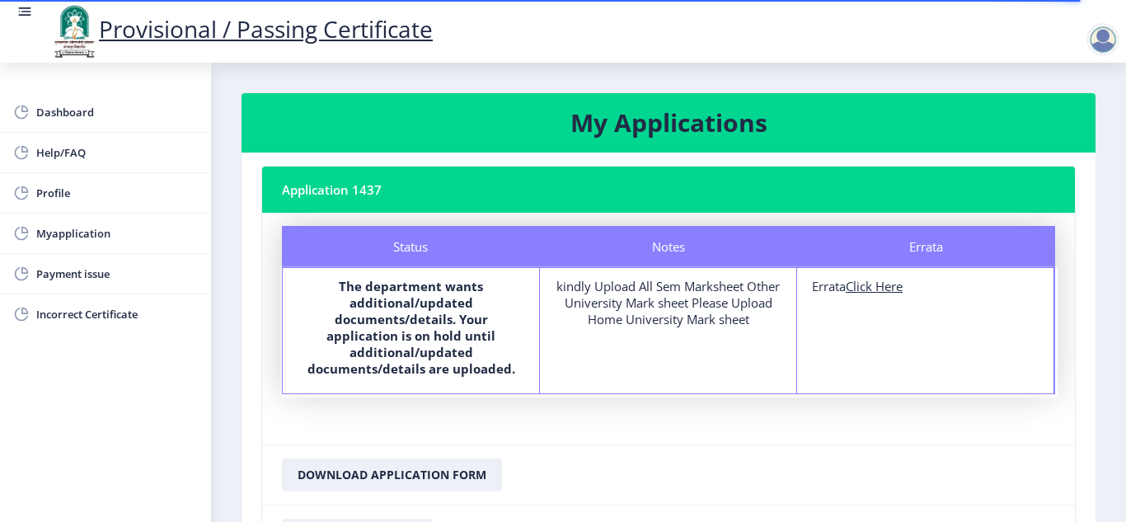
click at [892, 291] on u "Click Here" at bounding box center [874, 286] width 57 height 16
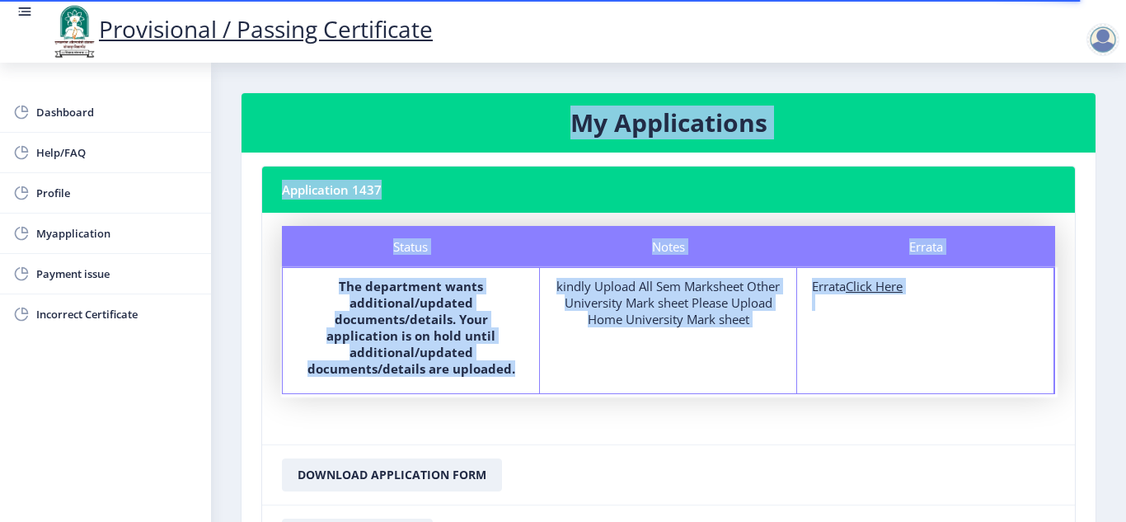
select select
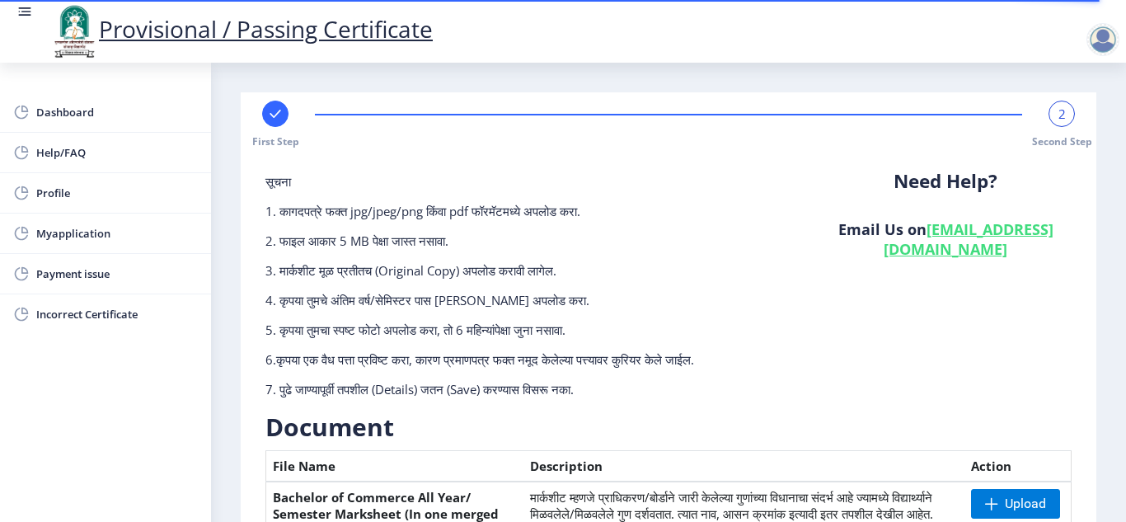
click at [1117, 403] on nb-layout-column "First Step 2 Second Step सूचना 1. कागदपत्रे फक्त jpg/jpeg/png किंवा pdf फॉरमॅटम…" at bounding box center [668, 518] width 915 height 910
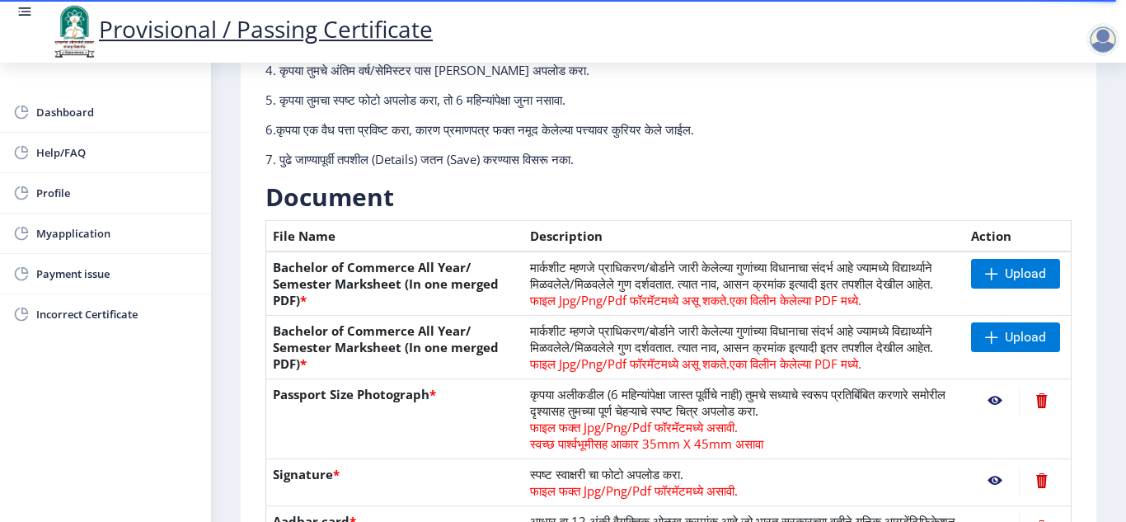
scroll to position [396, 0]
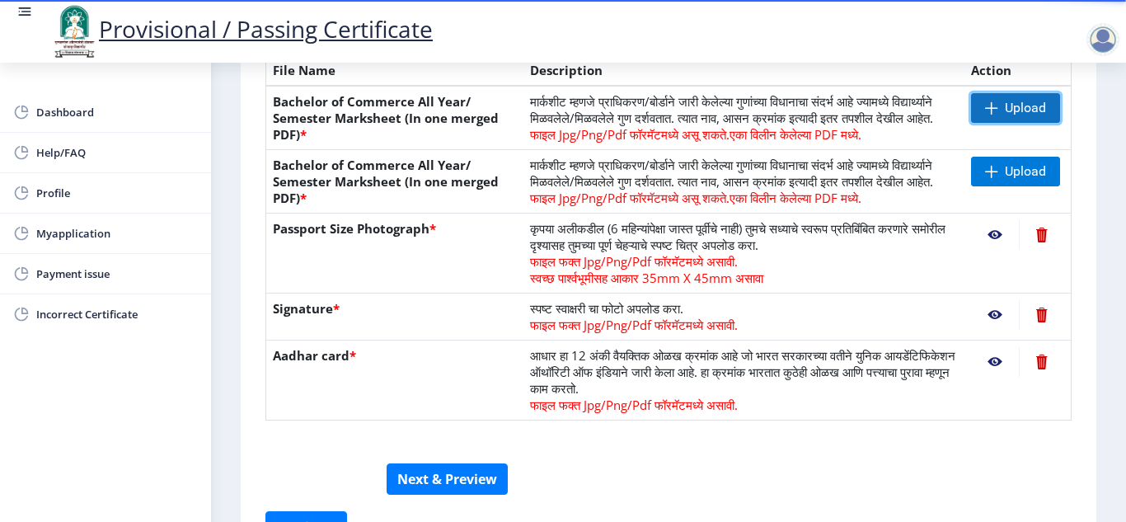
click at [994, 93] on span "Upload" at bounding box center [1015, 108] width 89 height 30
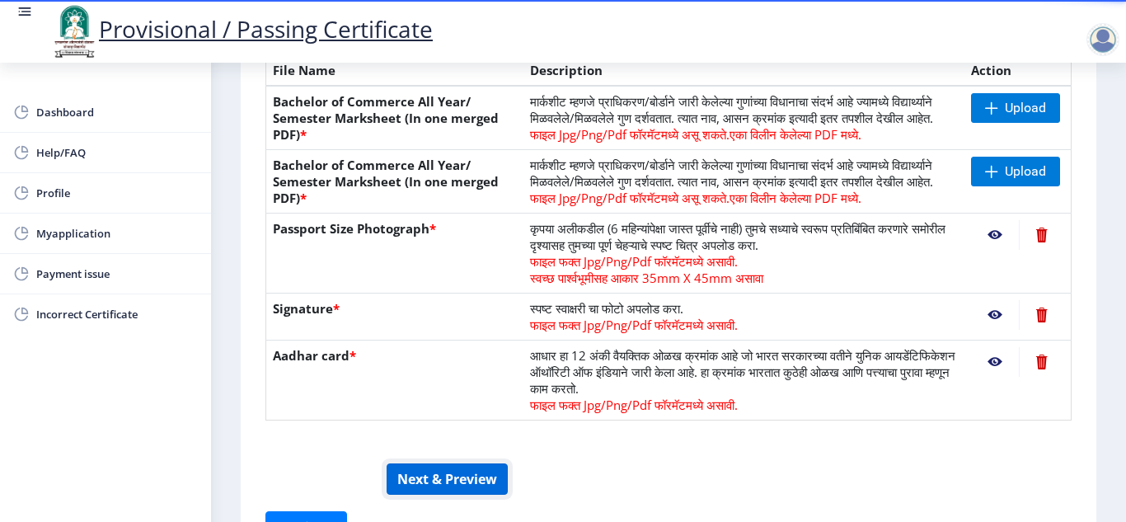
click at [435, 495] on button "Next & Preview" at bounding box center [447, 478] width 121 height 31
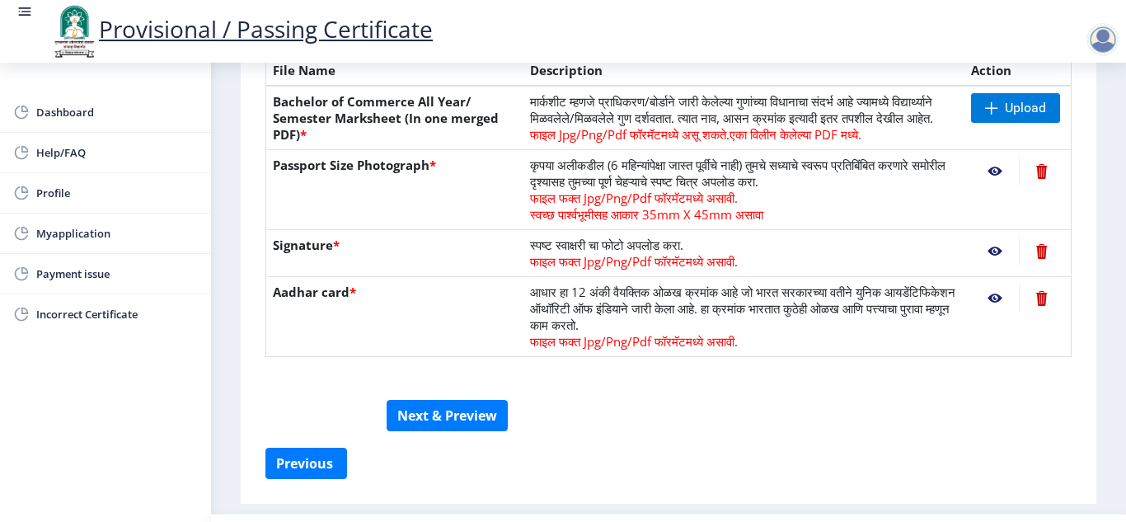
click at [1104, 50] on div at bounding box center [1103, 39] width 33 height 33
click at [1070, 137] on span "Log out" at bounding box center [1061, 129] width 106 height 20
